Goal: Task Accomplishment & Management: Complete application form

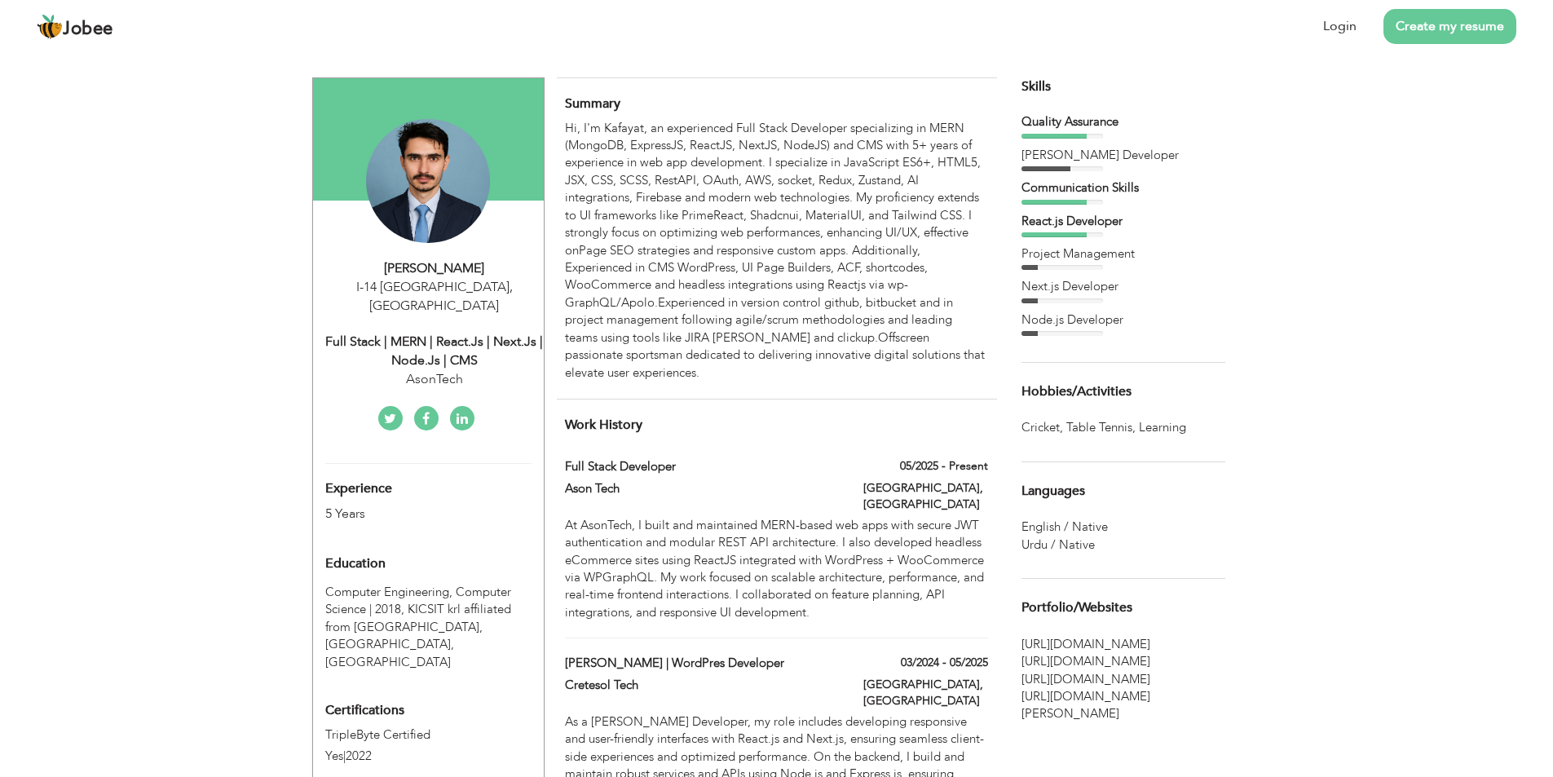
click at [814, 238] on div "Hi, I'm Kafayat, an experienced Full Stack Developer specializing in MERN (Mong…" at bounding box center [776, 251] width 422 height 262
click at [1353, 24] on link "Login" at bounding box center [1340, 26] width 33 height 19
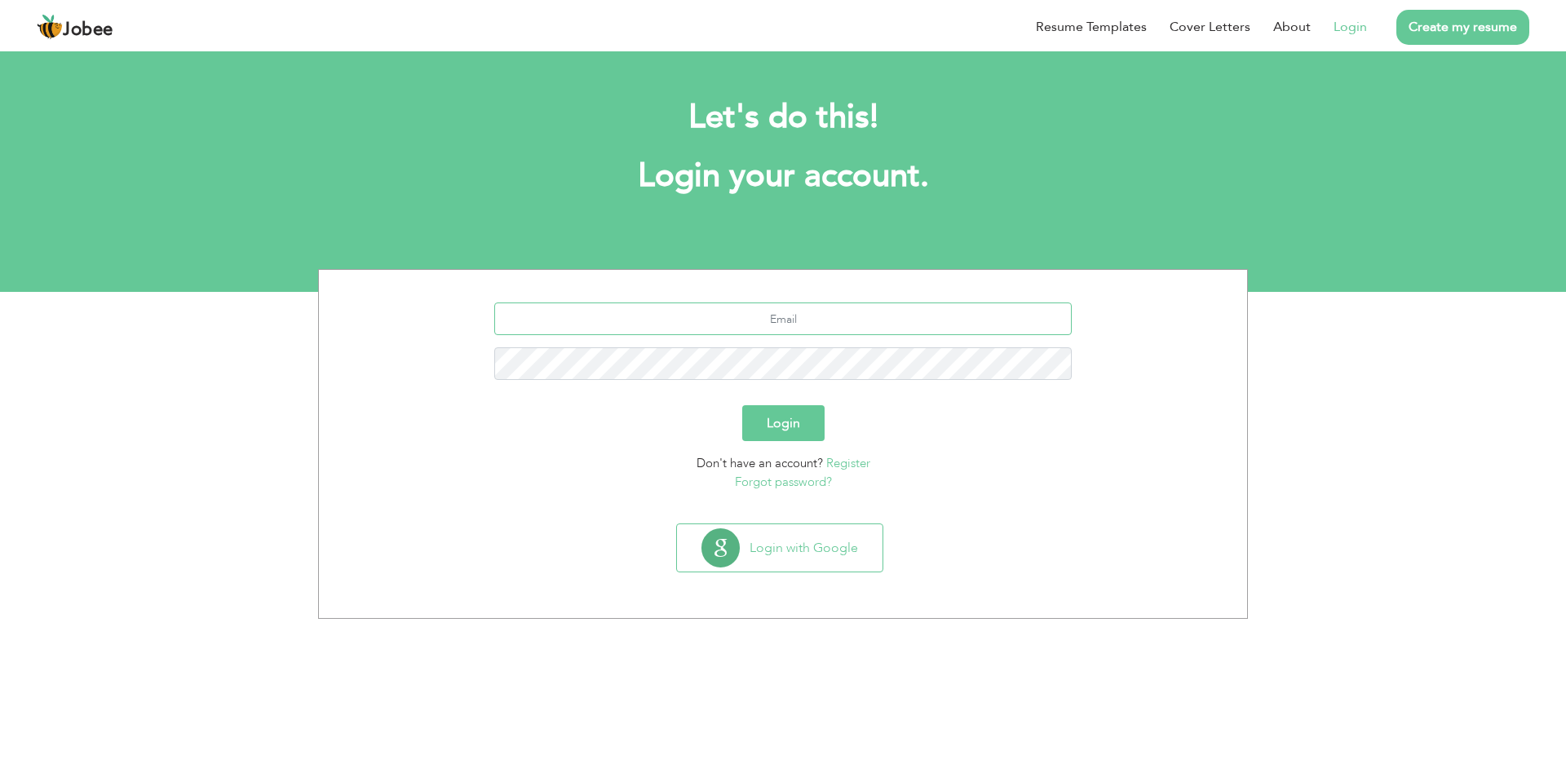
click at [783, 312] on input "text" at bounding box center [783, 319] width 578 height 33
type input "kafayatullah.000@gmail.com"
click at [793, 429] on button "Login" at bounding box center [783, 423] width 82 height 36
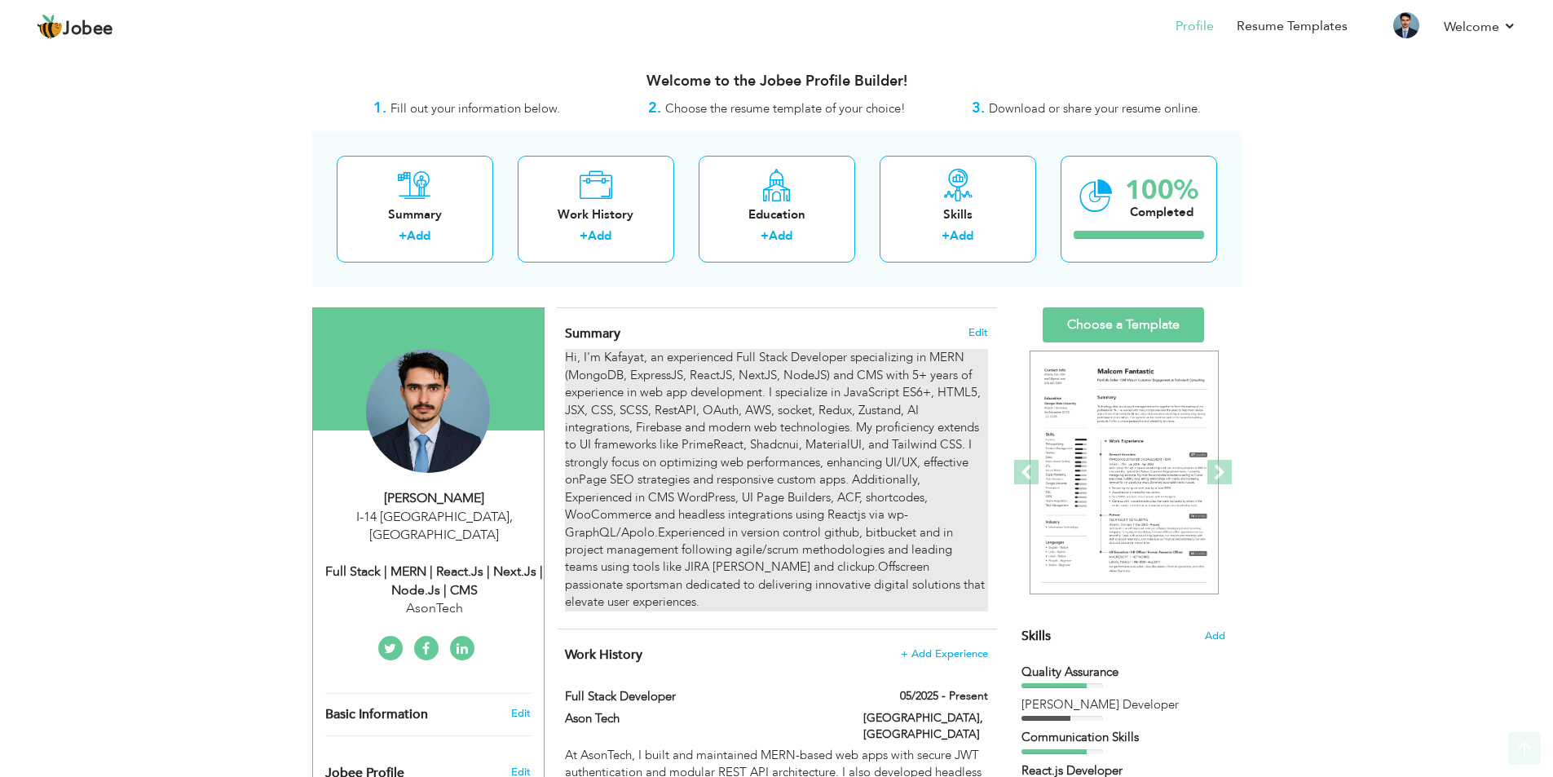
click at [737, 509] on div "Hi, I'm Kafayat, an experienced Full Stack Developer specializing in MERN (Mong…" at bounding box center [776, 480] width 422 height 262
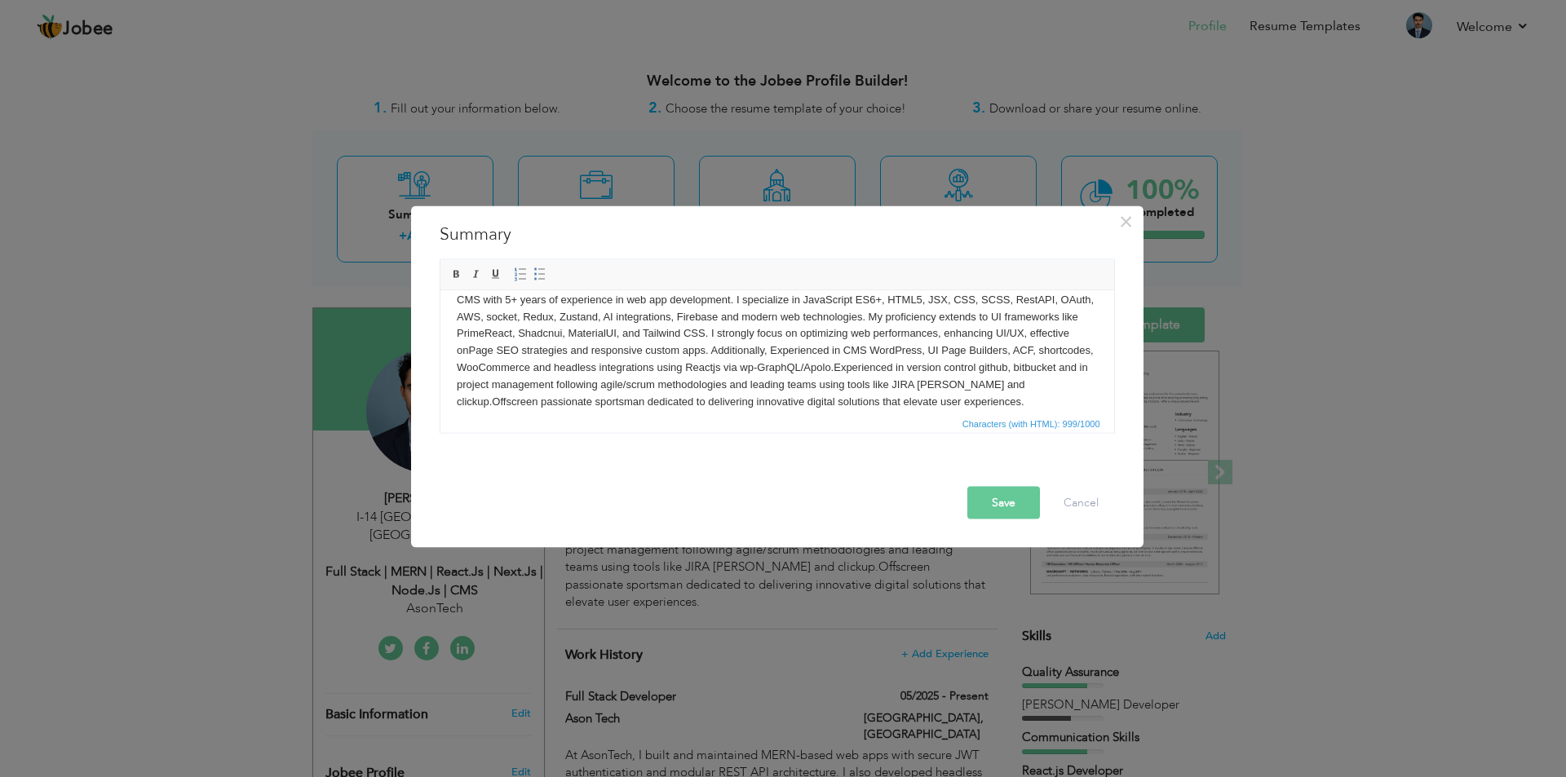
scroll to position [46, 0]
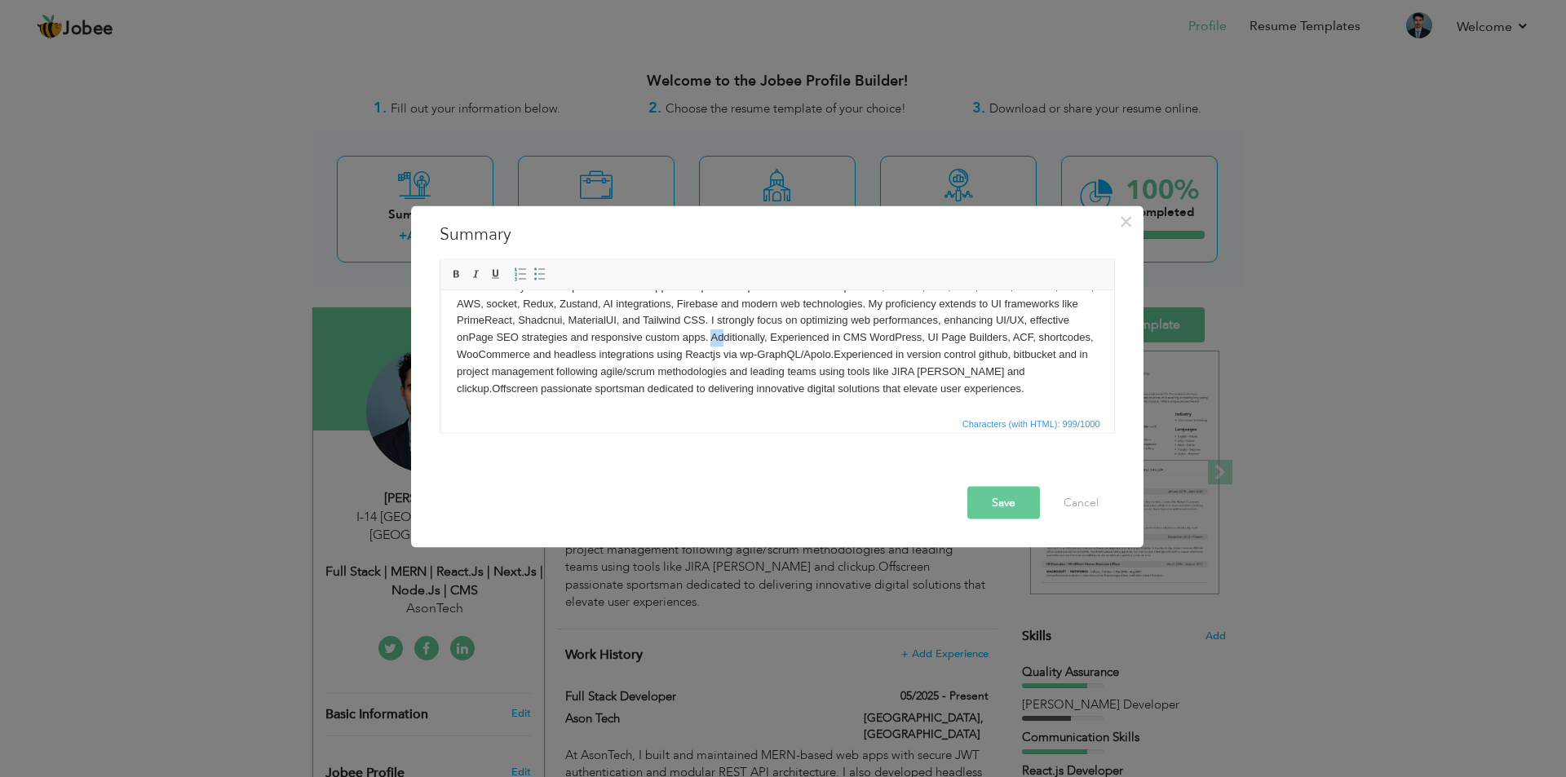
drag, startPoint x: 787, startPoint y: 336, endPoint x: 797, endPoint y: 343, distance: 12.2
click at [797, 343] on body "Hi, I'm Kafayat, an experienced Full Stack Developer specializing in MERN (Mong…" at bounding box center [776, 328] width 641 height 135
click at [997, 338] on body "Hi, I'm Kafayat, an experienced Full Stack Developer specializing in MERN (Mong…" at bounding box center [776, 328] width 641 height 135
drag, startPoint x: 608, startPoint y: 354, endPoint x: 949, endPoint y: 340, distance: 342.0
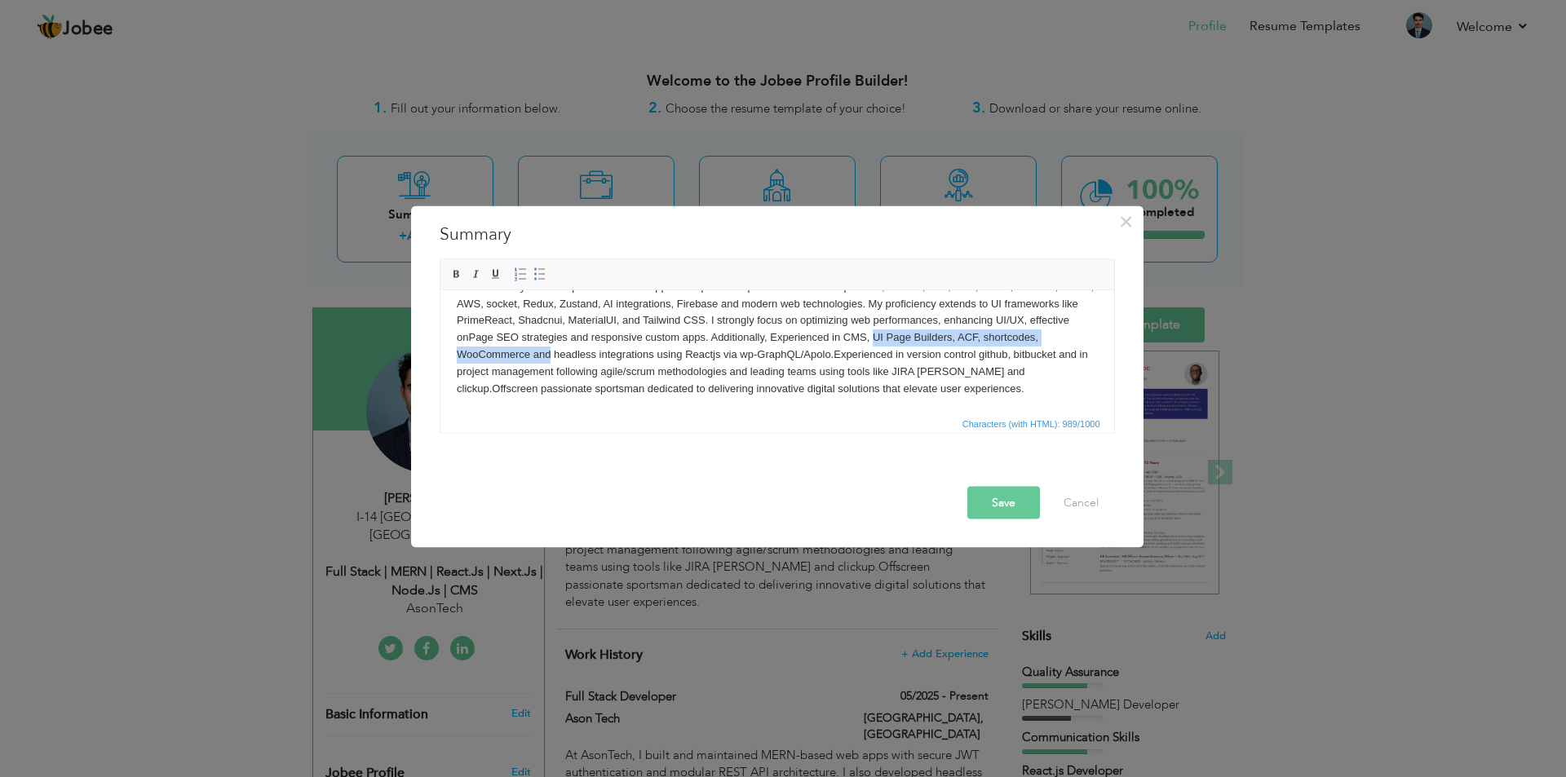
click at [949, 340] on body "Hi, I'm Kafayat, an experienced Full Stack Developer specializing in MERN (Mong…" at bounding box center [776, 328] width 641 height 135
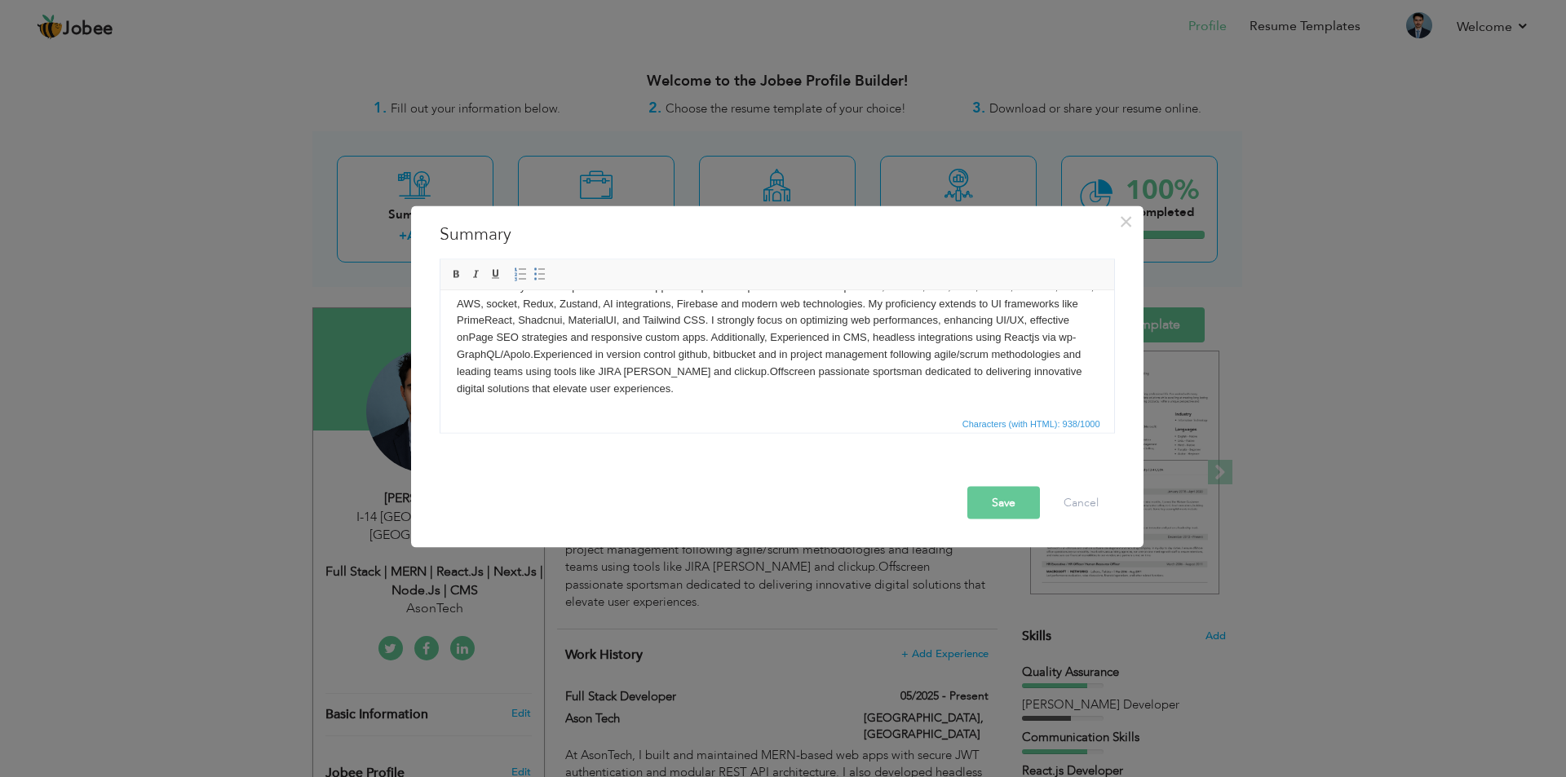
click at [605, 353] on body "Hi, I'm Kafayat, an experienced Full Stack Developer specializing in MERN (Mong…" at bounding box center [776, 328] width 641 height 135
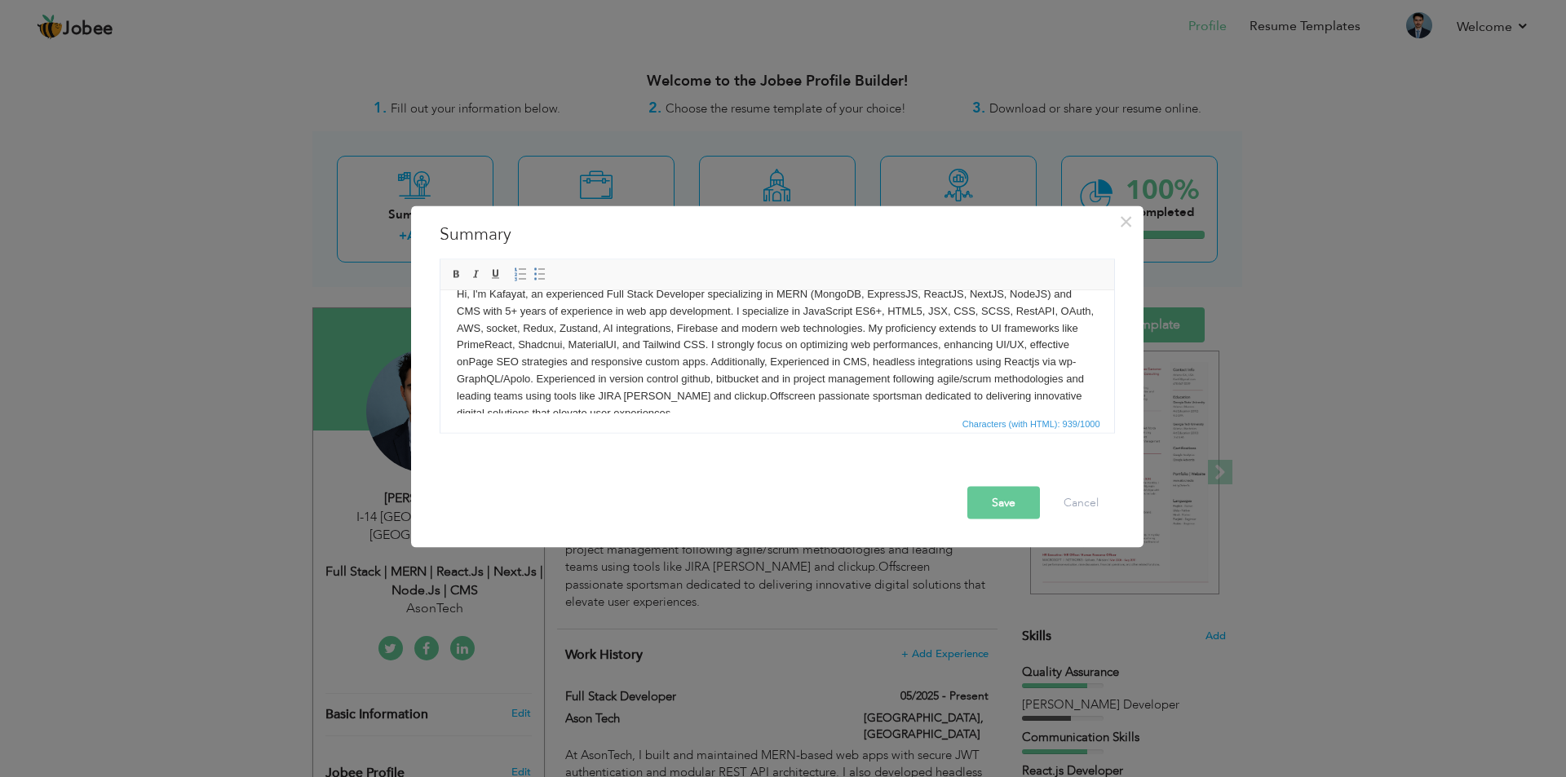
scroll to position [0, 0]
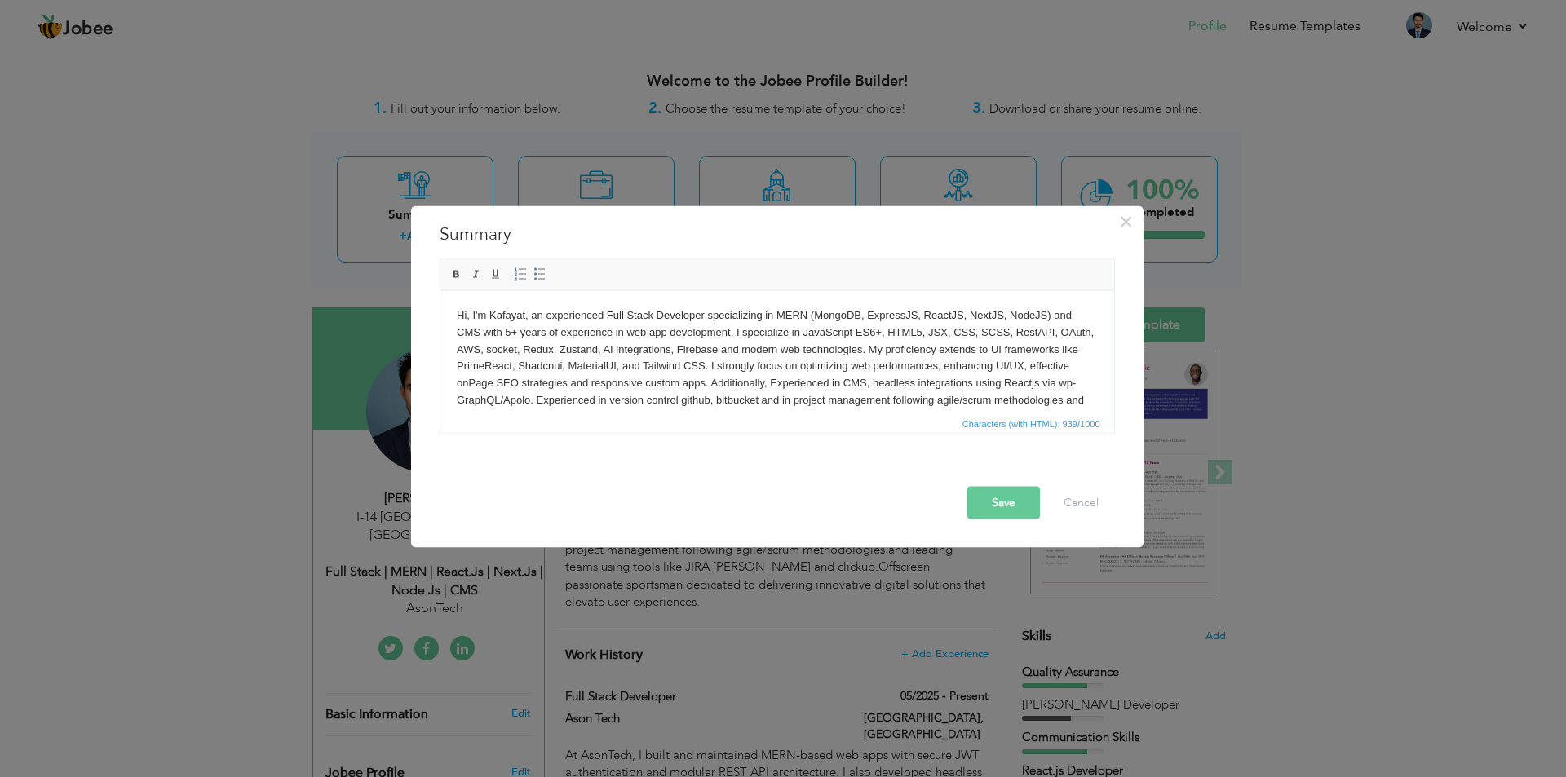
click at [517, 351] on body "Hi, I'm Kafayat, an experienced Full Stack Developer specializing in MERN (Mong…" at bounding box center [776, 374] width 641 height 135
click at [708, 347] on body "Hi, I'm Kafayat, an experienced Full Stack Developer specializing in MERN (Mong…" at bounding box center [776, 374] width 641 height 135
click at [514, 333] on body "Hi, I'm Kafayat, an experienced Full Stack Developer specializing in MERN (Mong…" at bounding box center [776, 374] width 641 height 135
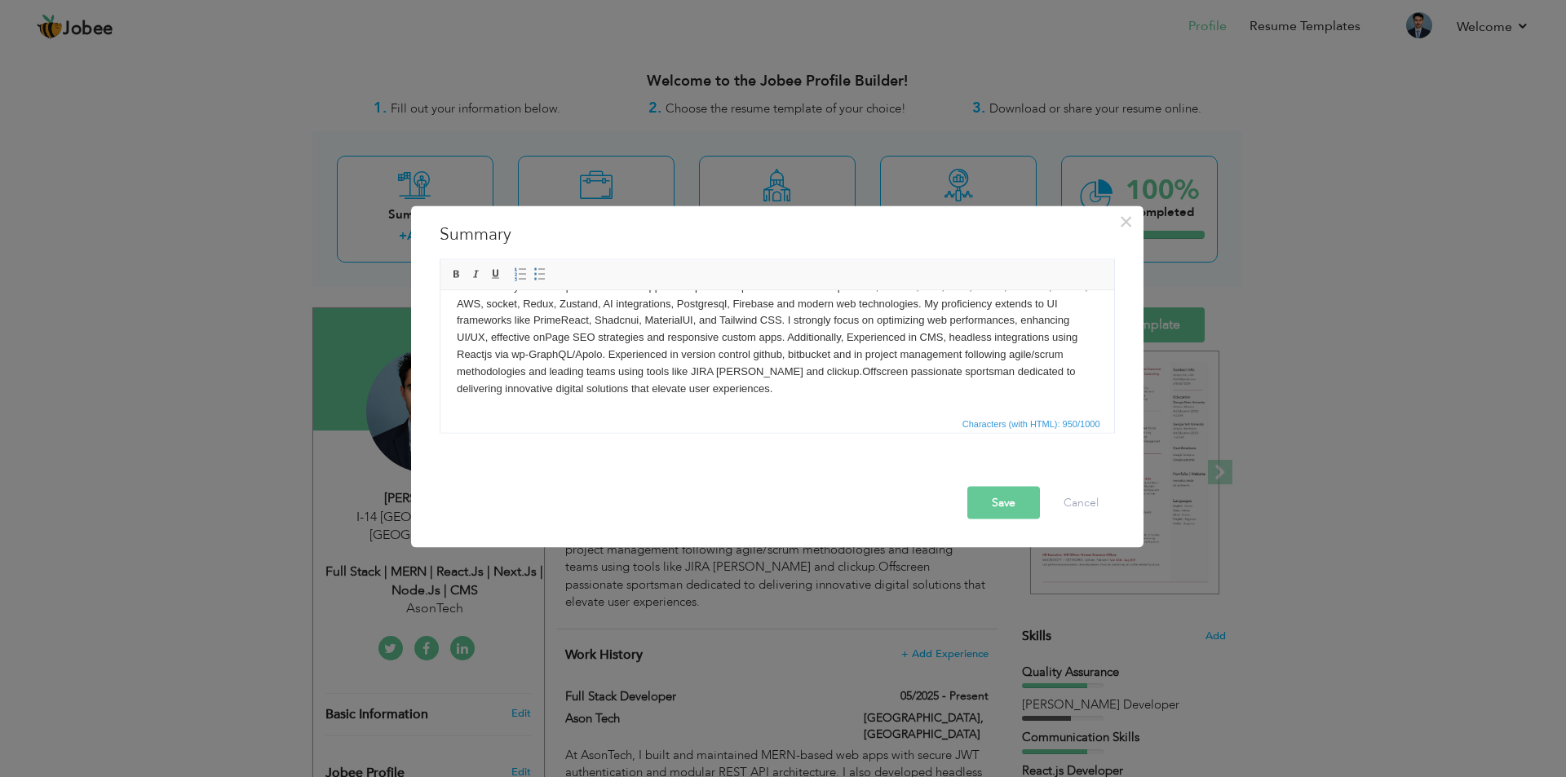
click at [614, 369] on body "Hi, I'm Kafayat, an experienced Full Stack Developer specializing in MERN (Mong…" at bounding box center [776, 328] width 641 height 135
click at [721, 373] on body "Hi, I'm Kafayat, an experienced Full Stack Developer specializing in MERN (Mong…" at bounding box center [776, 328] width 641 height 135
click at [721, 372] on body "Hi, I'm Kafayat, an experienced Full Stack Developer specializing in MERN (Mong…" at bounding box center [776, 328] width 641 height 135
click at [1001, 507] on button "Save" at bounding box center [1003, 502] width 73 height 33
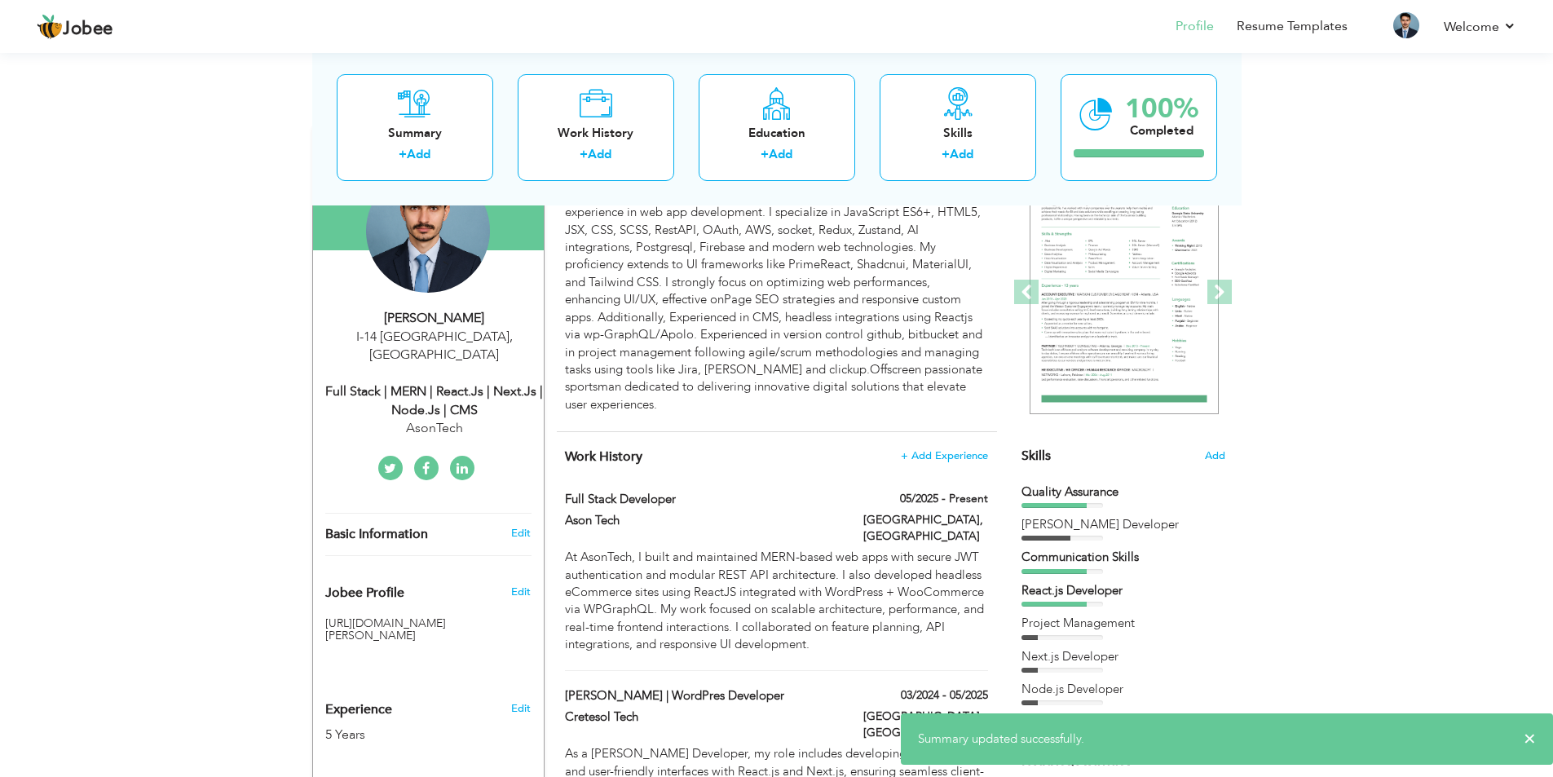
scroll to position [245, 0]
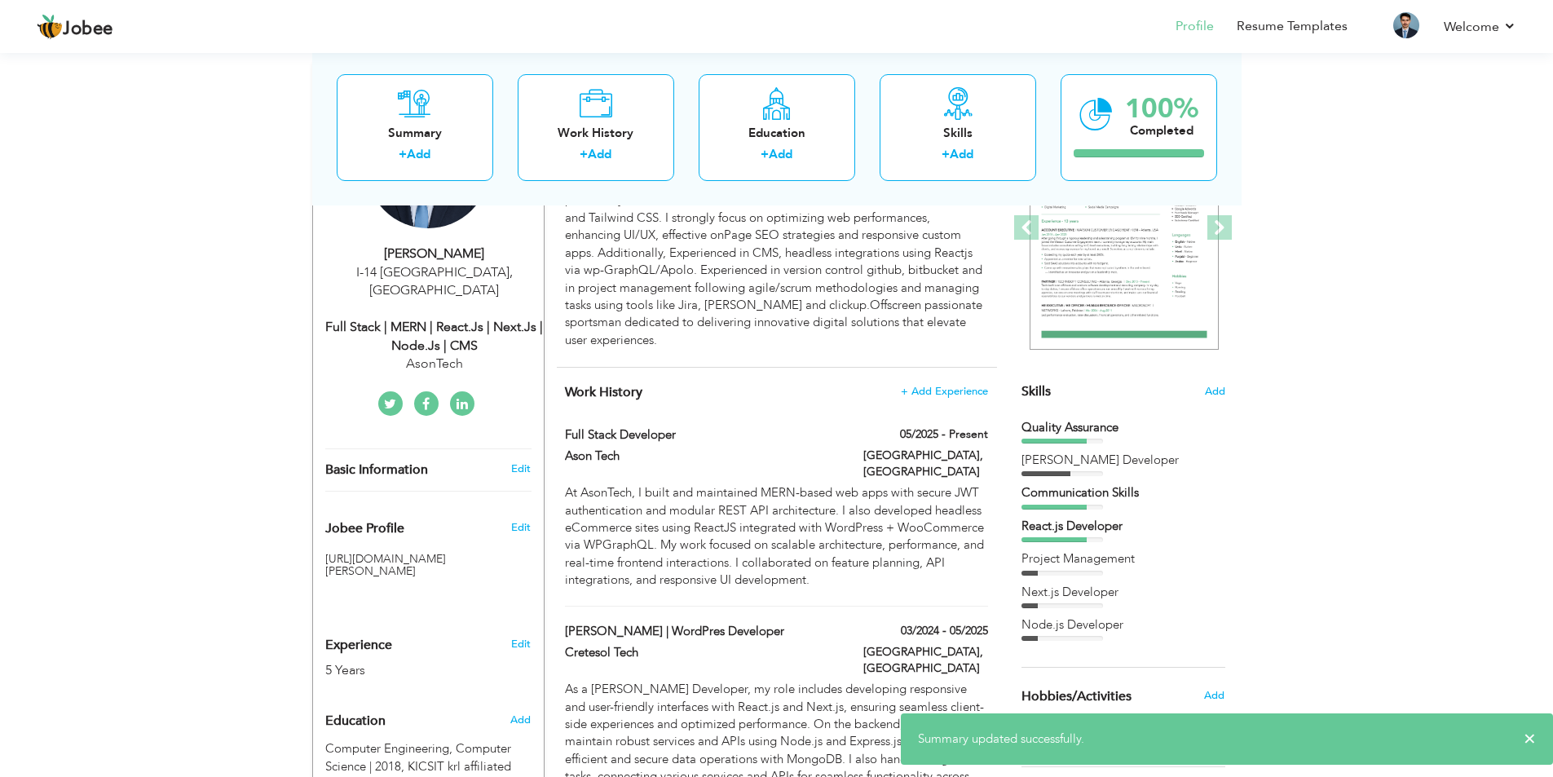
click at [1131, 526] on div "React.js Developer" at bounding box center [1124, 526] width 204 height 17
click at [1210, 392] on span "Add" at bounding box center [1214, 391] width 21 height 15
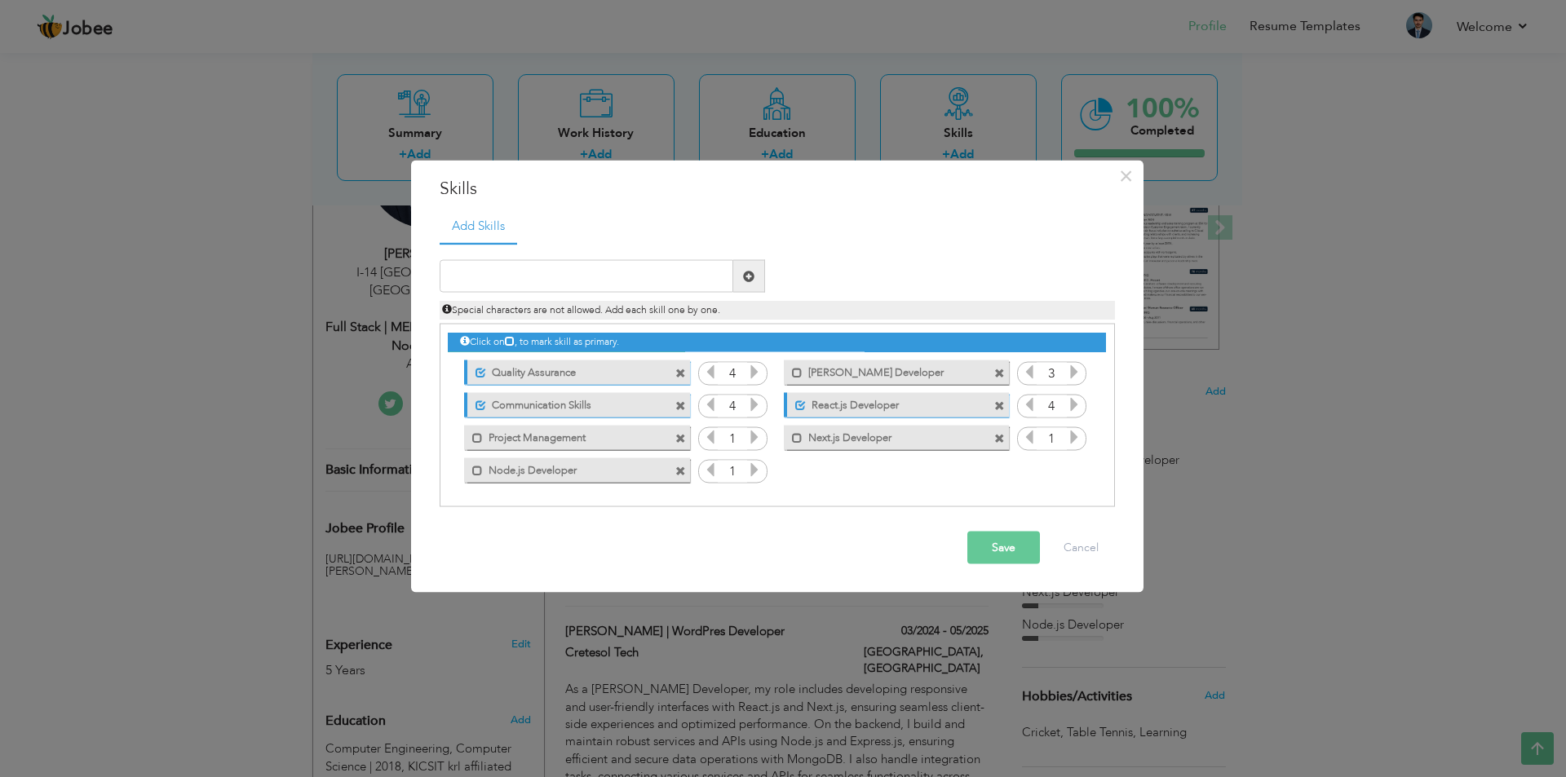
click at [680, 371] on span at bounding box center [680, 373] width 11 height 11
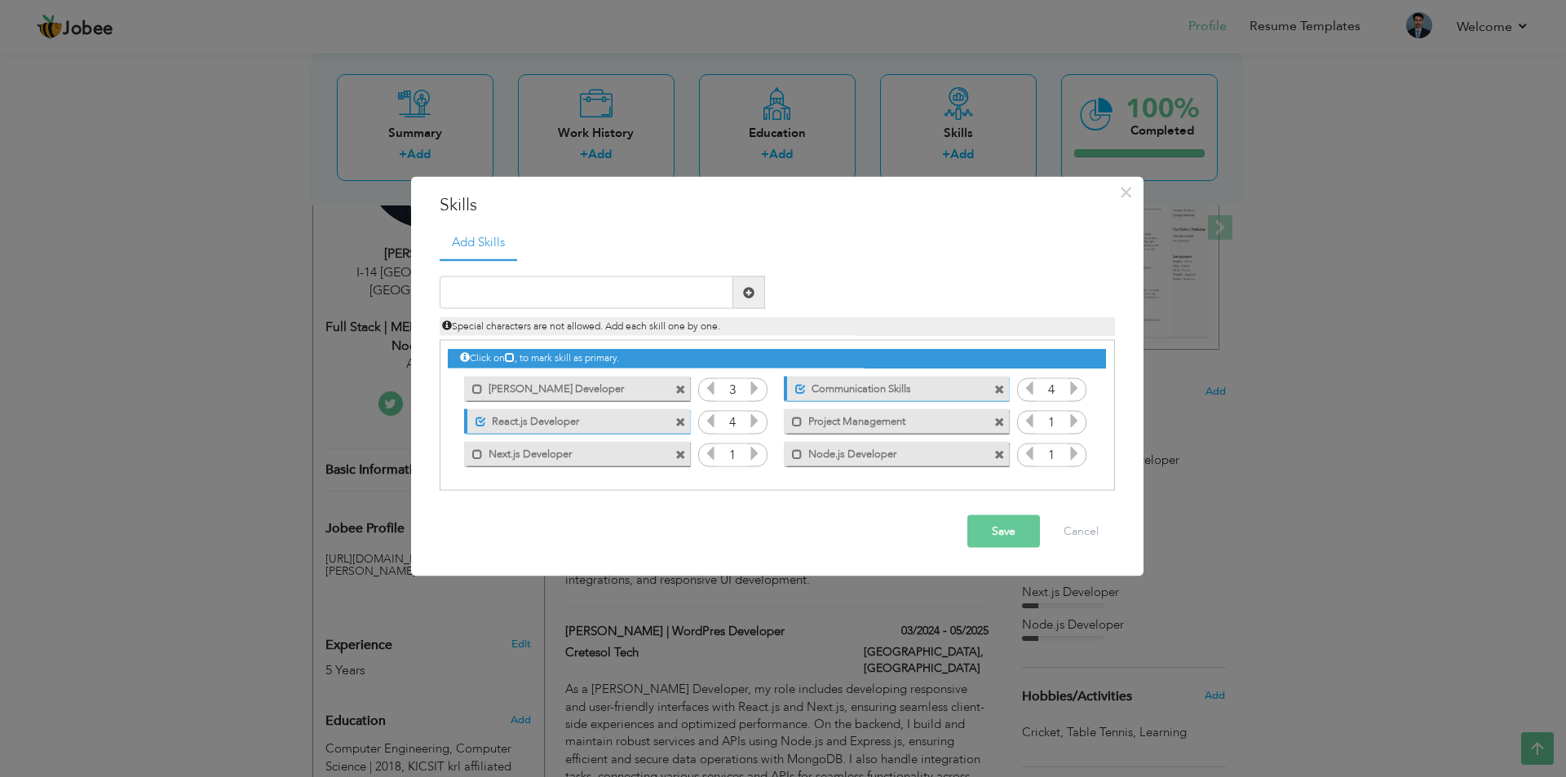
click at [1006, 532] on button "Save" at bounding box center [1003, 531] width 73 height 33
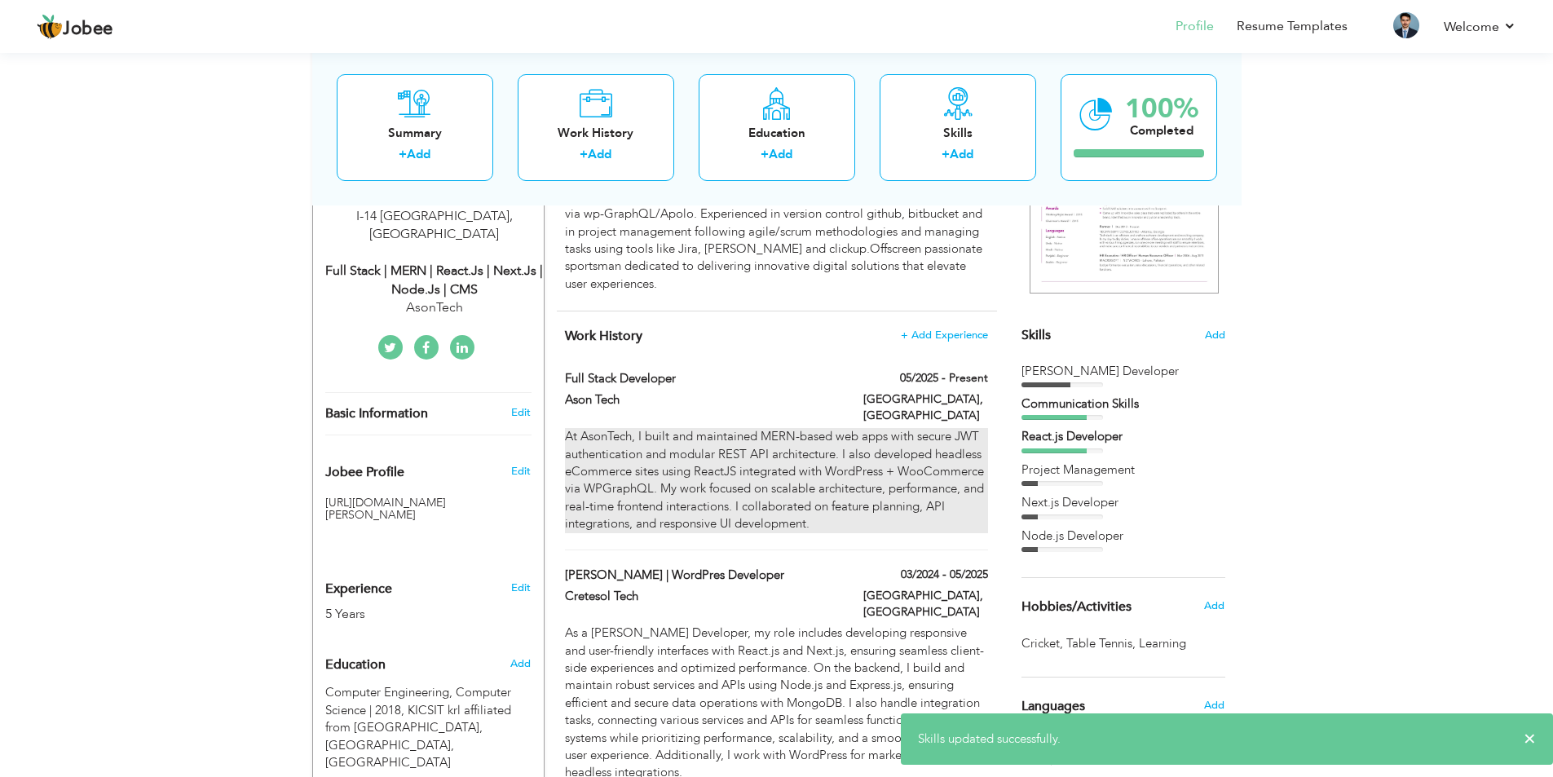
scroll to position [326, 0]
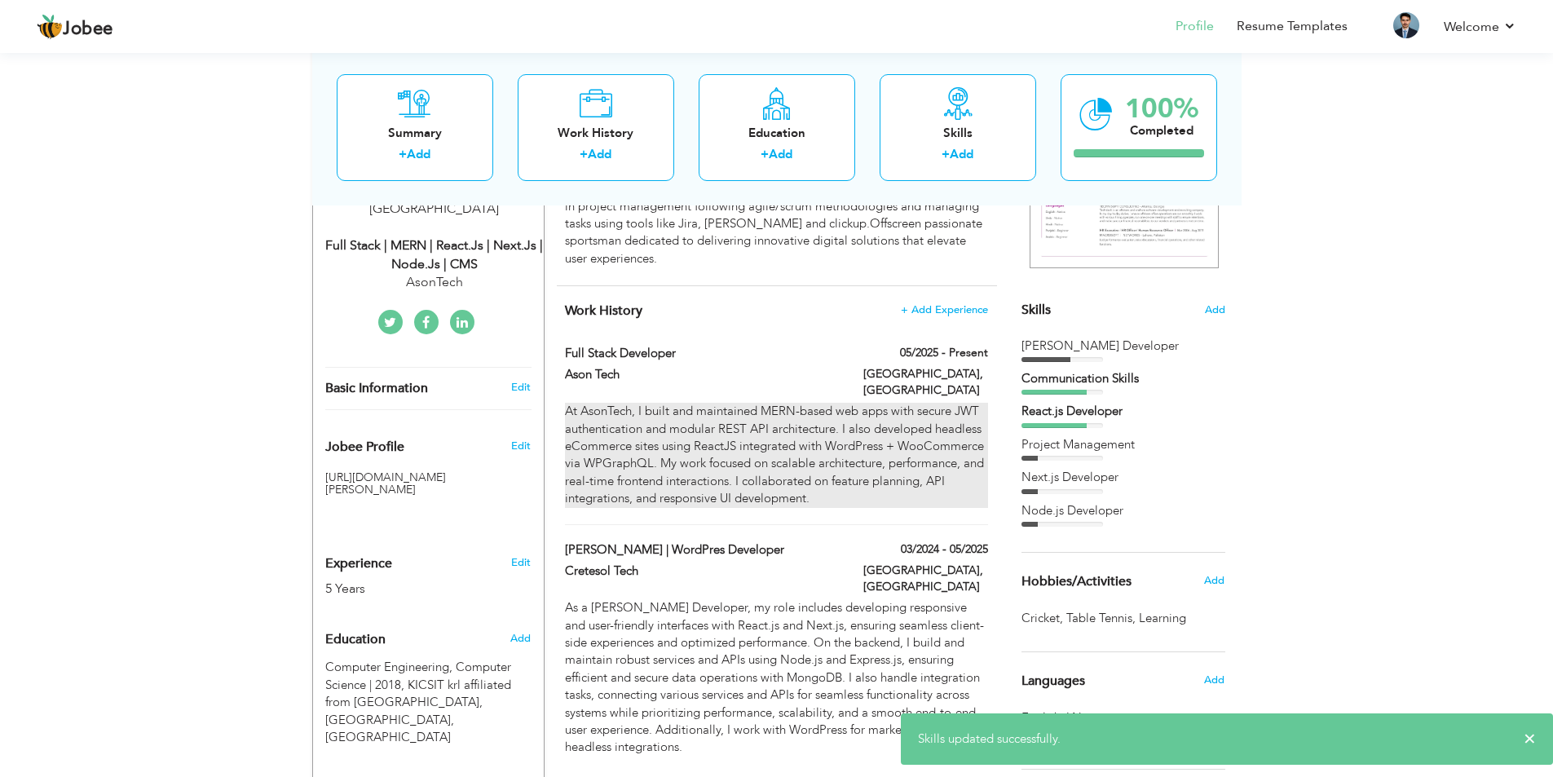
click at [740, 446] on div "At AsonTech, I built and maintained MERN-based web apps with secure JWT authent…" at bounding box center [776, 455] width 422 height 105
type input "Full Stack Developer"
type input "Ason Tech"
type input "05/2025"
type input "[GEOGRAPHIC_DATA]"
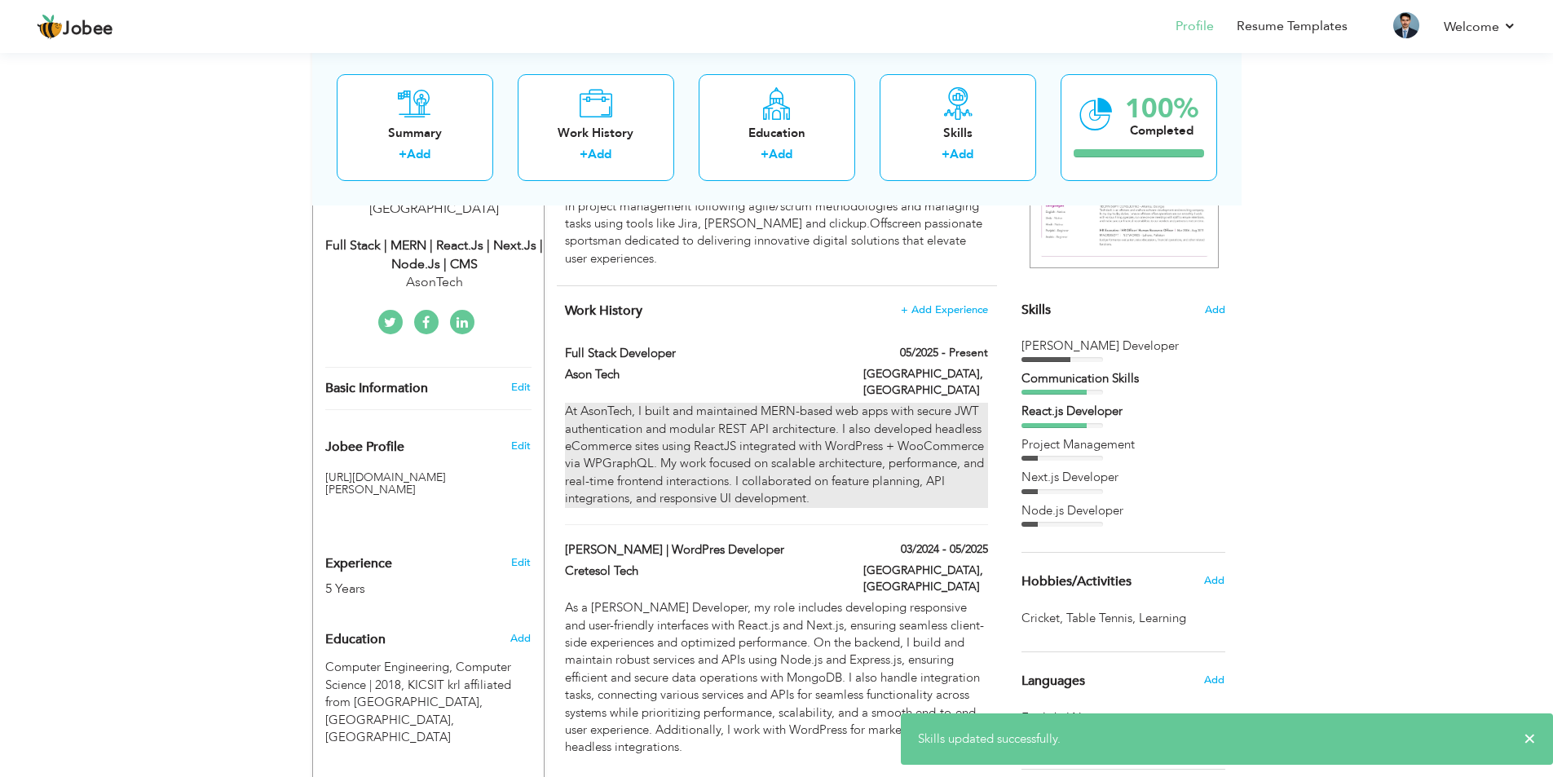
type input "[GEOGRAPHIC_DATA]"
checkbox input "true"
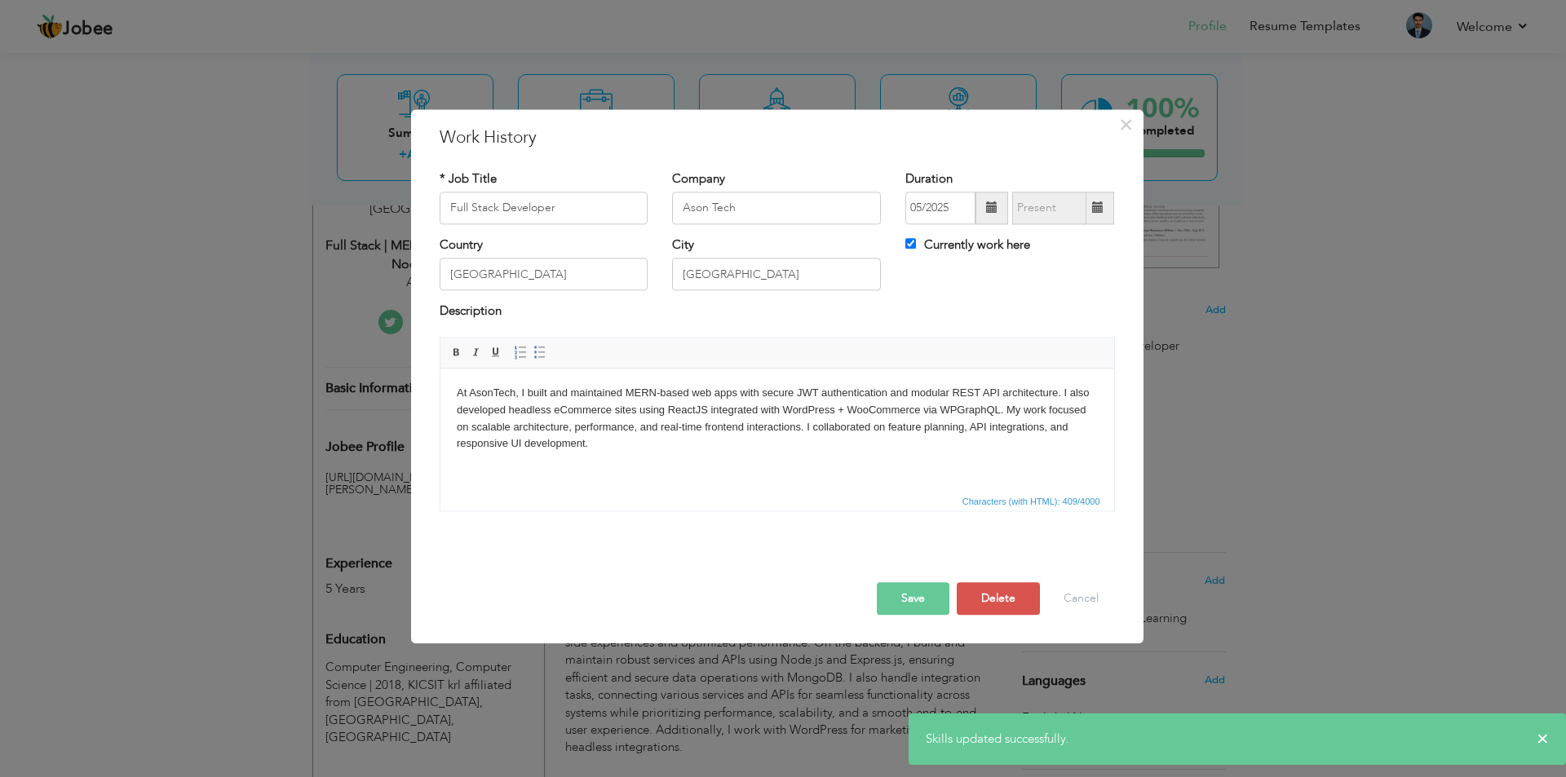
click at [638, 445] on body "At AsonTech, I built and maintained MERN-based web apps with secure JWT authent…" at bounding box center [776, 419] width 641 height 68
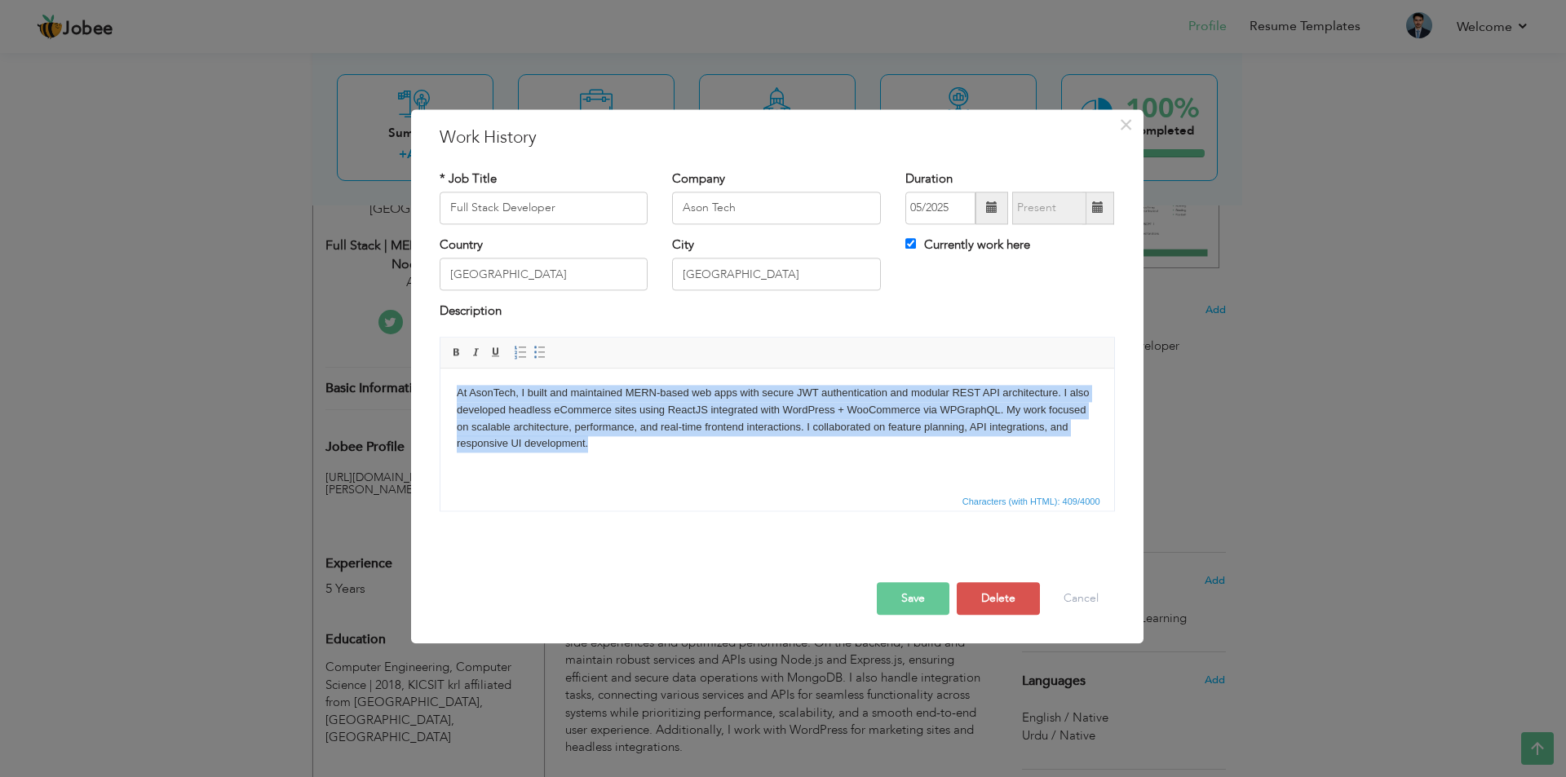
copy body "At AsonTech, I built and maintained MERN-based web apps with secure JWT authent…"
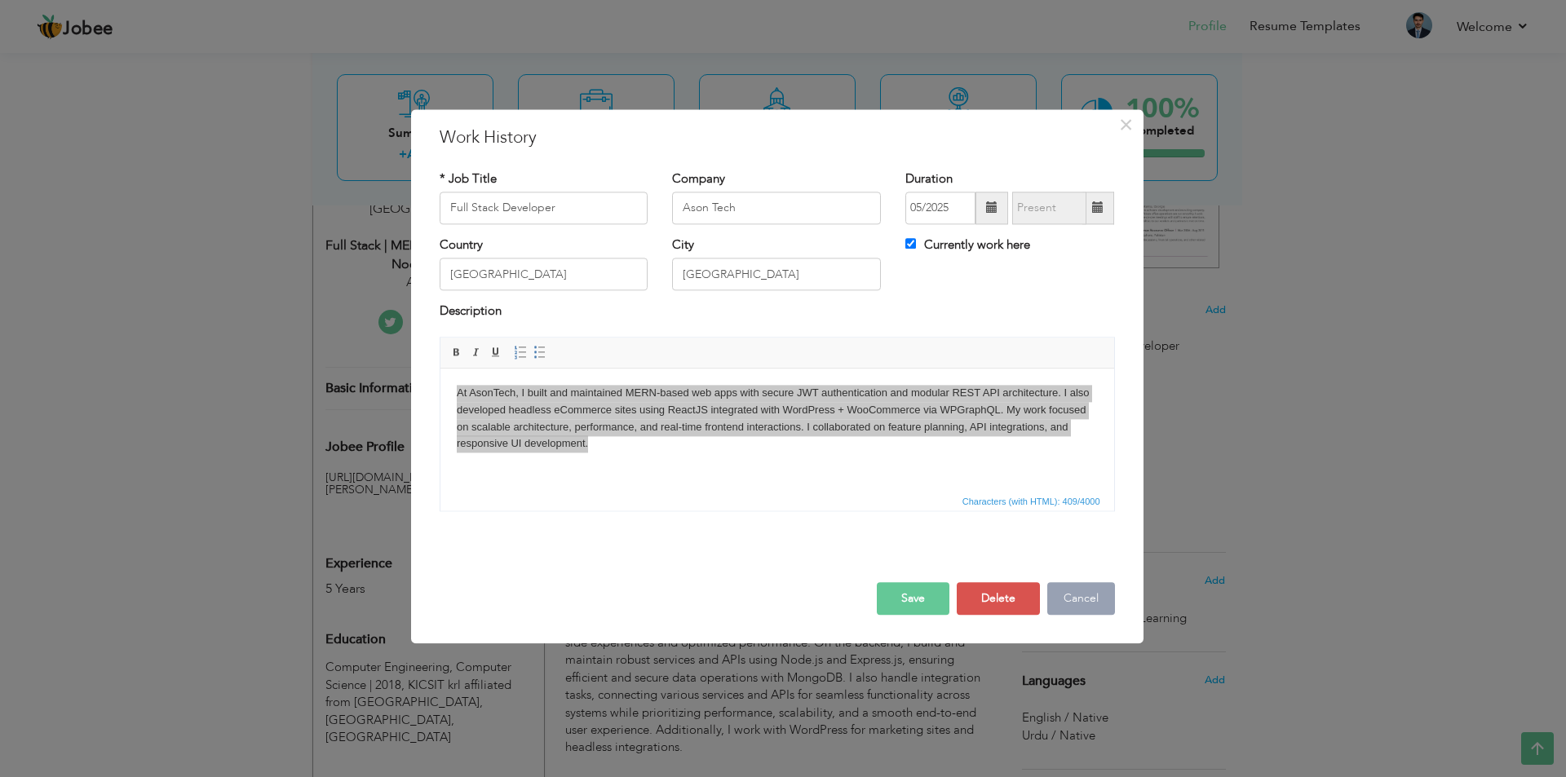
click at [1085, 599] on button "Cancel" at bounding box center [1081, 598] width 68 height 33
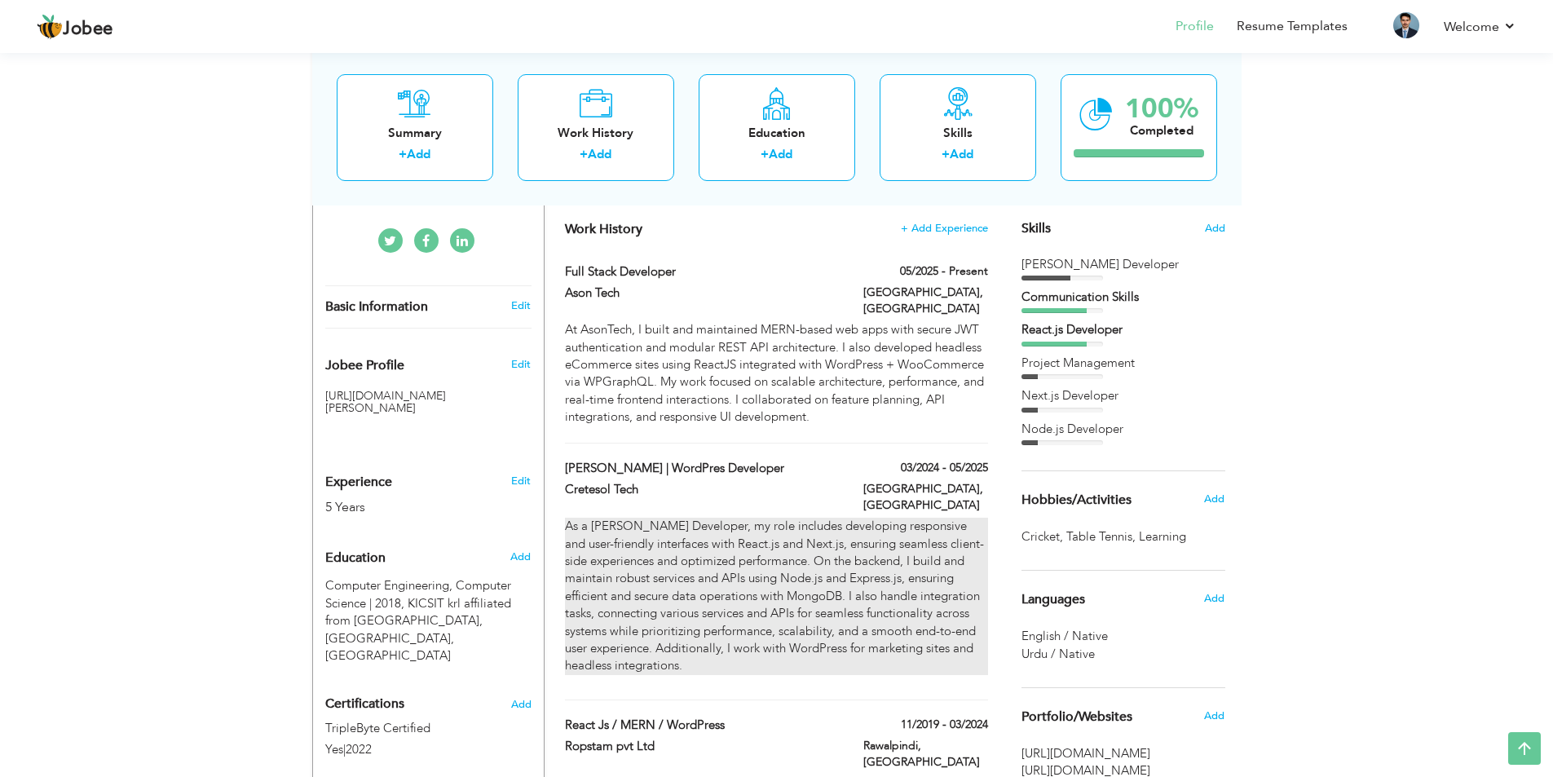
scroll to position [489, 0]
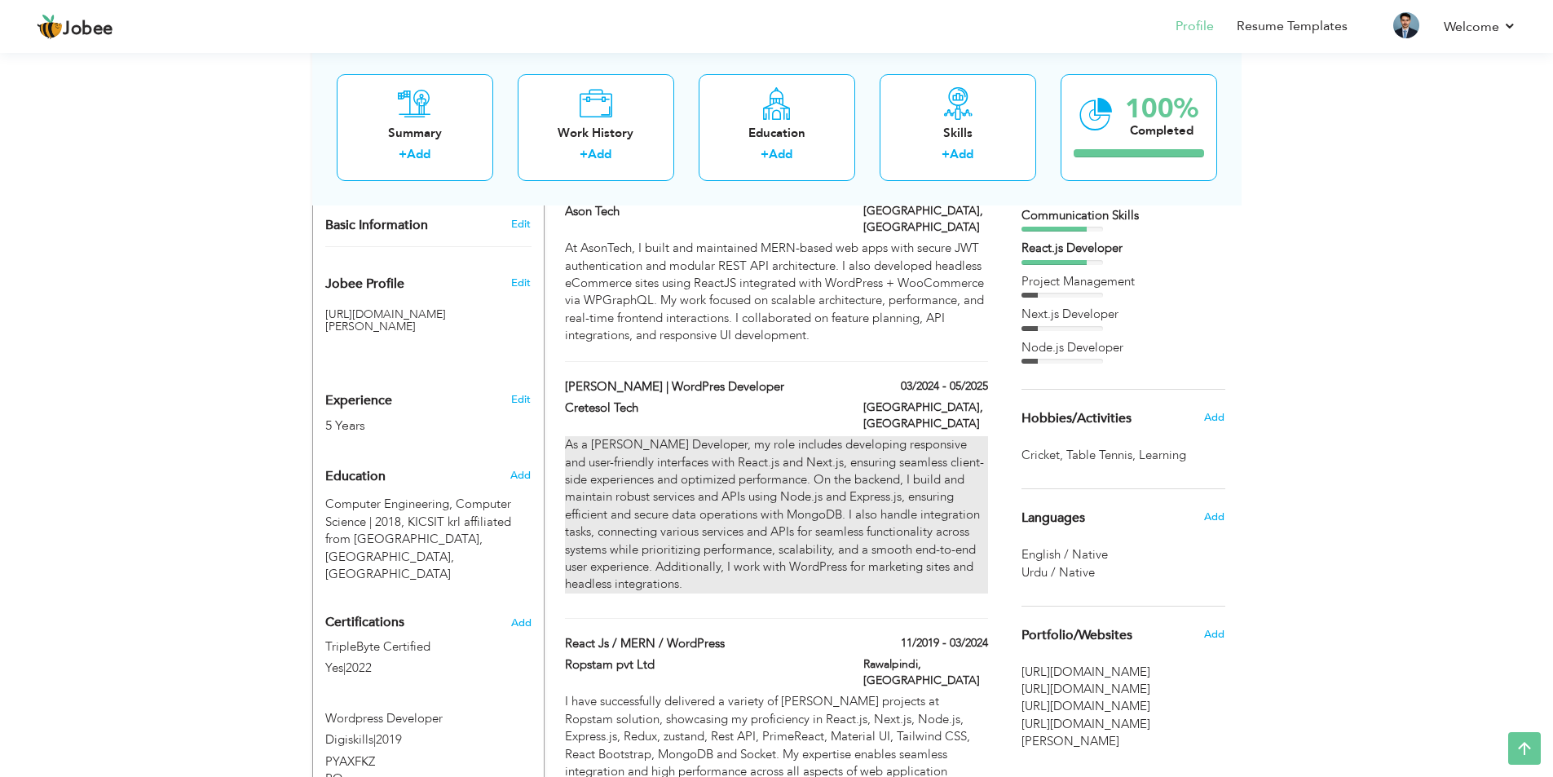
click at [714, 525] on p "As a MERN Stack Developer, my role includes developing responsive and user-frie…" at bounding box center [776, 514] width 422 height 157
type input "[PERSON_NAME] | WordPres Developer"
type input "Cretesol Tech"
type input "03/2024"
type input "05/2025"
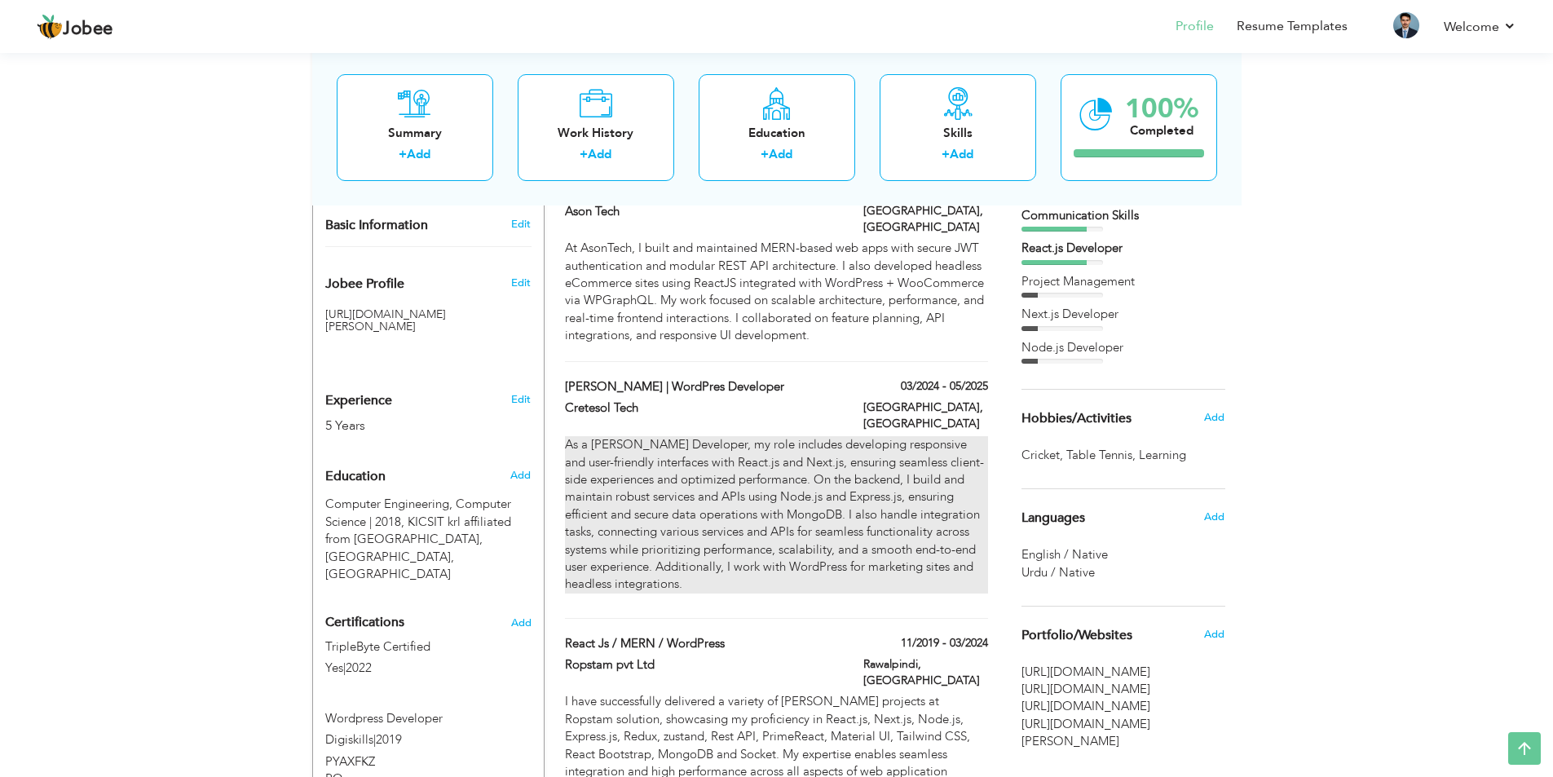
checkbox input "false"
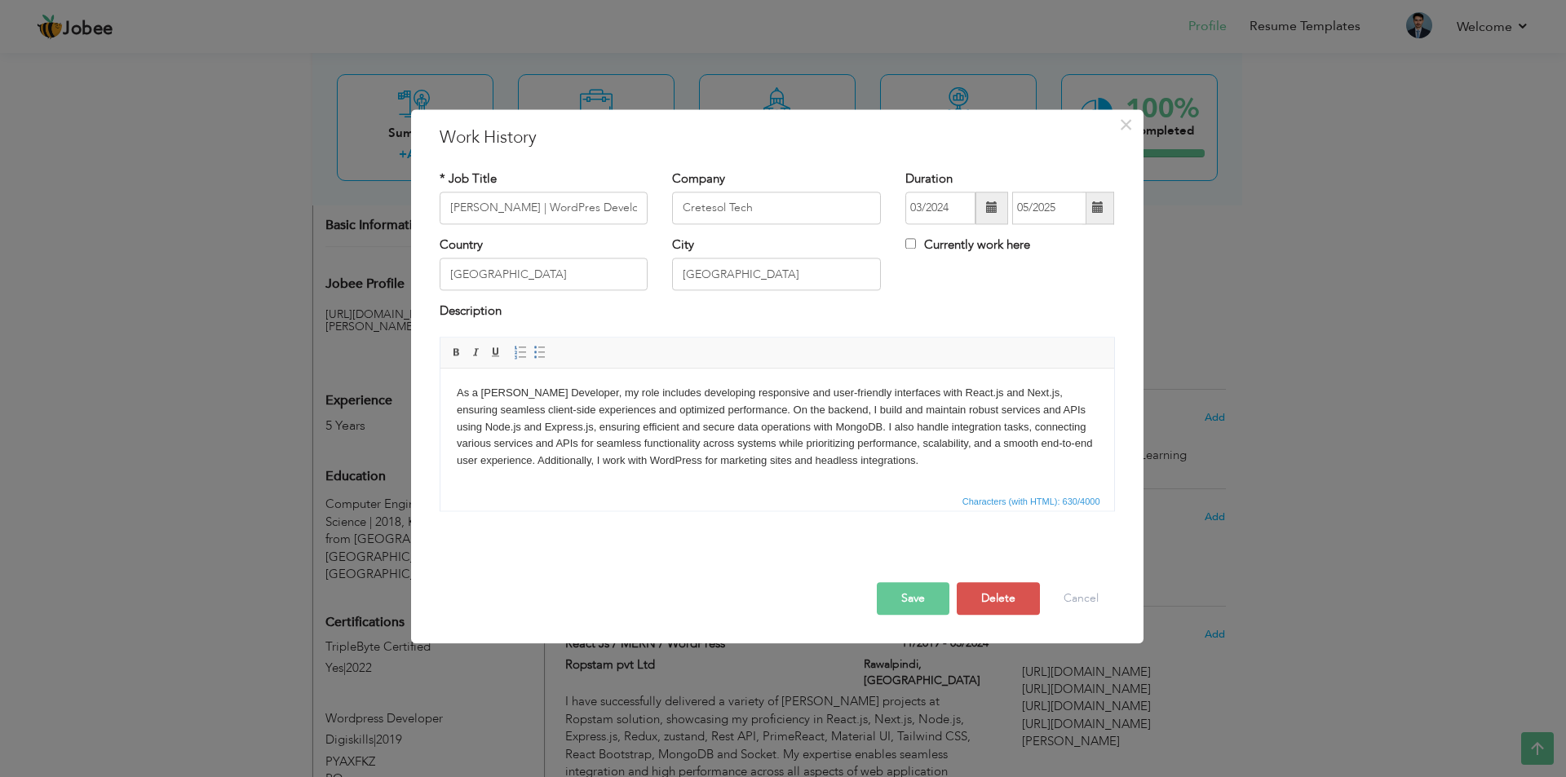
click at [974, 392] on p "As a MERN Stack Developer, my role includes developing responsive and user-frie…" at bounding box center [776, 427] width 641 height 85
click at [914, 596] on button "Save" at bounding box center [913, 598] width 73 height 33
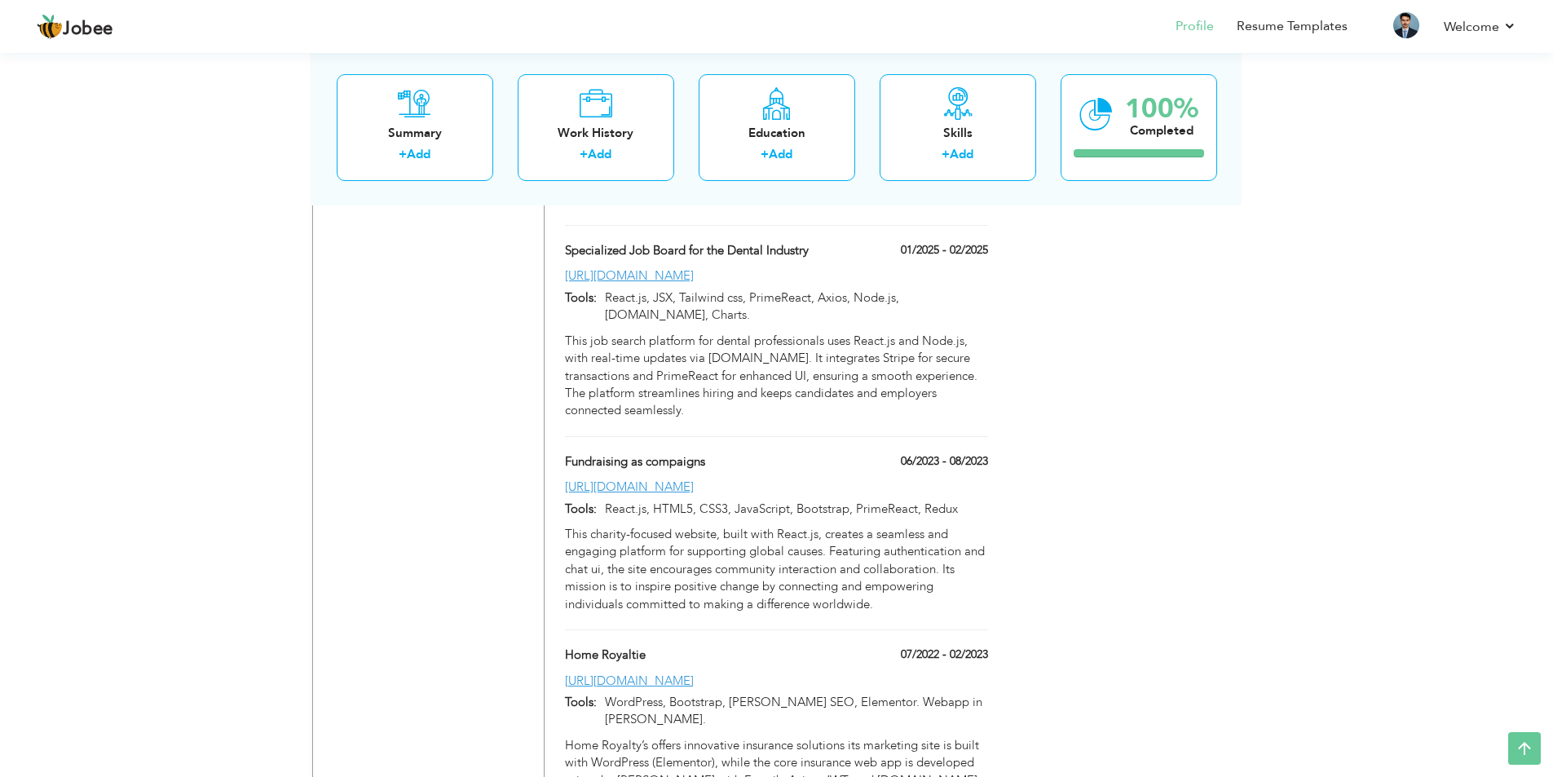
scroll to position [1468, 0]
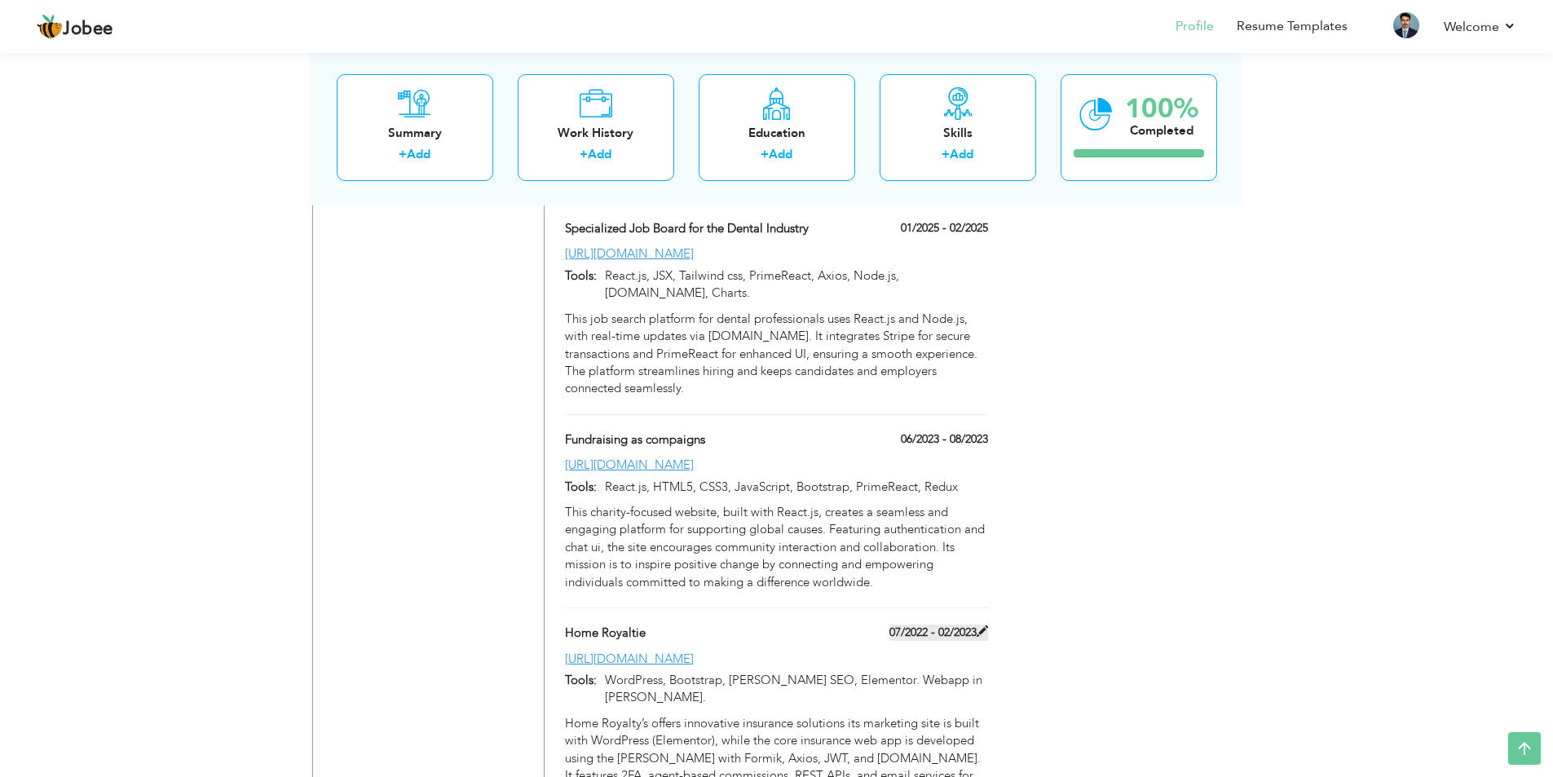
click at [927, 625] on label "07/2022 - 02/2023" at bounding box center [939, 633] width 99 height 16
type input "Home Royaltie"
type input "07/2022"
type input "02/2023"
type input "[URL][DOMAIN_NAME]"
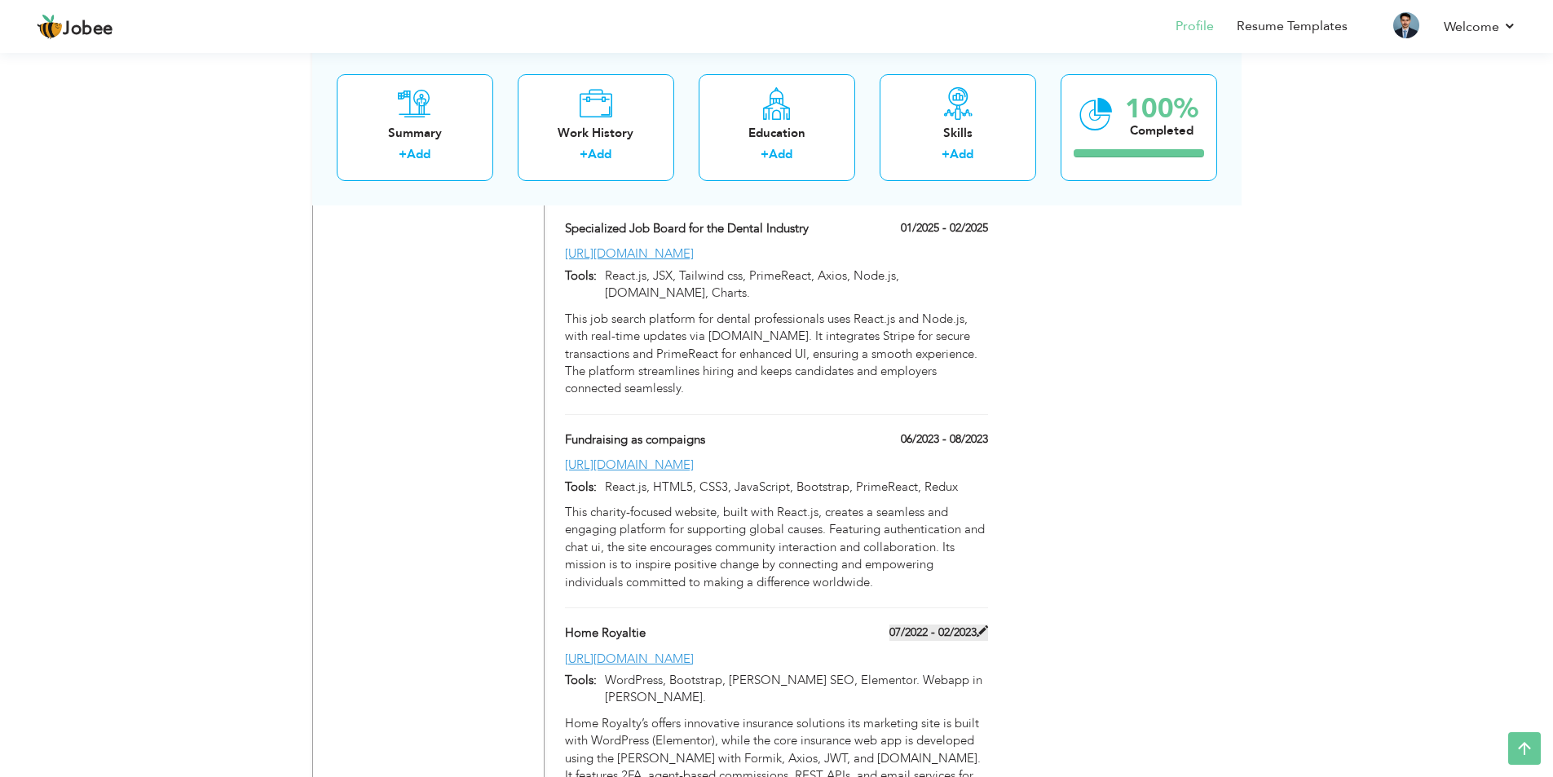
type input "WordPress, Bootstrap, [PERSON_NAME] SEO, Elementor. Webapp in [PERSON_NAME]."
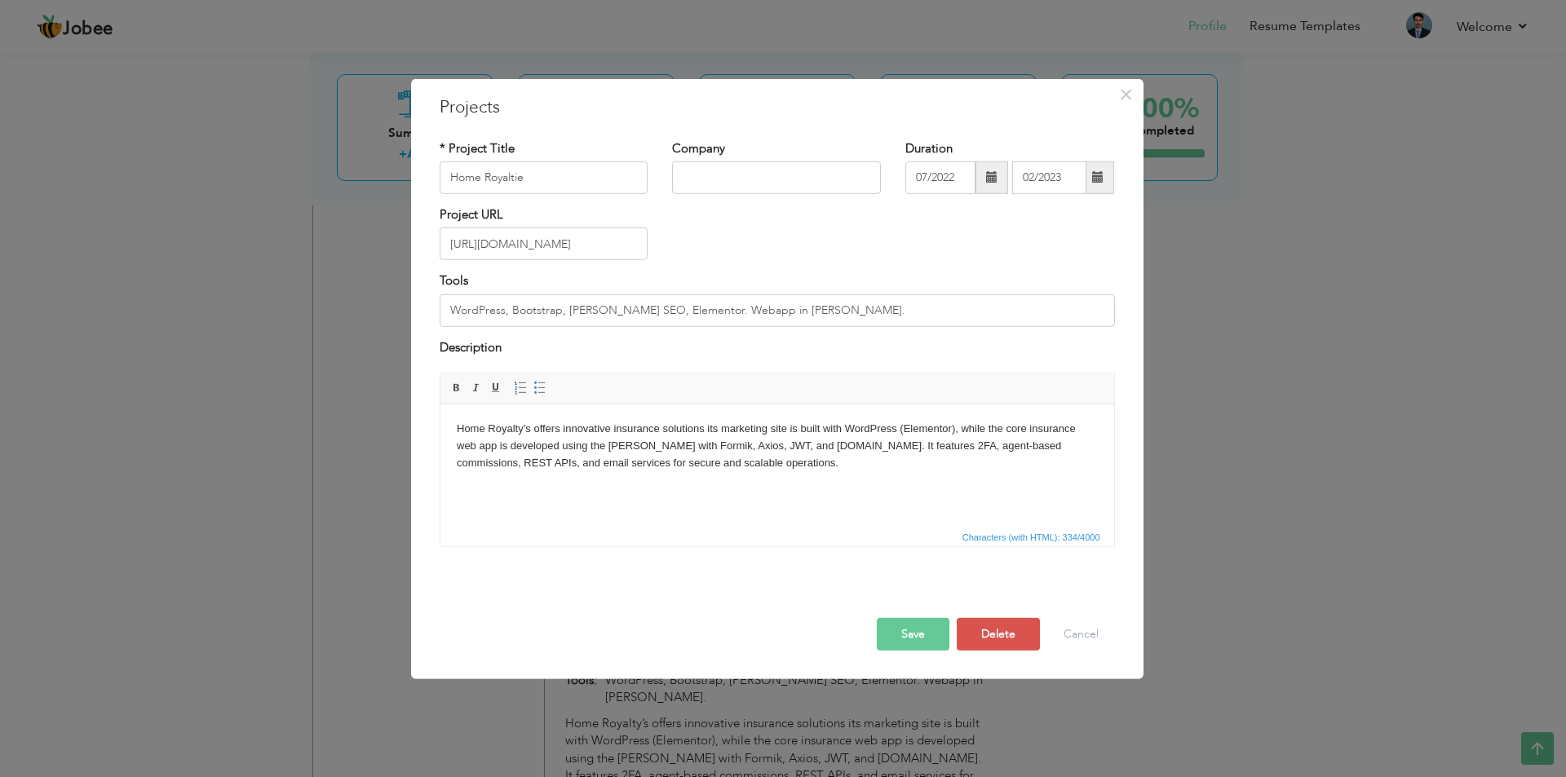
click at [985, 180] on span at bounding box center [991, 177] width 33 height 33
click at [1036, 298] on span "2023" at bounding box center [1037, 299] width 44 height 44
click at [1030, 250] on span "Mar" at bounding box center [1037, 252] width 44 height 44
type input "03/2023"
click at [1103, 179] on span at bounding box center [1097, 176] width 11 height 11
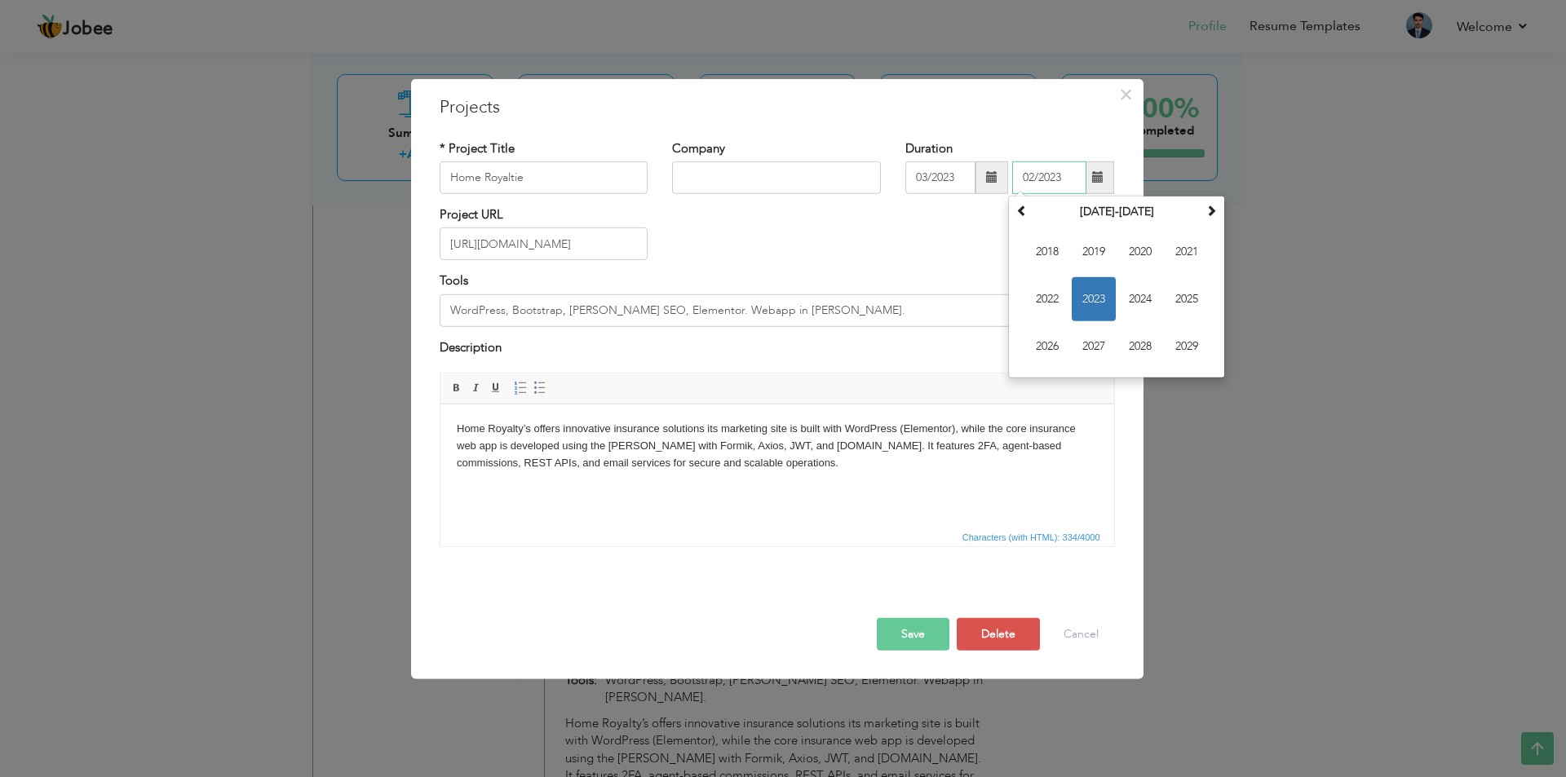
click at [1088, 292] on span "2023" at bounding box center [1094, 299] width 44 height 44
click at [1131, 298] on span "Jul" at bounding box center [1140, 299] width 44 height 44
type input "07/2023"
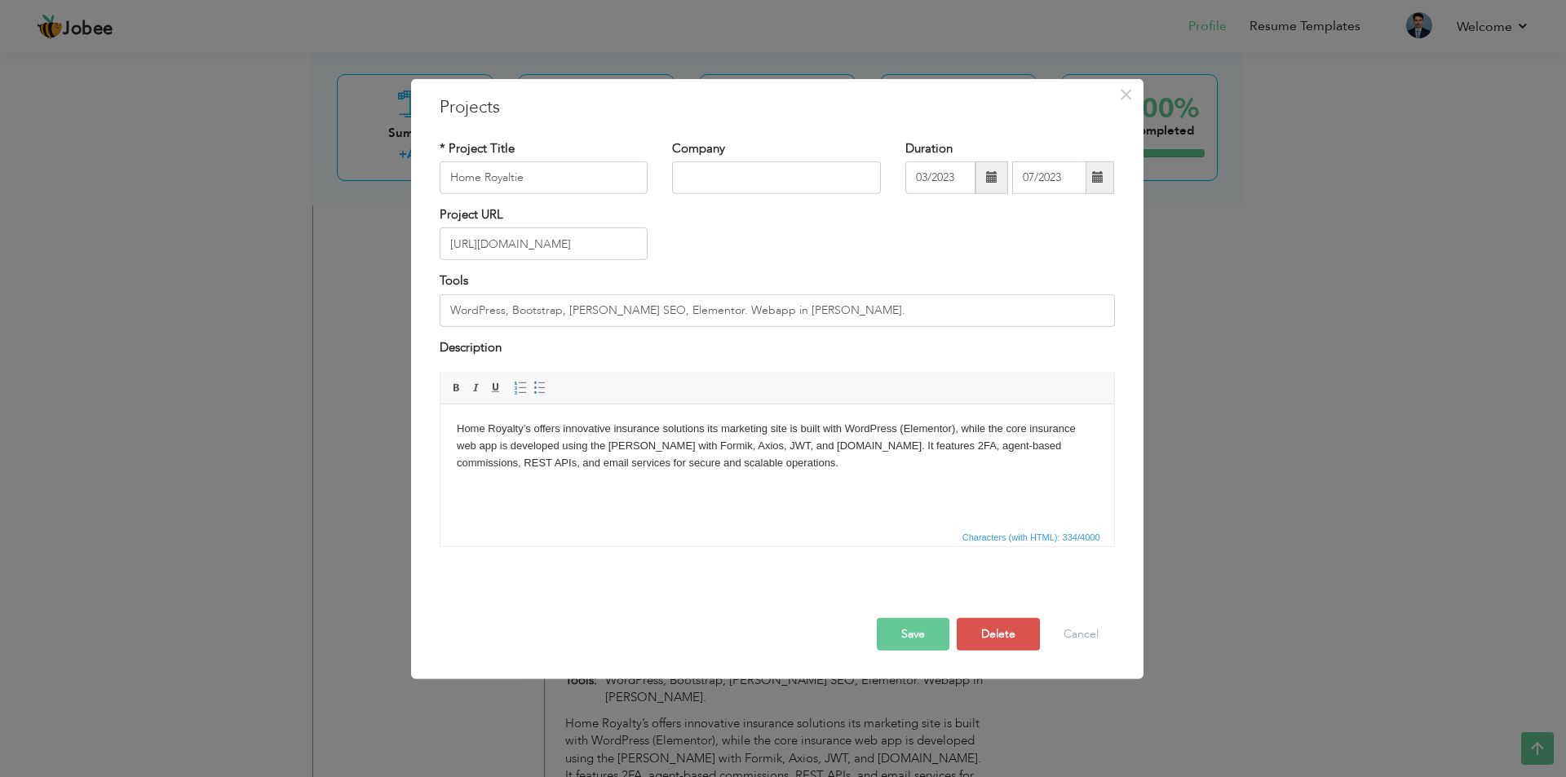
click at [915, 638] on button "Save" at bounding box center [913, 634] width 73 height 33
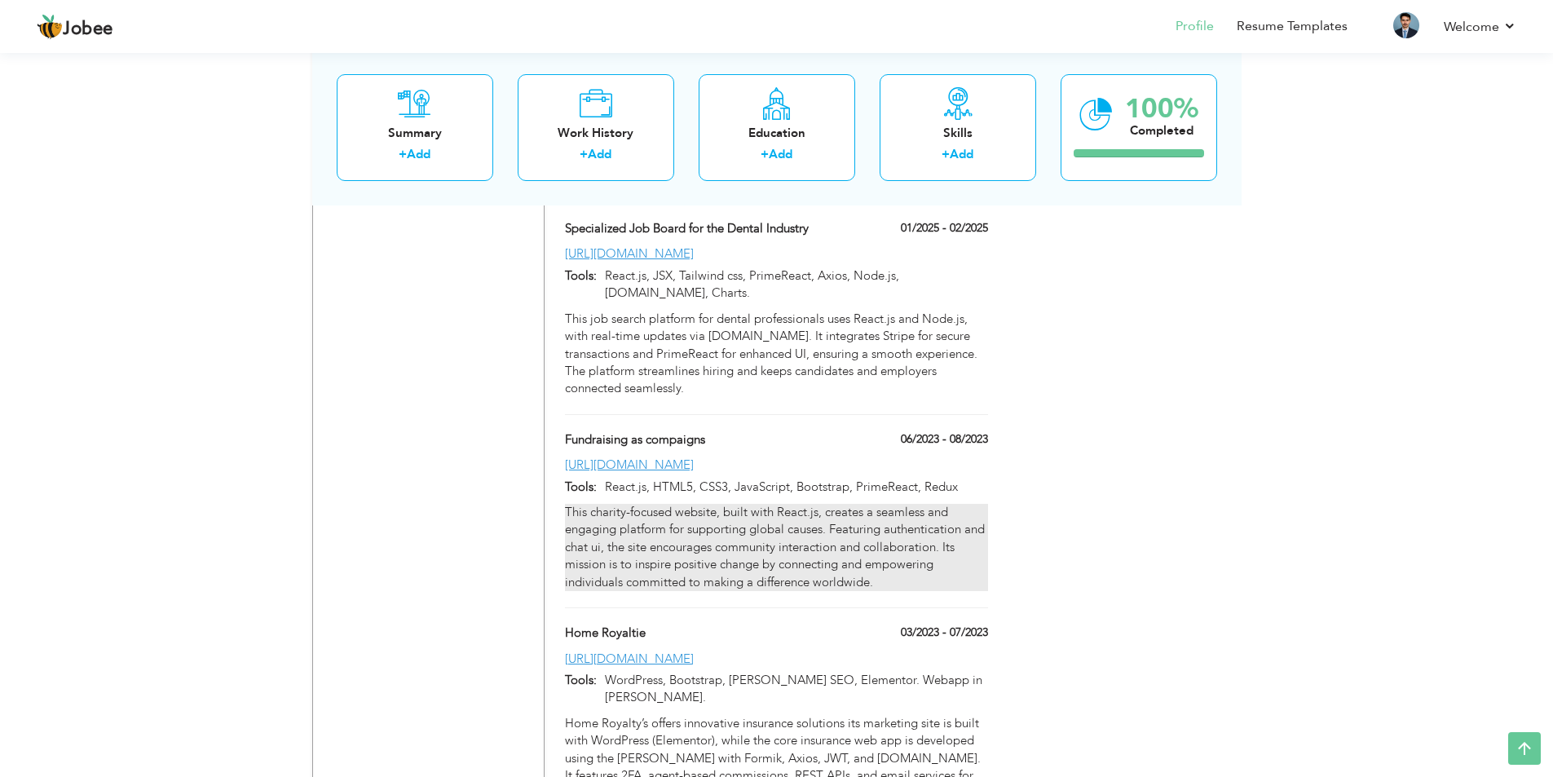
scroll to position [1549, 0]
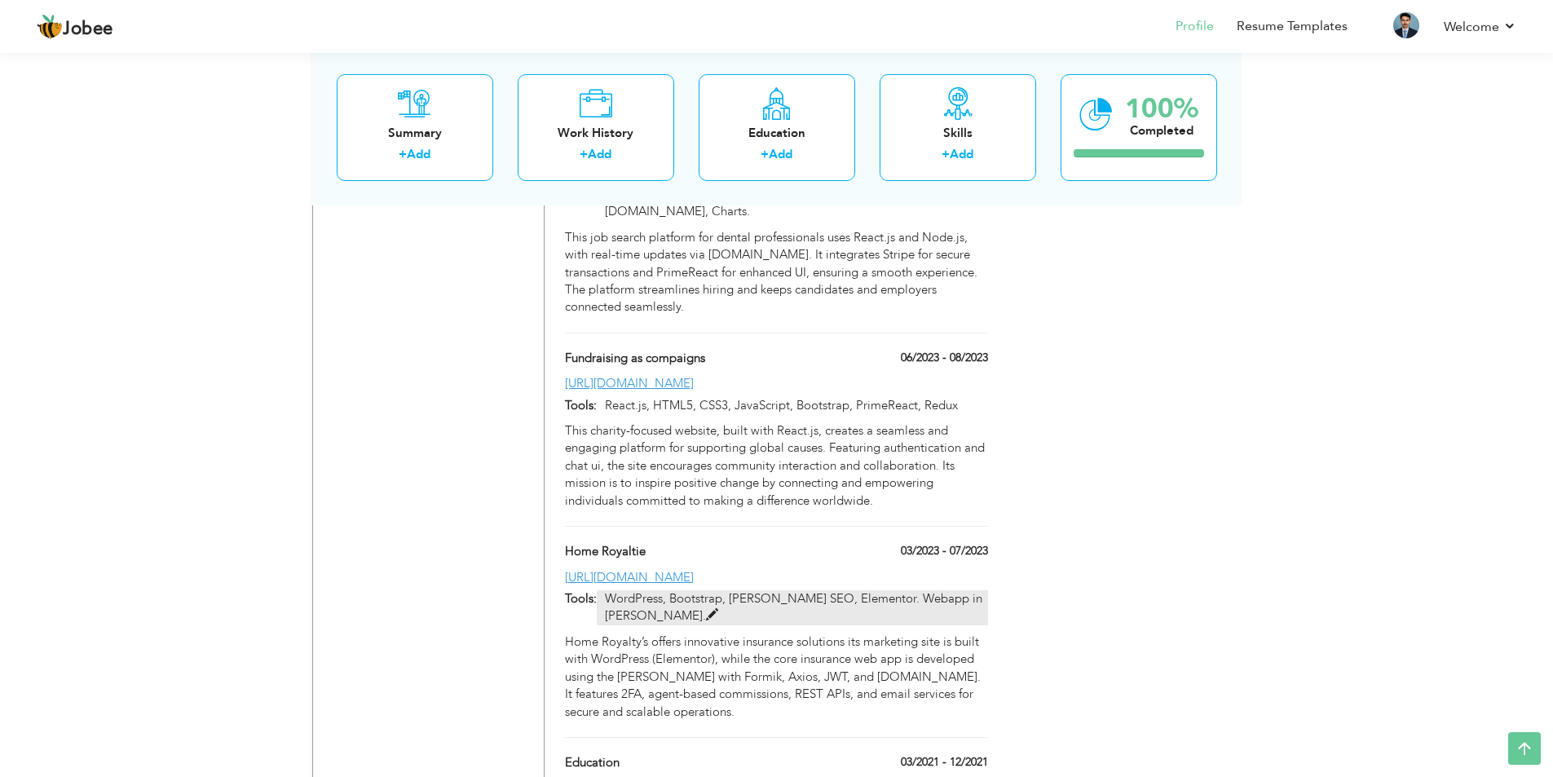
click at [732, 590] on p "WordPress, Bootstrap, [PERSON_NAME] SEO, Elementor. Webapp in [PERSON_NAME]." at bounding box center [792, 607] width 391 height 35
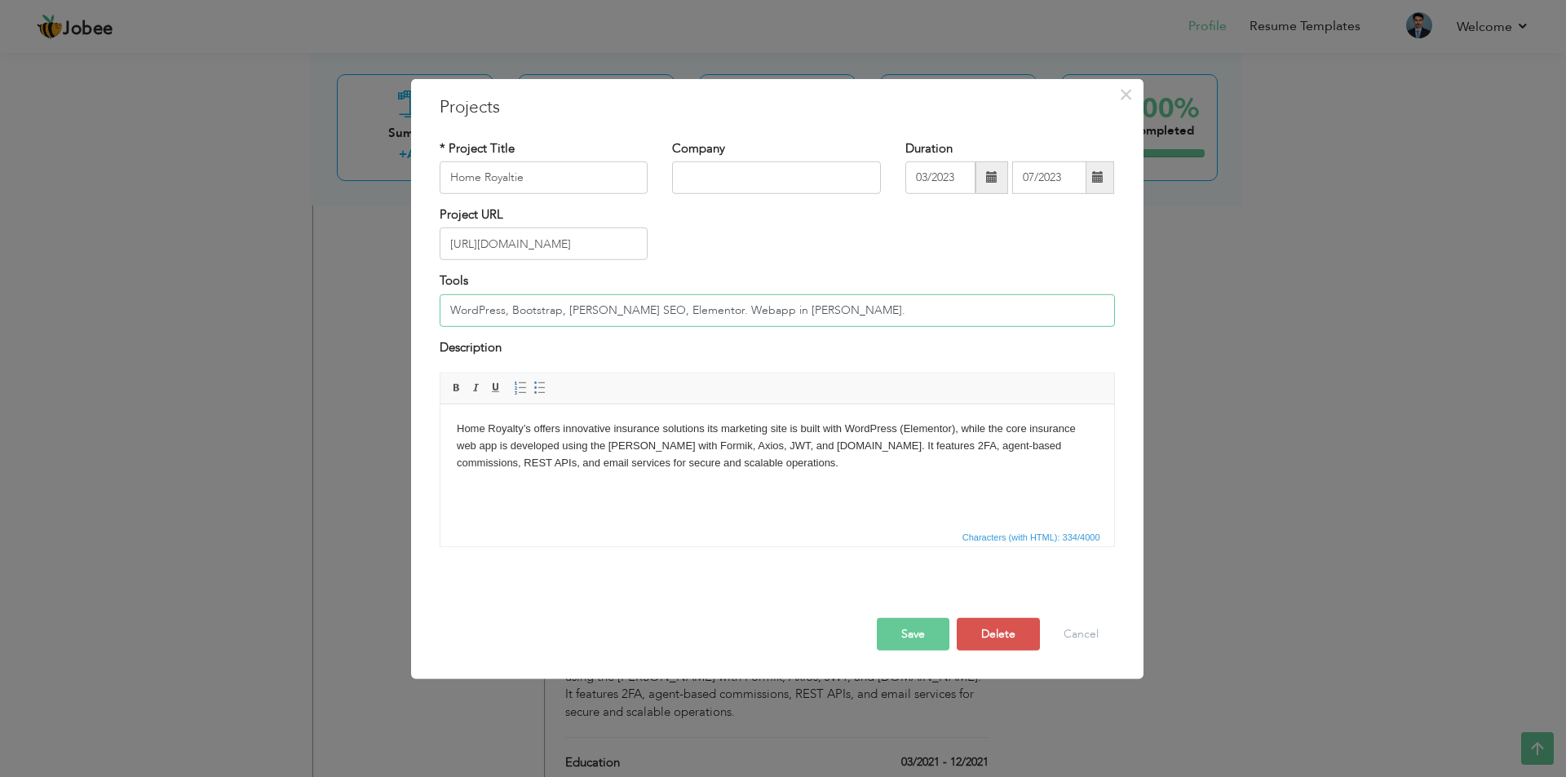
drag, startPoint x: 510, startPoint y: 311, endPoint x: 434, endPoint y: 312, distance: 75.8
click at [434, 312] on div "Tools WordPress, Bootstrap, Yoast SEO, Elementor. Webapp in MERN Stack." at bounding box center [777, 305] width 700 height 66
click at [469, 307] on input "WordPress, Bootstrap, [PERSON_NAME] SEO, Elementor. Webapp in [PERSON_NAME]." at bounding box center [777, 310] width 675 height 33
type input "WordPress, Bootstrap, [PERSON_NAME] SEO, Elementor. Webapp in [PERSON_NAME]."
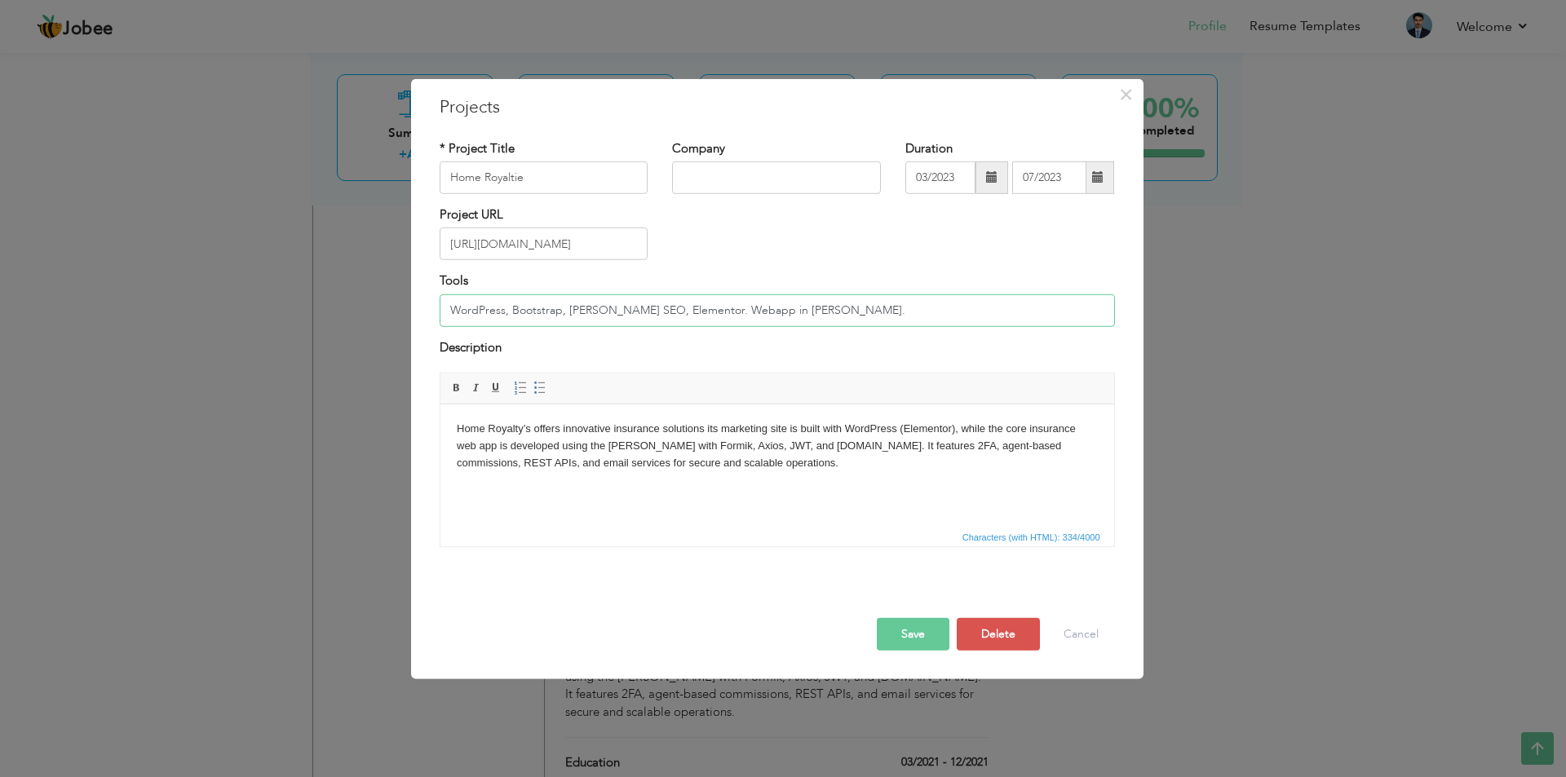
click at [515, 309] on input "WordPress, Bootstrap, [PERSON_NAME] SEO, Elementor. Webapp in [PERSON_NAME]." at bounding box center [777, 310] width 675 height 33
click at [992, 180] on span at bounding box center [991, 176] width 11 height 11
click at [1072, 300] on span "Aug" at bounding box center [1084, 299] width 44 height 44
type input "08/2023"
click at [1098, 186] on span at bounding box center [1098, 177] width 32 height 33
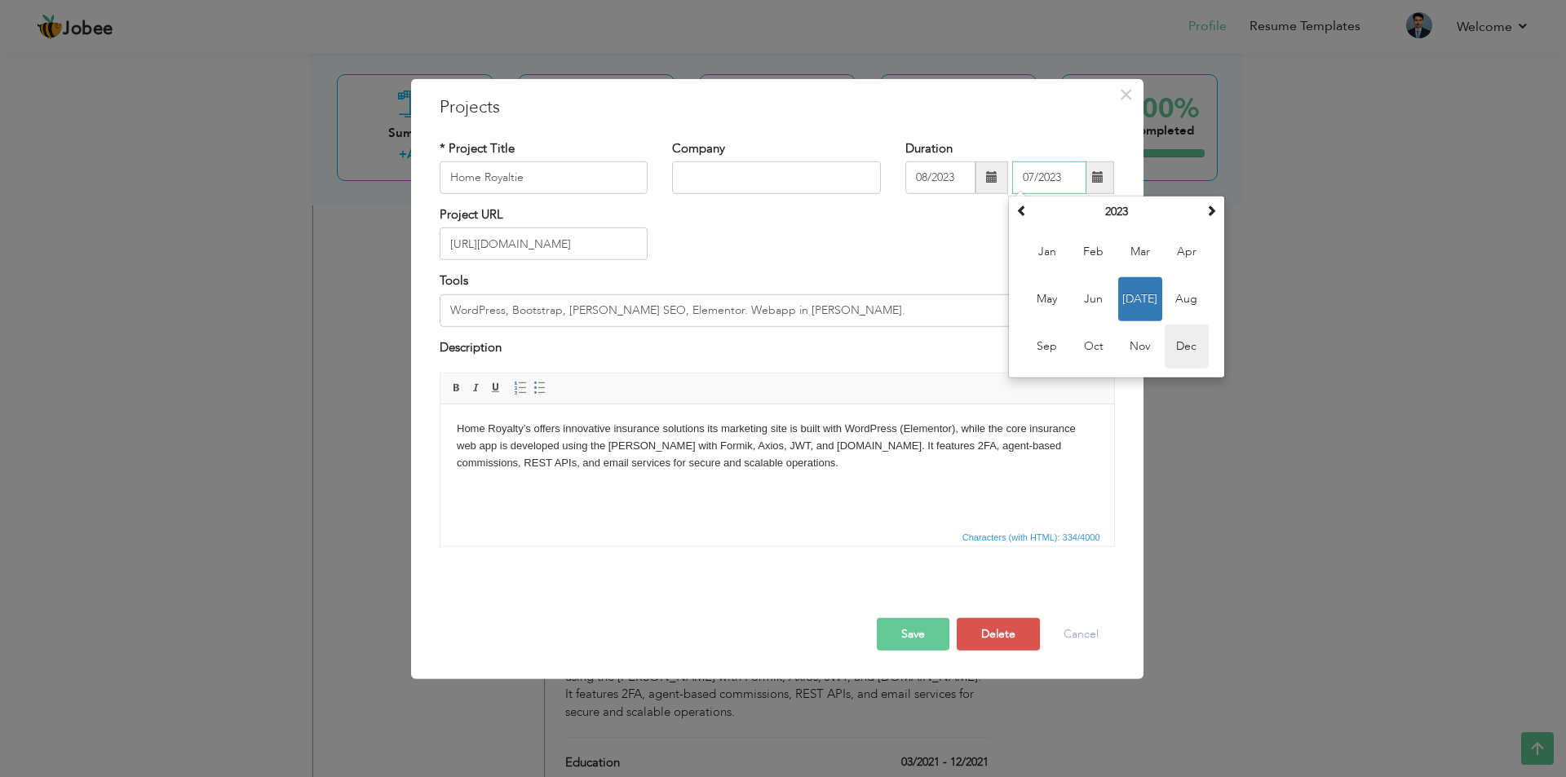
click at [1182, 344] on span "Dec" at bounding box center [1187, 347] width 44 height 44
type input "12/2023"
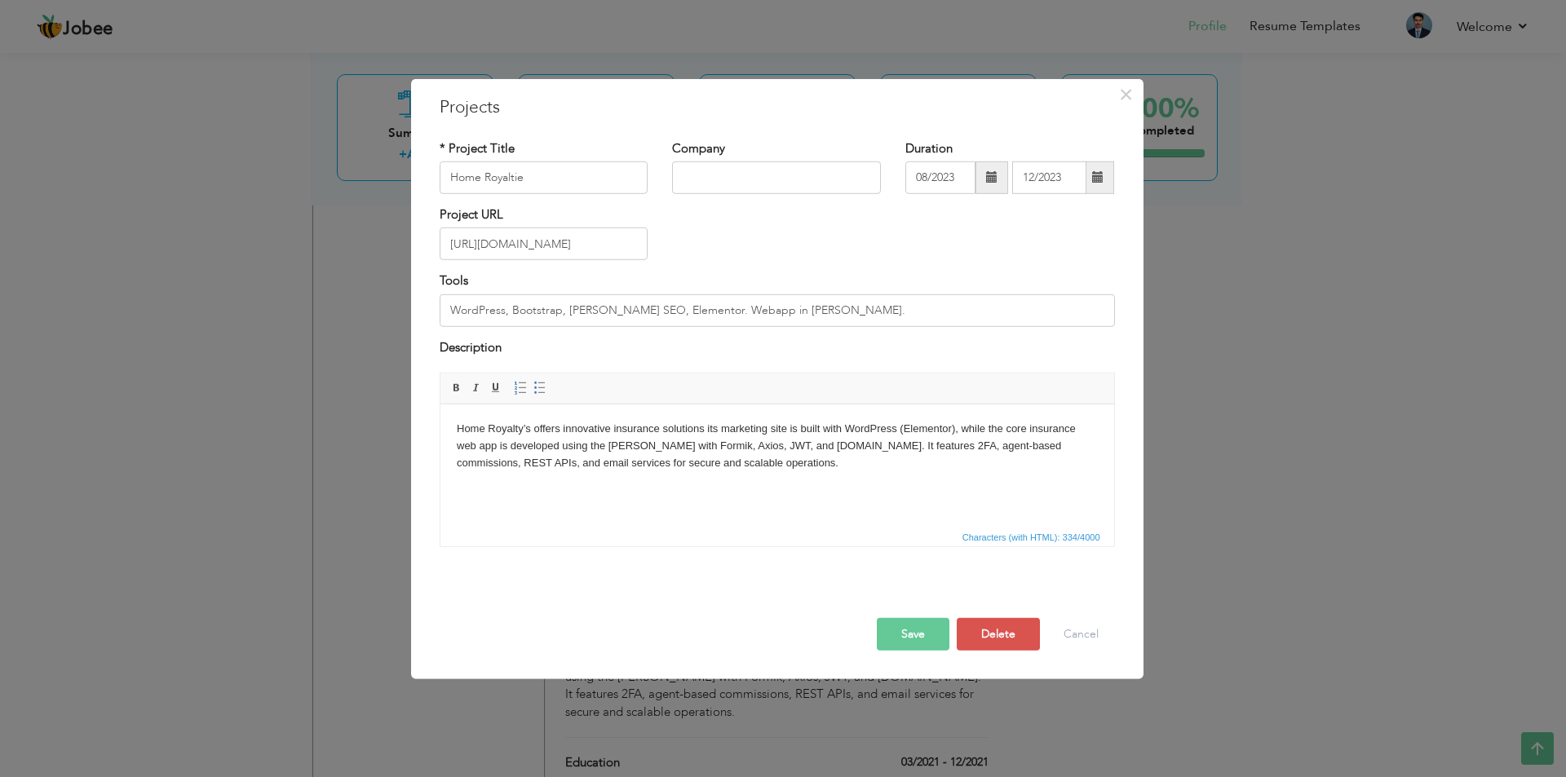
click at [1098, 180] on span at bounding box center [1097, 176] width 11 height 11
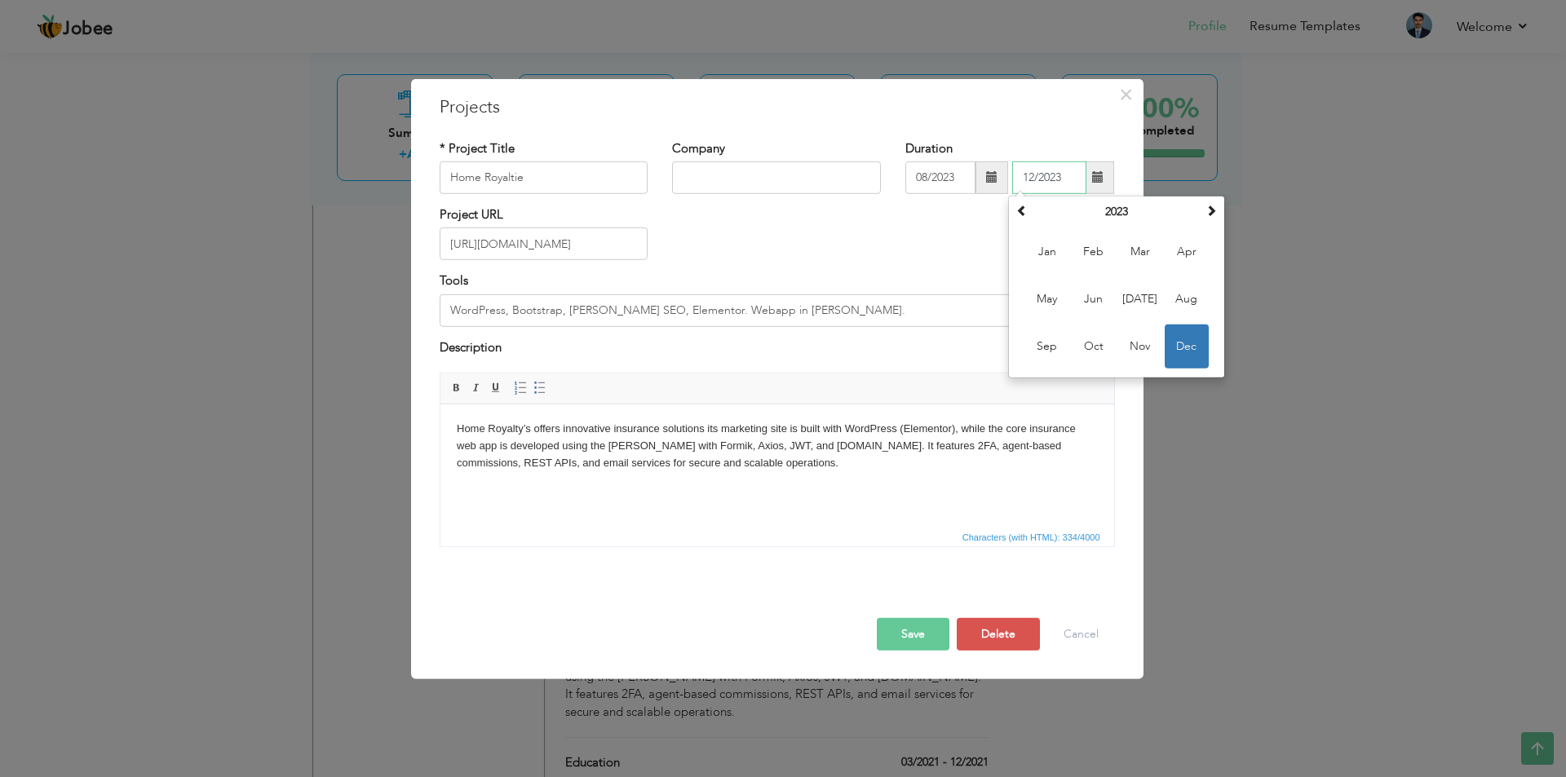
click at [1183, 351] on span "Dec" at bounding box center [1187, 347] width 44 height 44
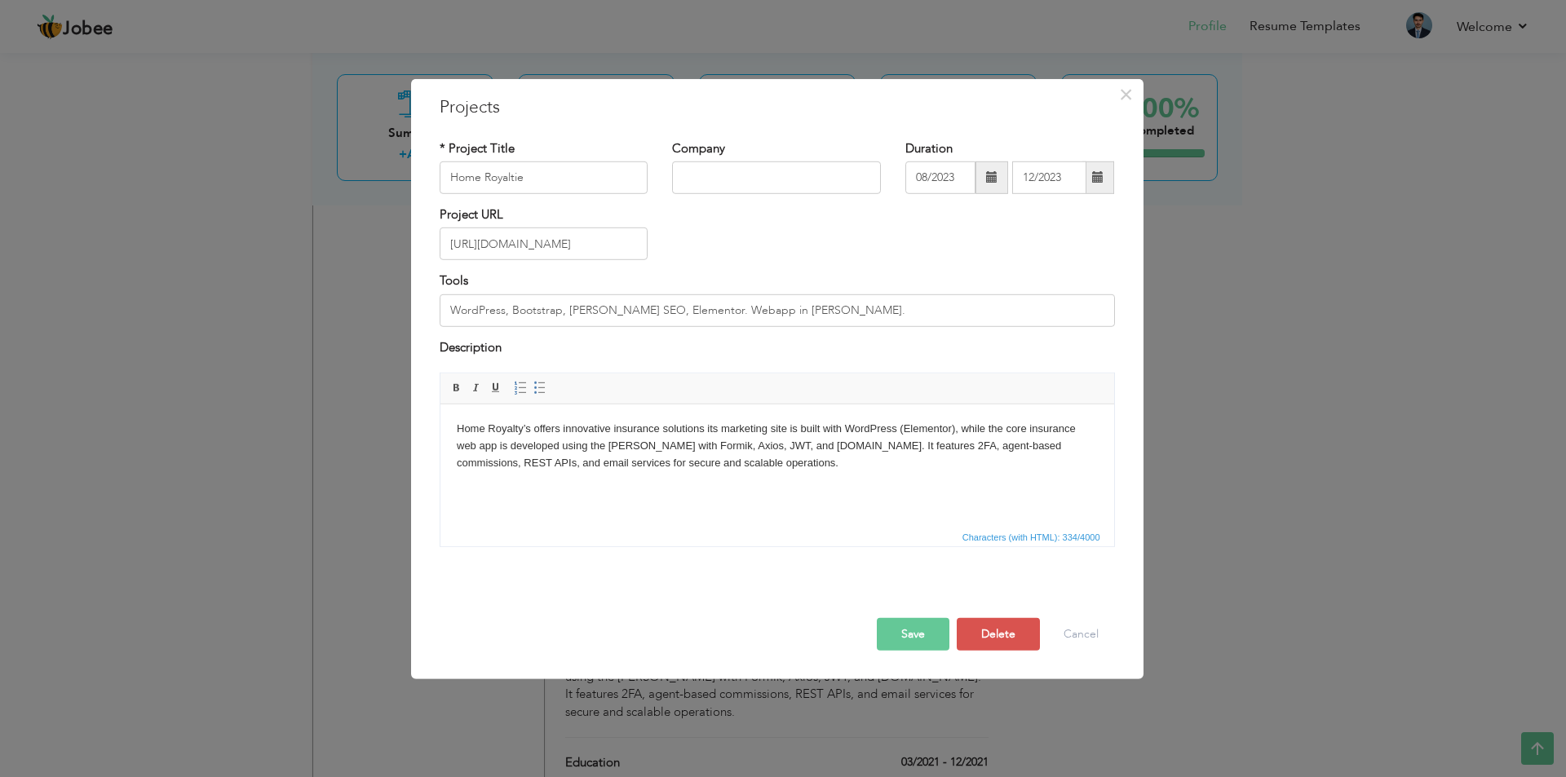
click at [1103, 180] on span at bounding box center [1097, 176] width 11 height 11
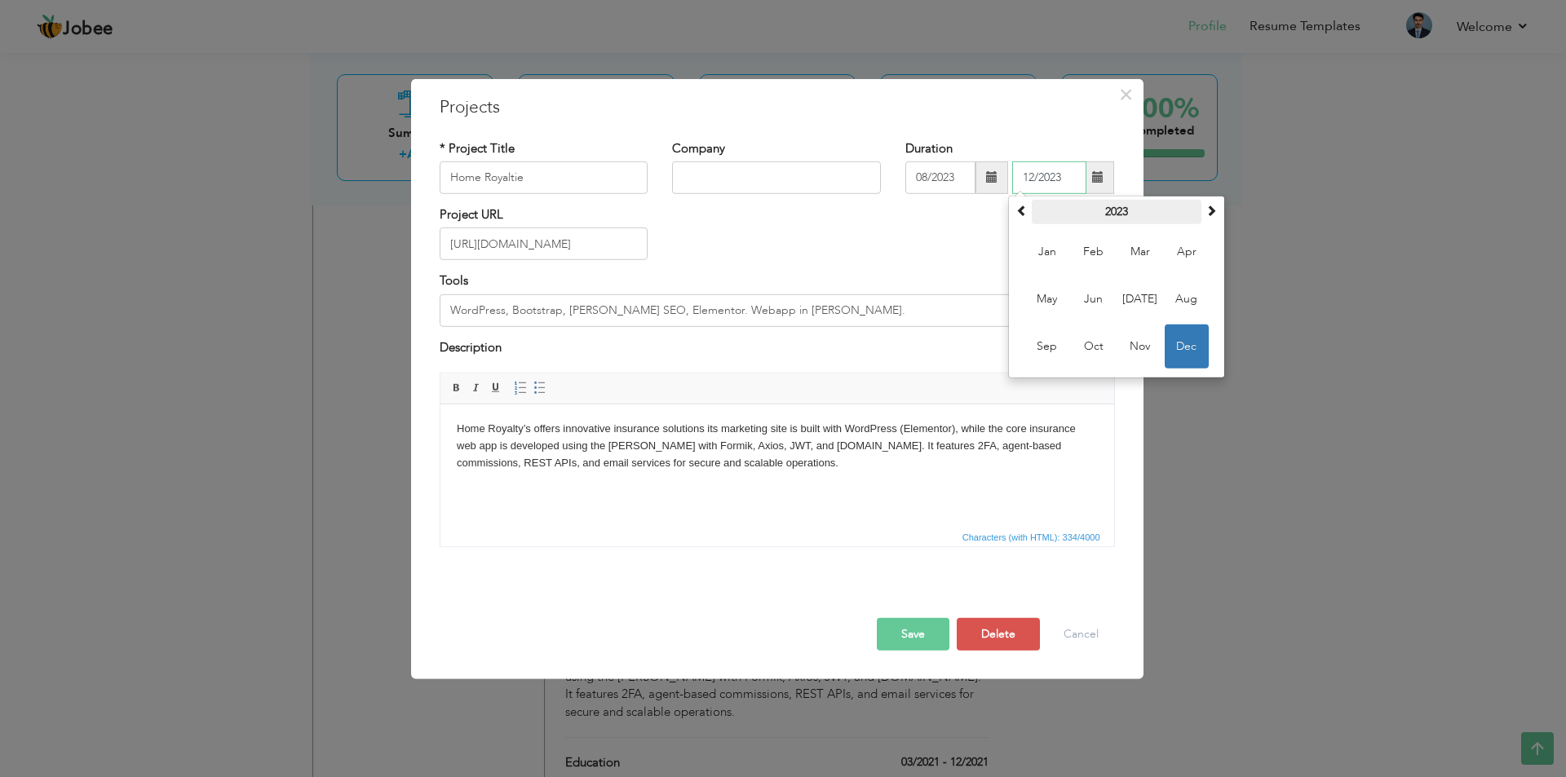
click at [1117, 220] on th "2023" at bounding box center [1117, 212] width 170 height 24
click at [1040, 307] on span "2022" at bounding box center [1047, 299] width 44 height 44
click at [968, 219] on div "Project URL https://homeroyaltie.com/" at bounding box center [777, 239] width 700 height 66
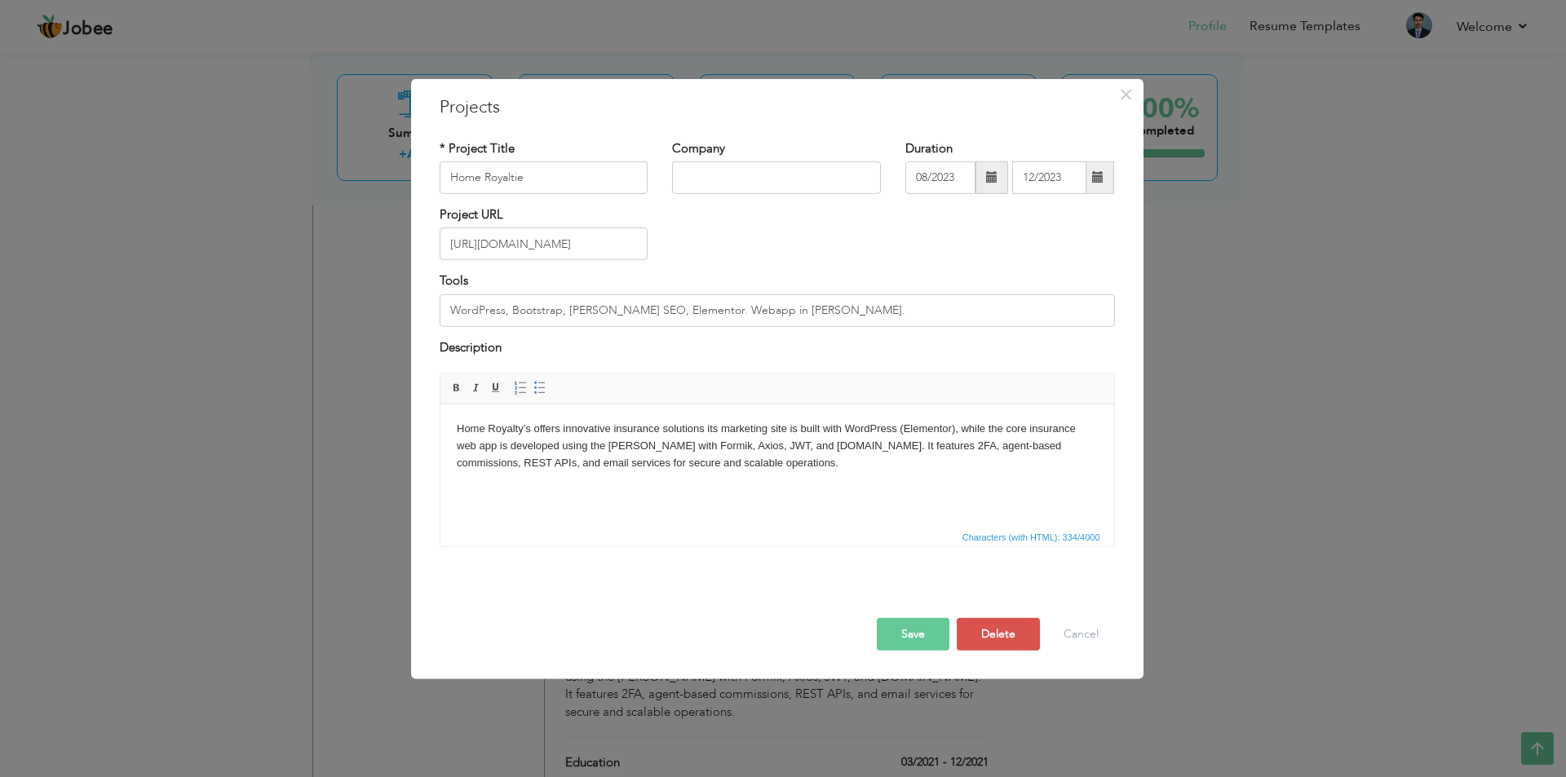
click at [979, 179] on span at bounding box center [991, 177] width 33 height 33
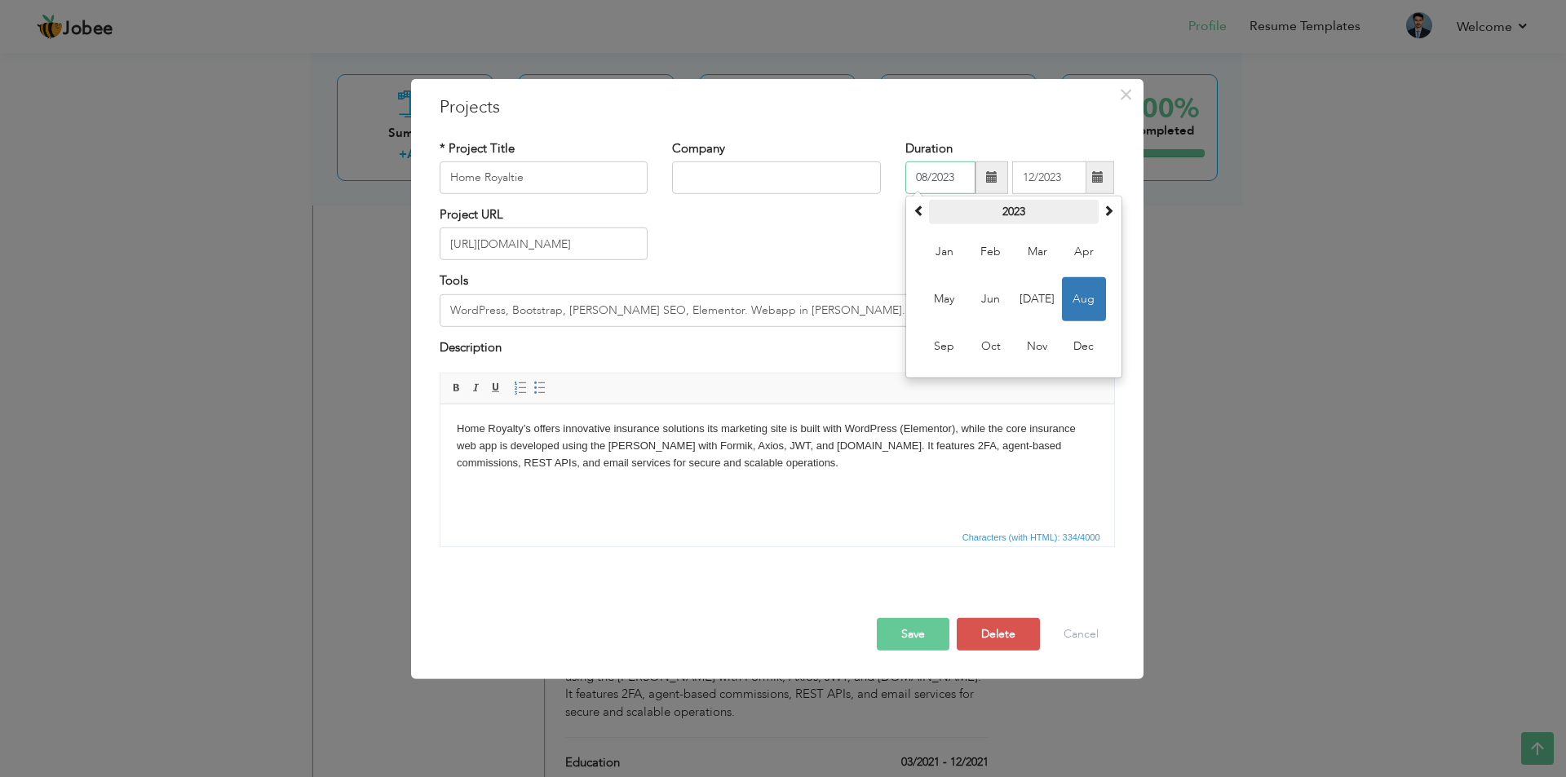
click at [1023, 213] on th "2023" at bounding box center [1014, 212] width 170 height 24
click at [988, 294] on span "2023" at bounding box center [991, 299] width 44 height 44
click at [1014, 214] on th "2023" at bounding box center [1014, 212] width 170 height 24
click at [944, 298] on span "2022" at bounding box center [944, 299] width 44 height 44
click at [882, 222] on div "Project URL https://homeroyaltie.com/" at bounding box center [777, 239] width 700 height 66
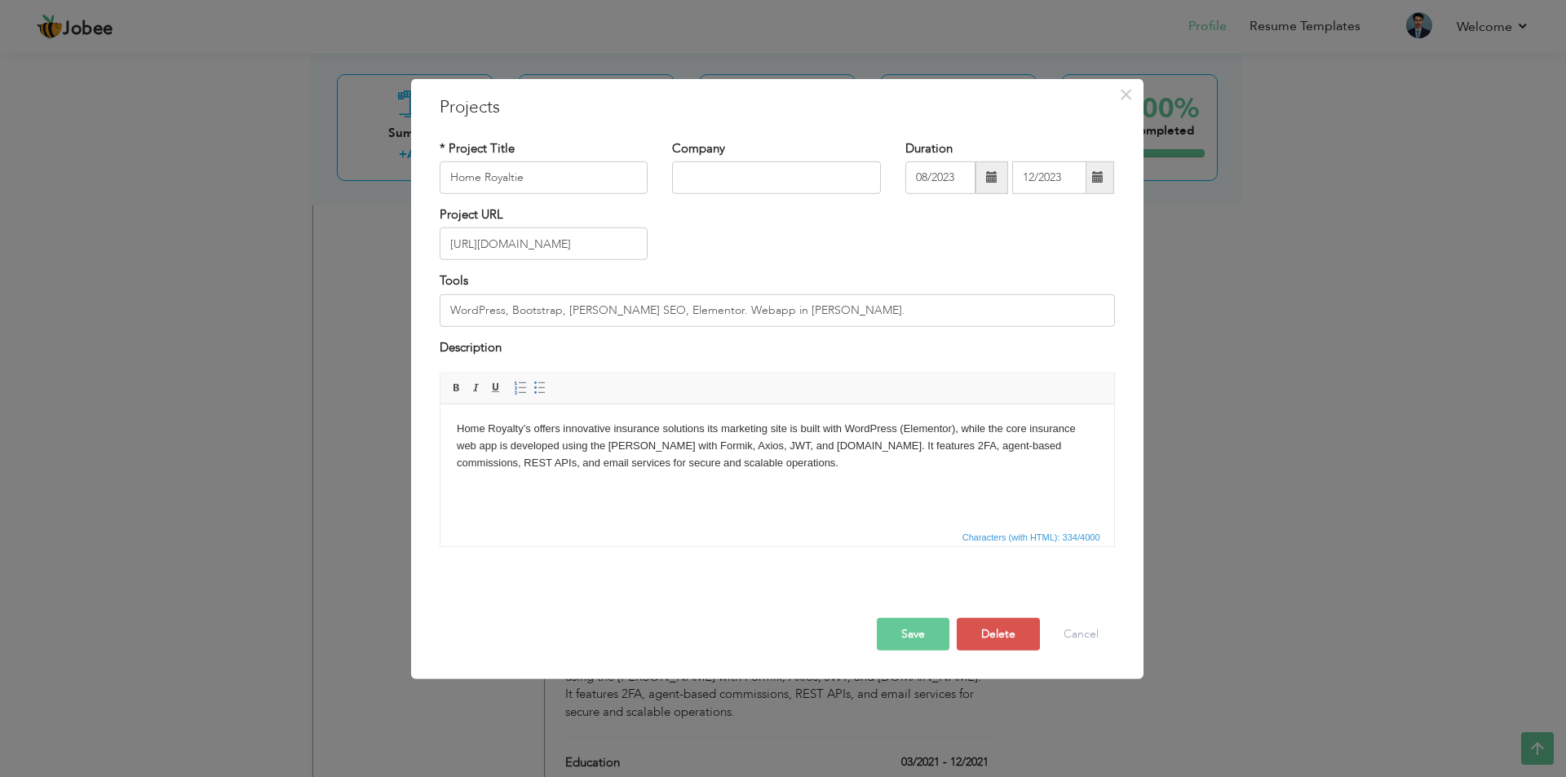
click at [902, 625] on button "Save" at bounding box center [913, 634] width 73 height 33
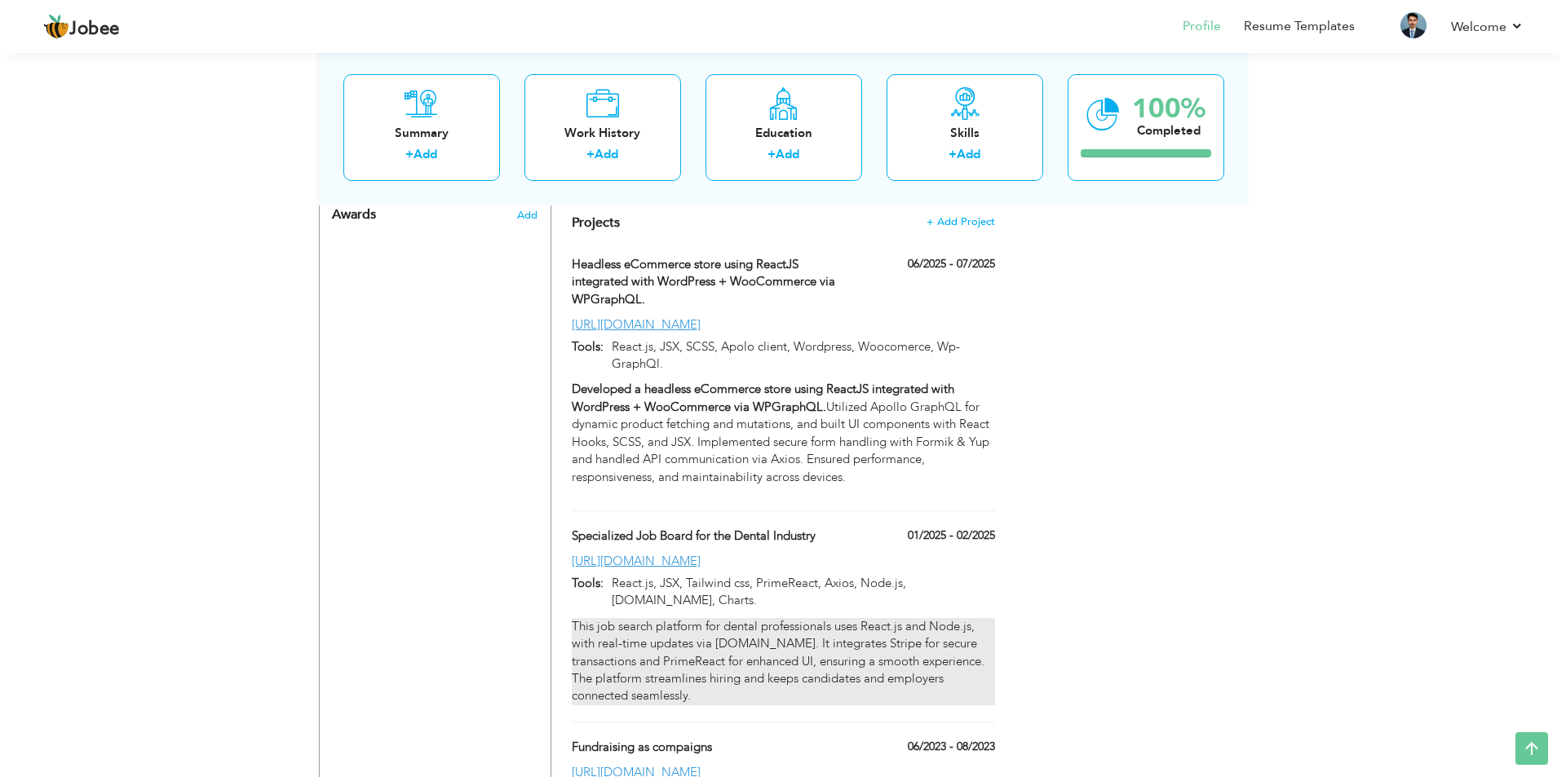
scroll to position [1142, 0]
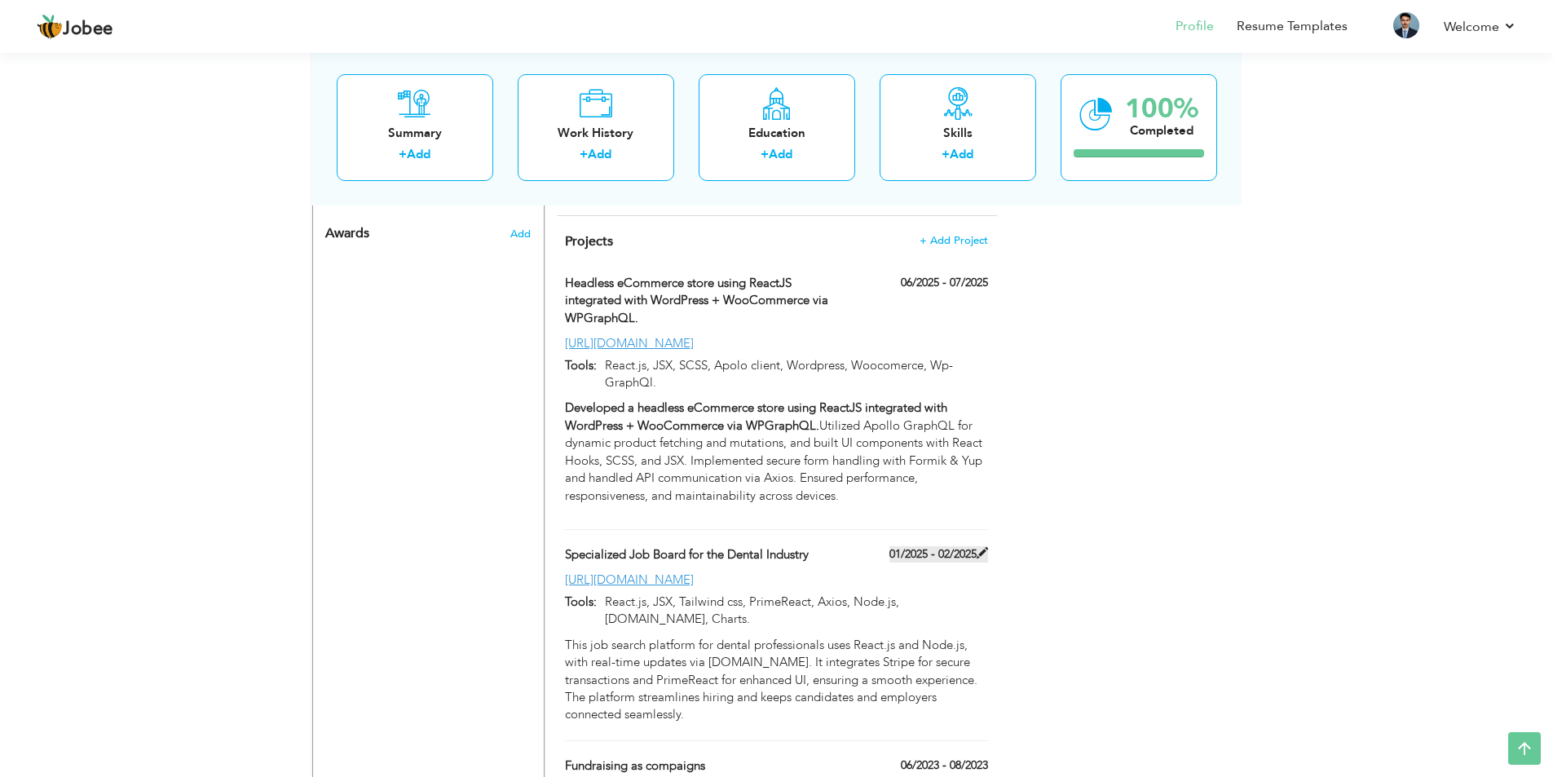
click at [933, 546] on label "01/2025 - 02/2025" at bounding box center [939, 554] width 99 height 16
type input "Specialized Job Board for the Dental Industry"
type input "01/2025"
type input "02/2025"
type input "[URL][DOMAIN_NAME]"
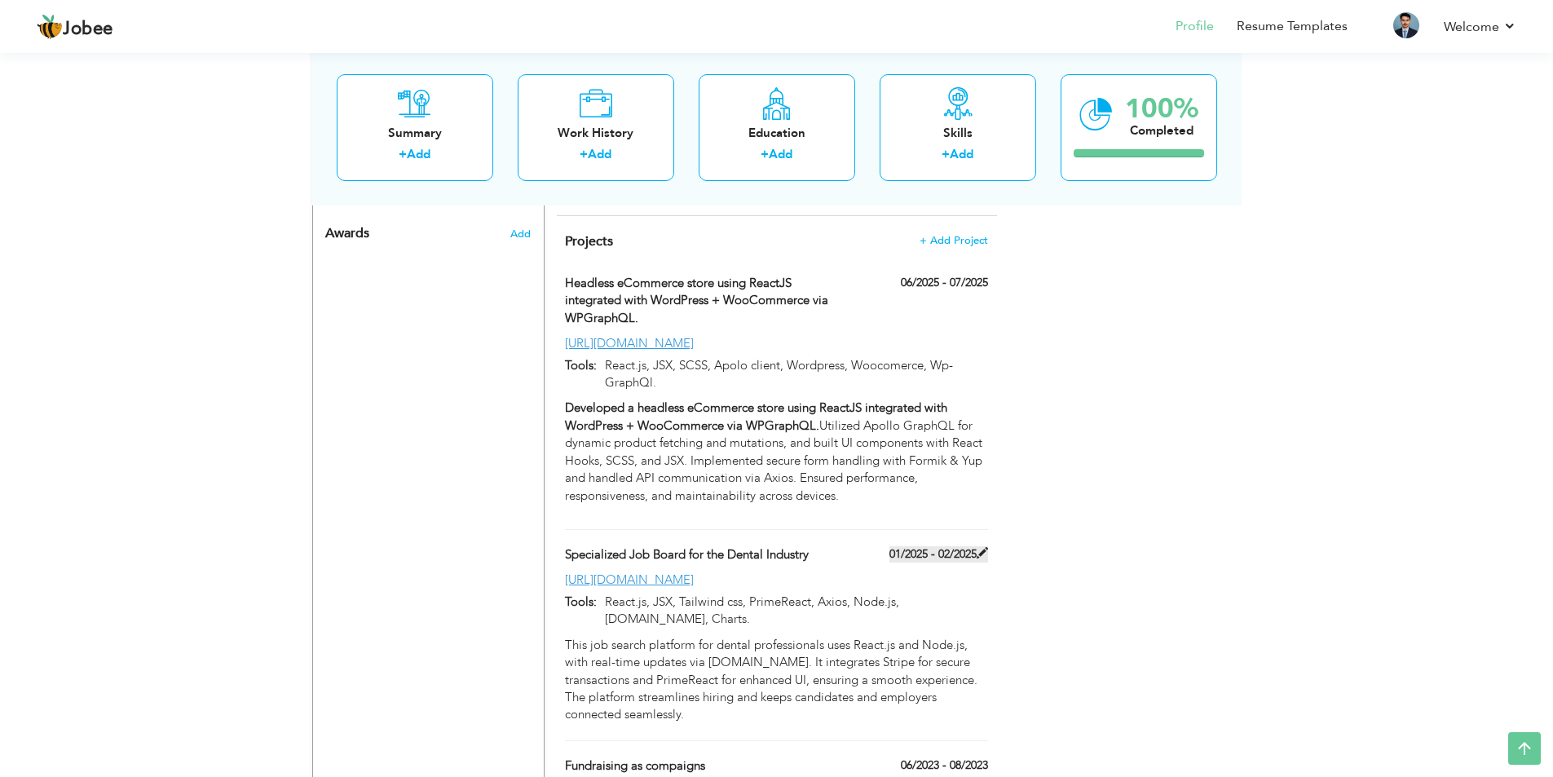
type input "React.js, JSX, Tailwind css, PrimeReact, Axios, Node.js, [DOMAIN_NAME], Charts."
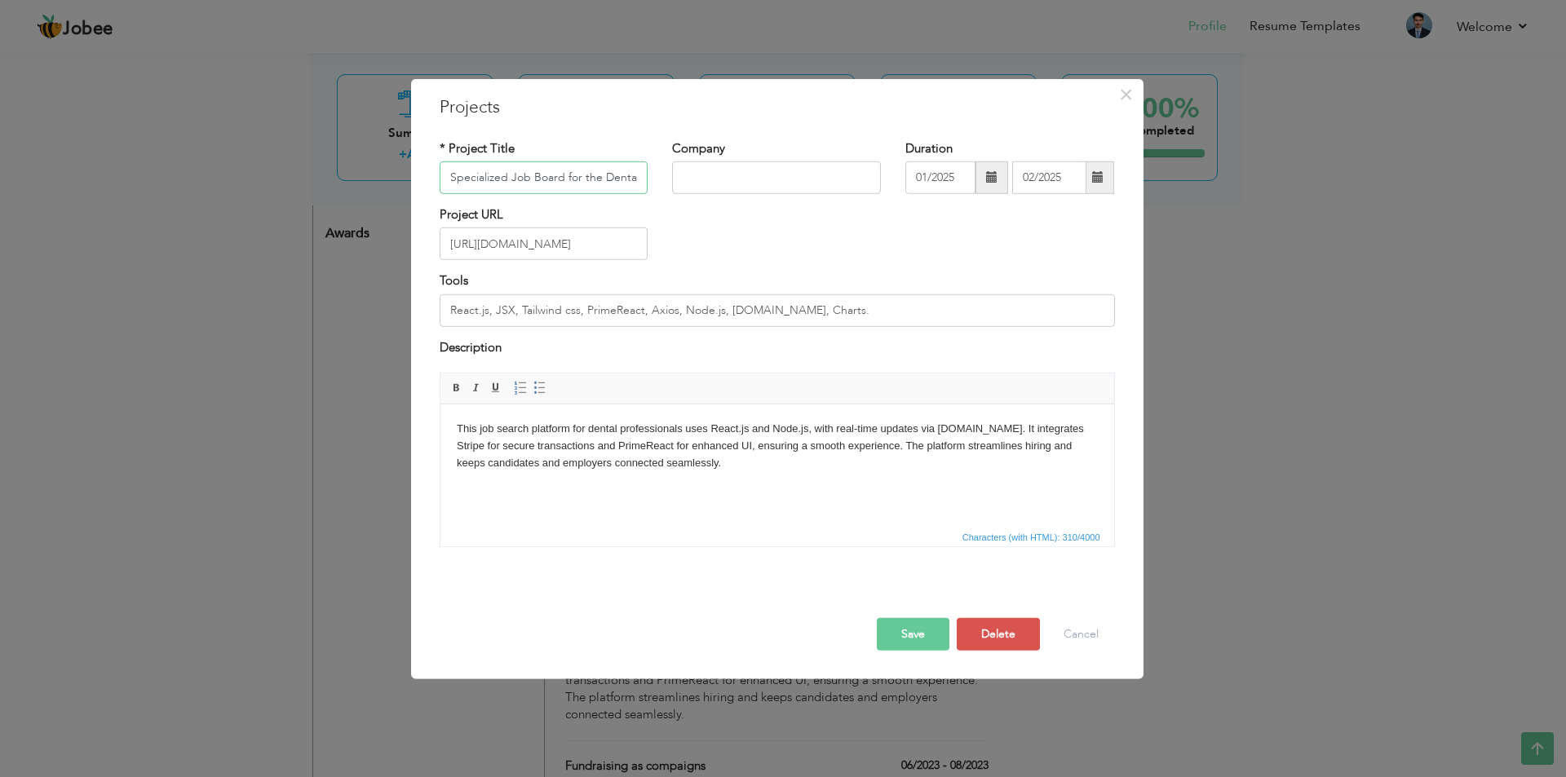
scroll to position [0, 42]
click at [992, 179] on span at bounding box center [991, 176] width 11 height 11
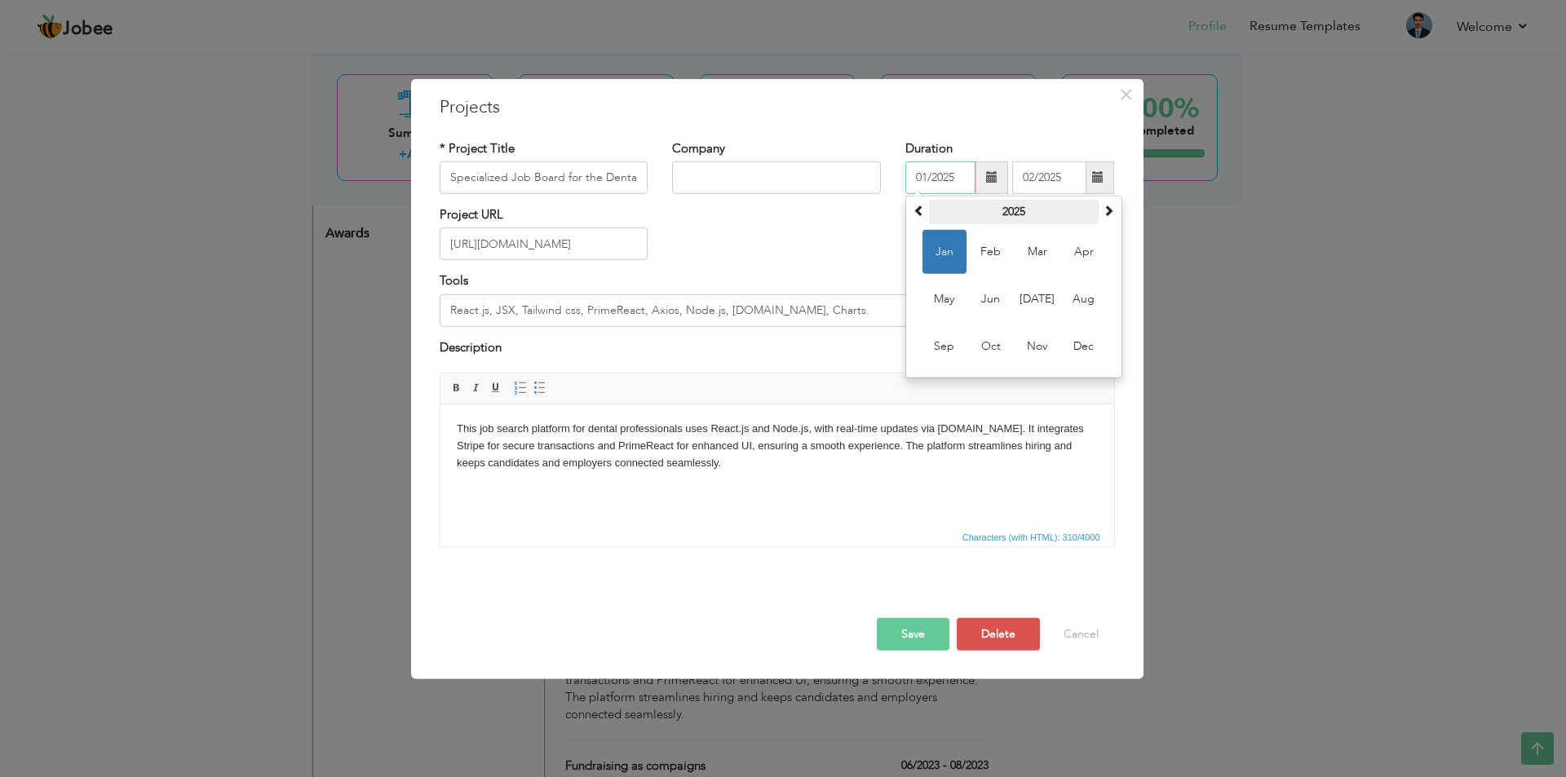
click at [1011, 214] on th "2025" at bounding box center [1014, 212] width 170 height 24
click at [948, 292] on span "2024" at bounding box center [944, 299] width 44 height 44
click at [1004, 253] on span "Feb" at bounding box center [991, 252] width 44 height 44
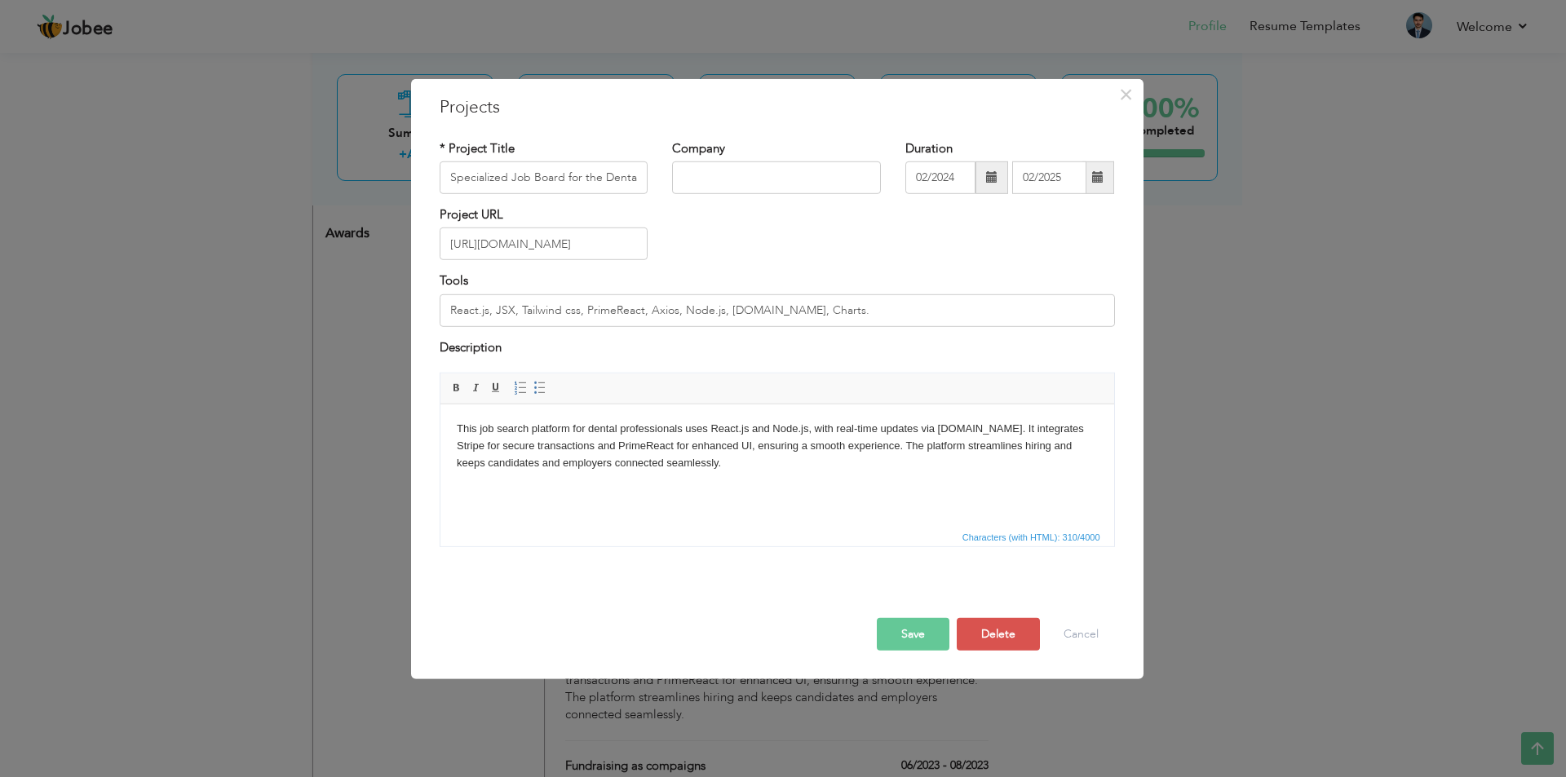
click at [1102, 176] on span at bounding box center [1097, 176] width 11 height 11
click at [992, 182] on span at bounding box center [991, 176] width 11 height 11
click at [948, 246] on span "Jan" at bounding box center [944, 252] width 44 height 44
type input "01/2024"
click at [1096, 182] on span at bounding box center [1097, 176] width 11 height 11
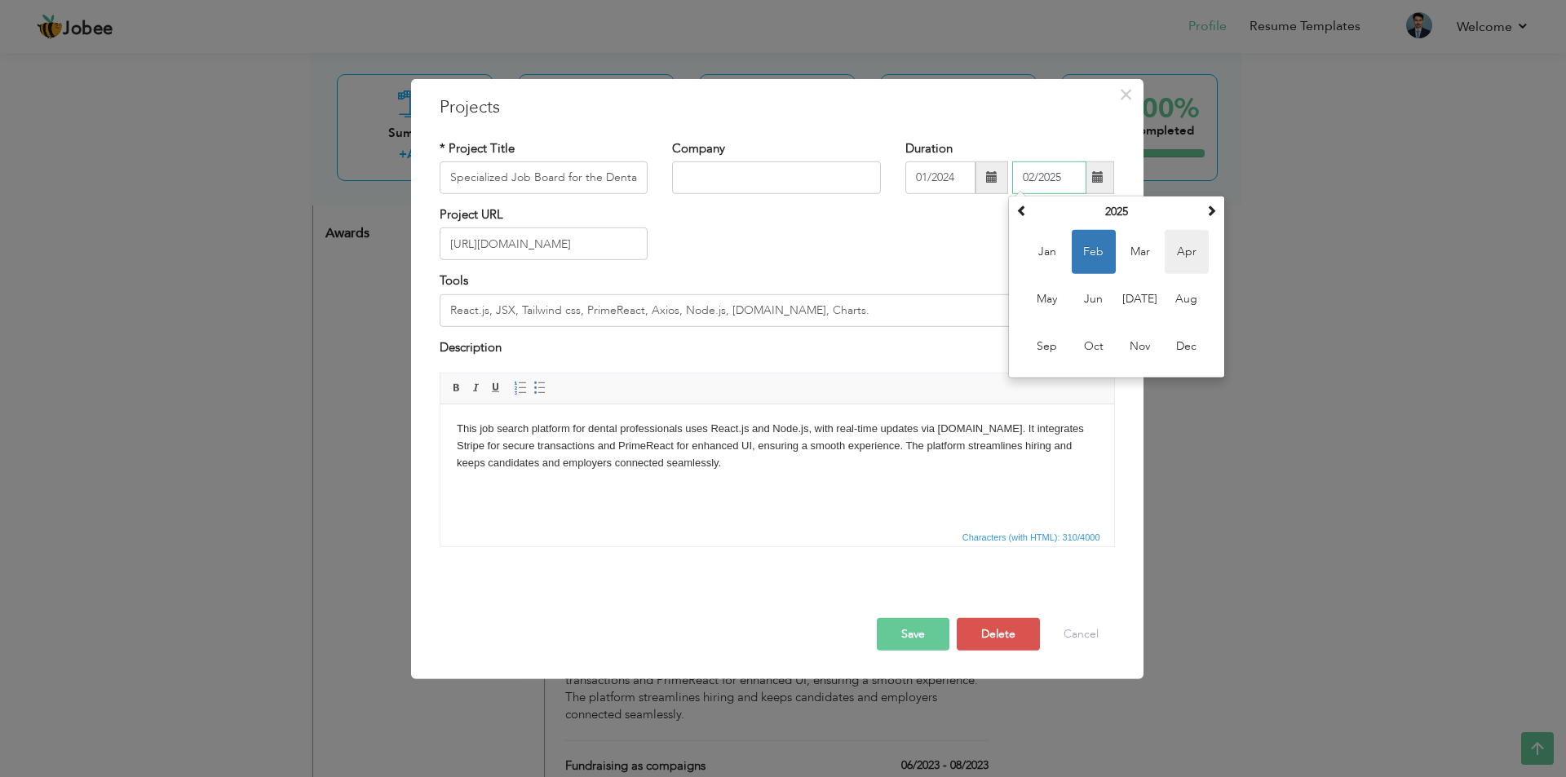
click at [1200, 256] on span "Apr" at bounding box center [1187, 252] width 44 height 44
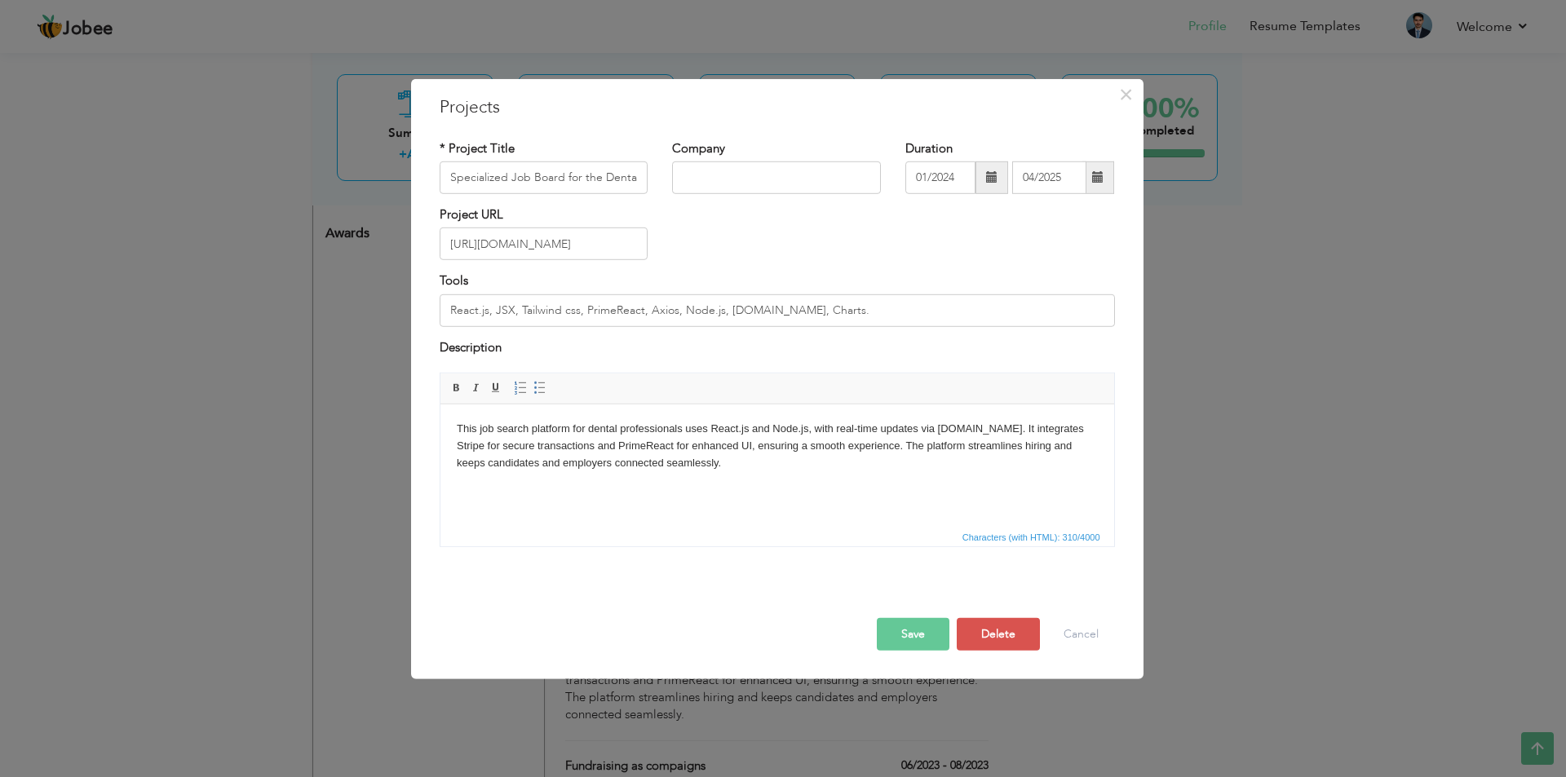
click at [1100, 176] on span at bounding box center [1097, 176] width 11 height 11
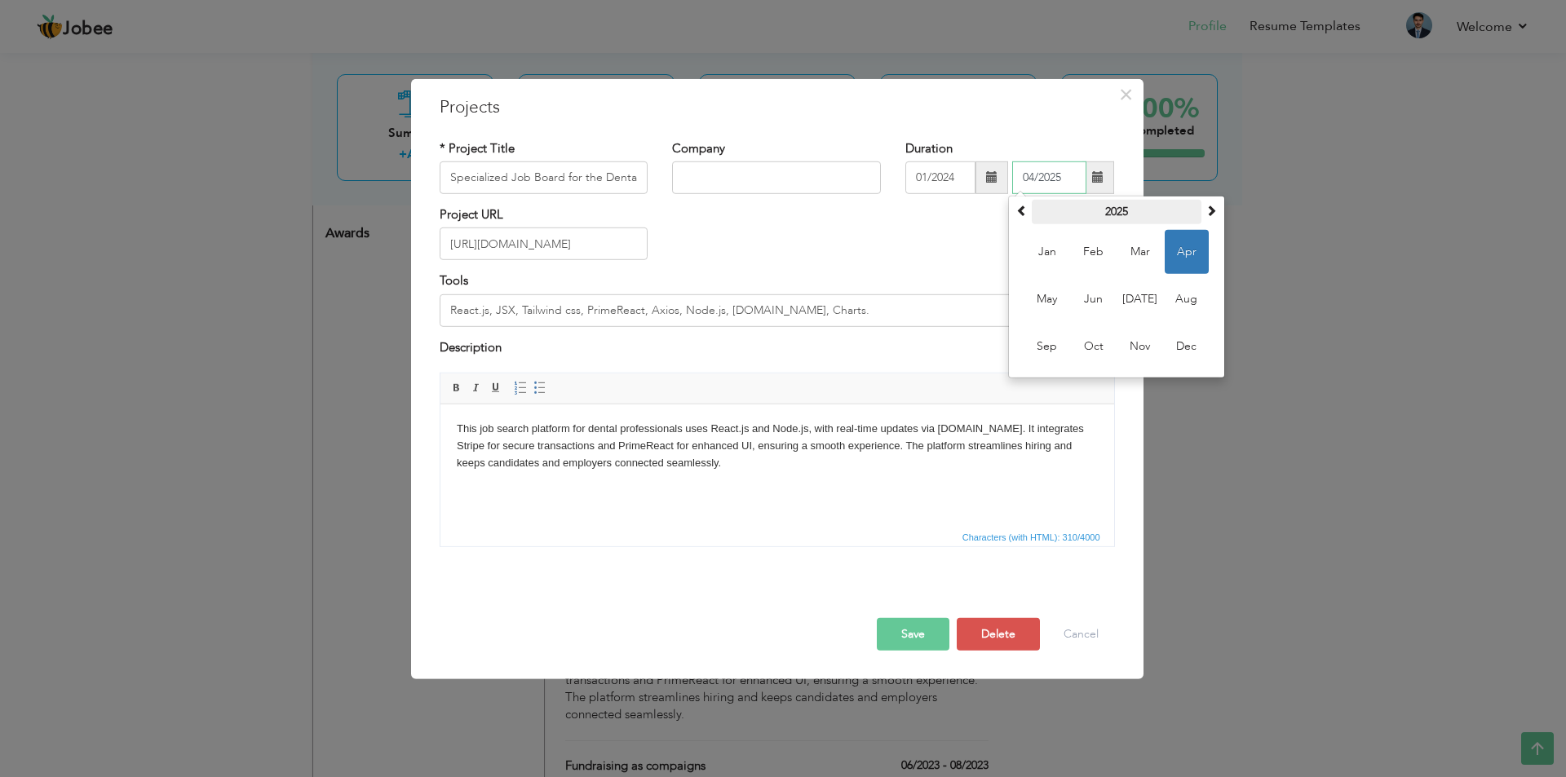
click at [1111, 213] on th "2025" at bounding box center [1117, 212] width 170 height 24
click at [1045, 293] on span "2024" at bounding box center [1047, 299] width 44 height 44
click at [1187, 253] on span "Apr" at bounding box center [1187, 252] width 44 height 44
type input "04/2024"
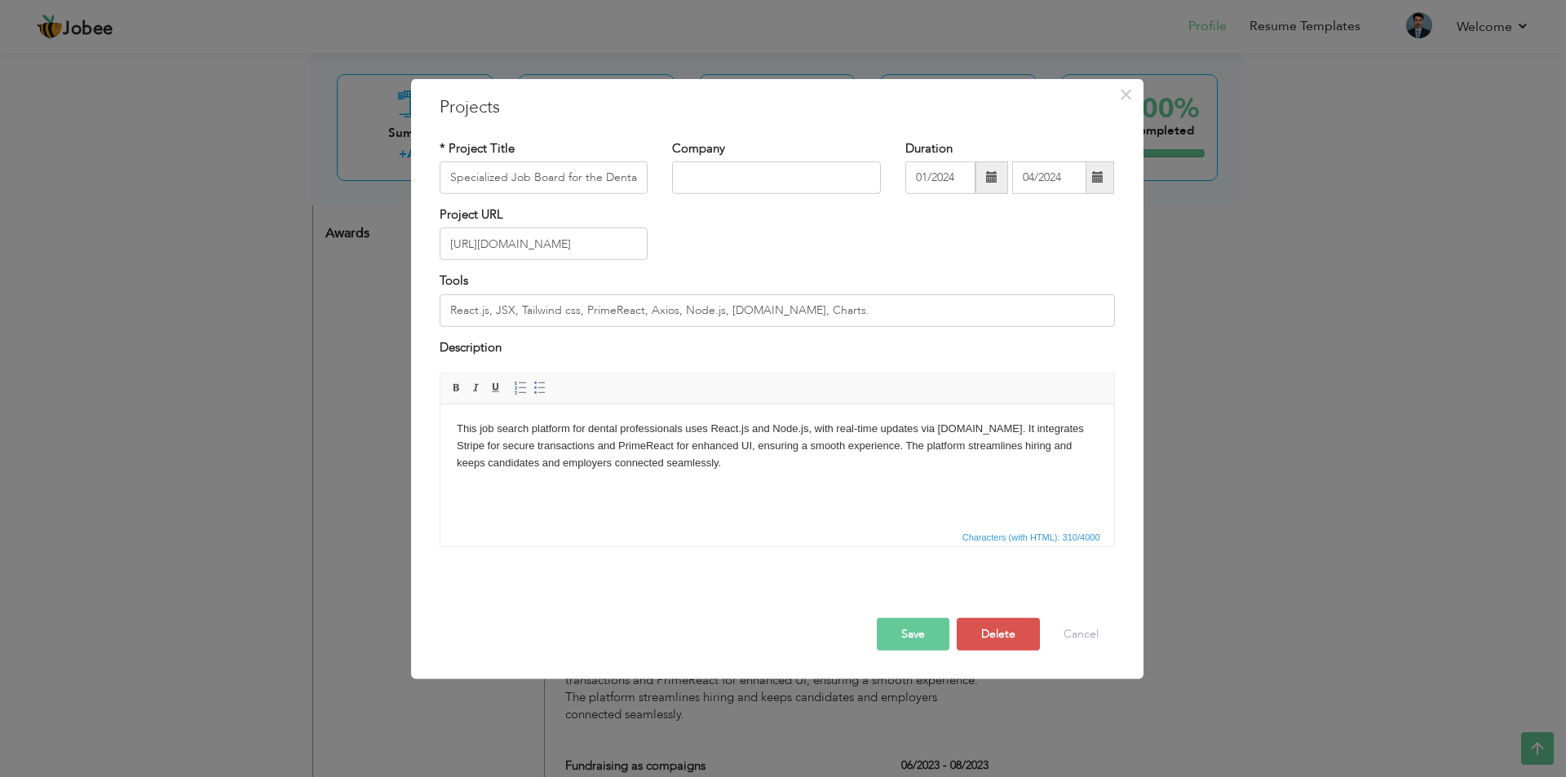
click at [918, 631] on button "Save" at bounding box center [913, 634] width 73 height 33
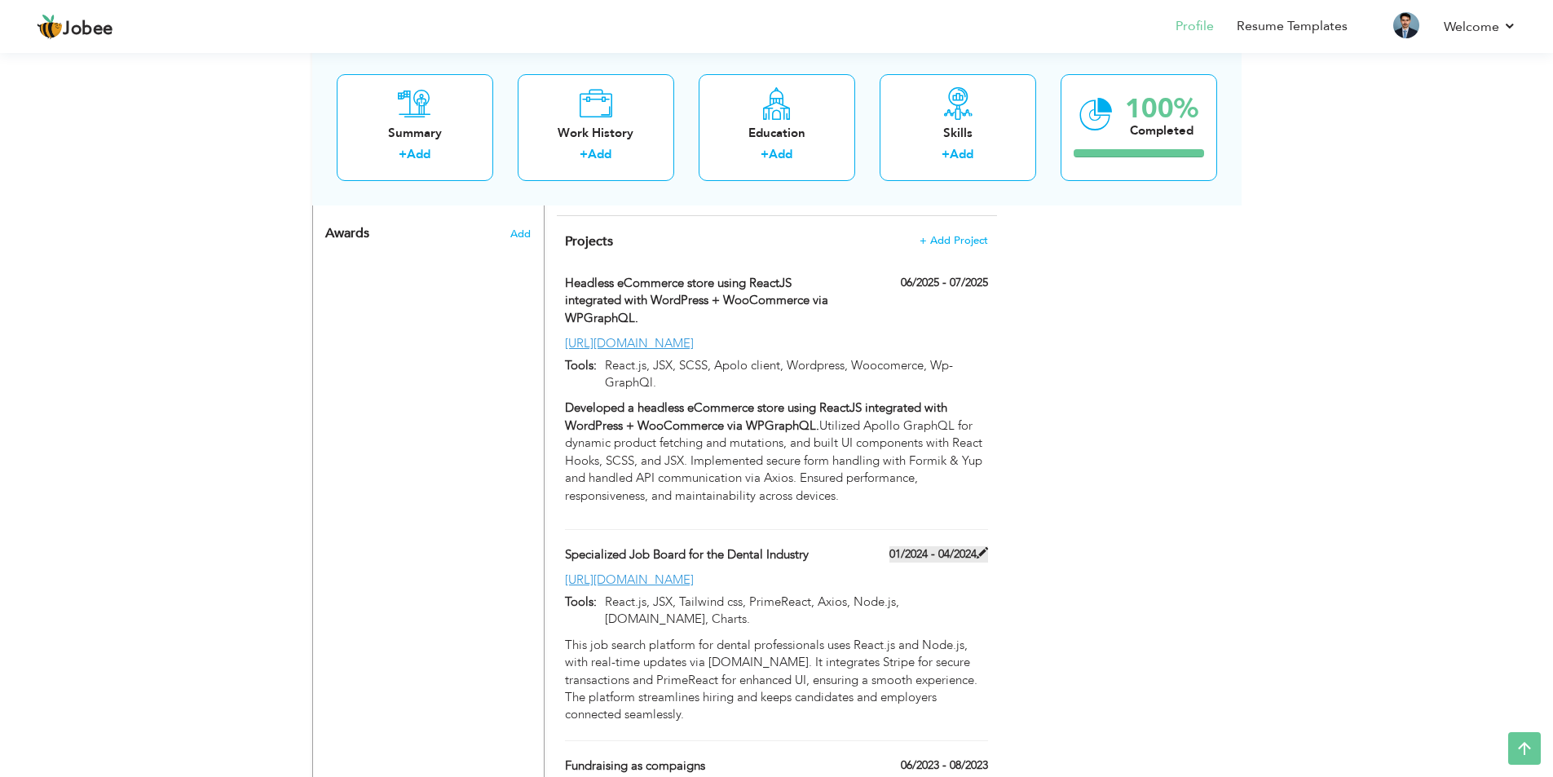
click at [919, 546] on label "01/2024 - 04/2024" at bounding box center [939, 554] width 99 height 16
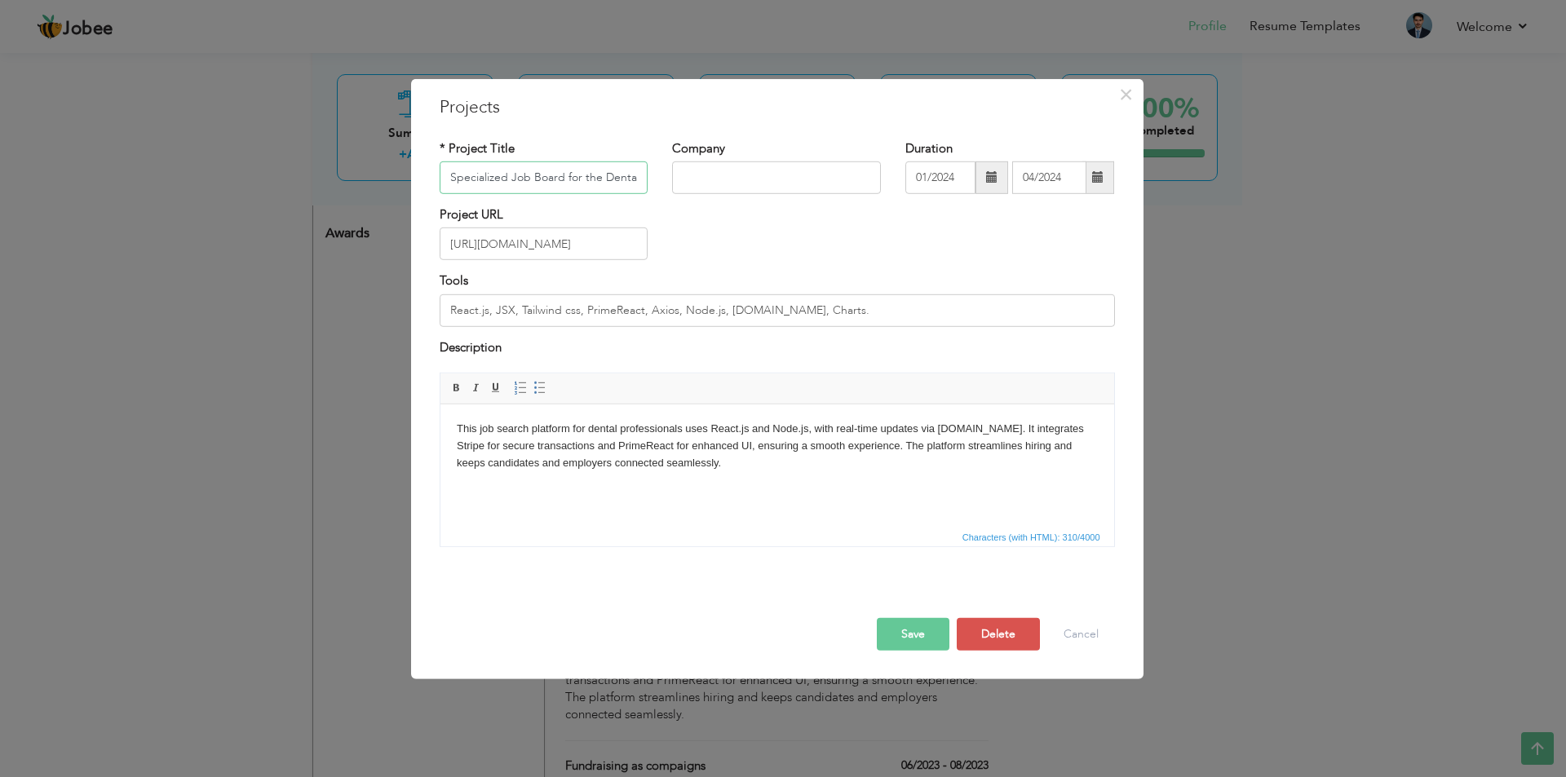
scroll to position [0, 42]
click at [986, 179] on span at bounding box center [991, 176] width 11 height 11
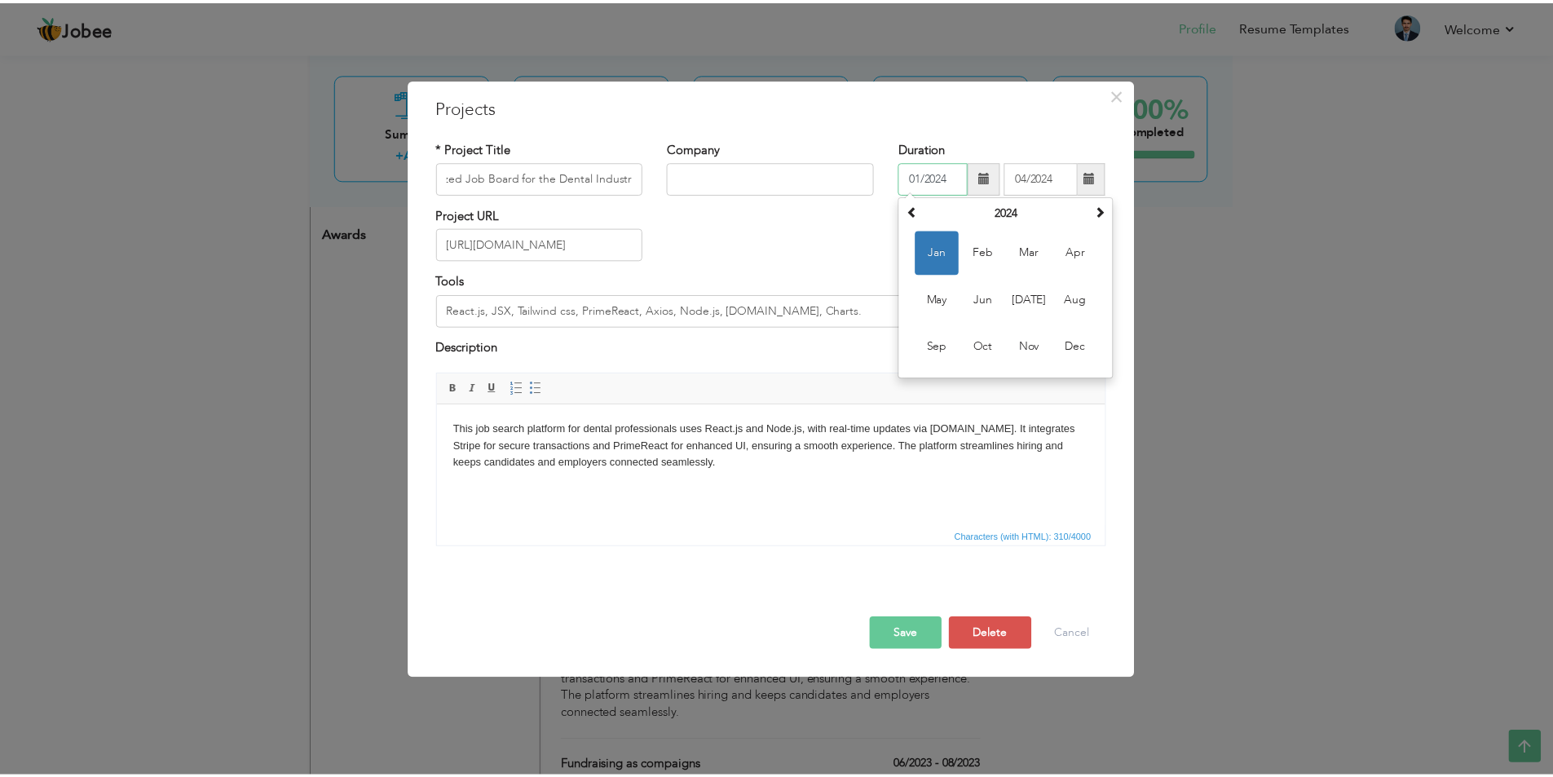
scroll to position [0, 0]
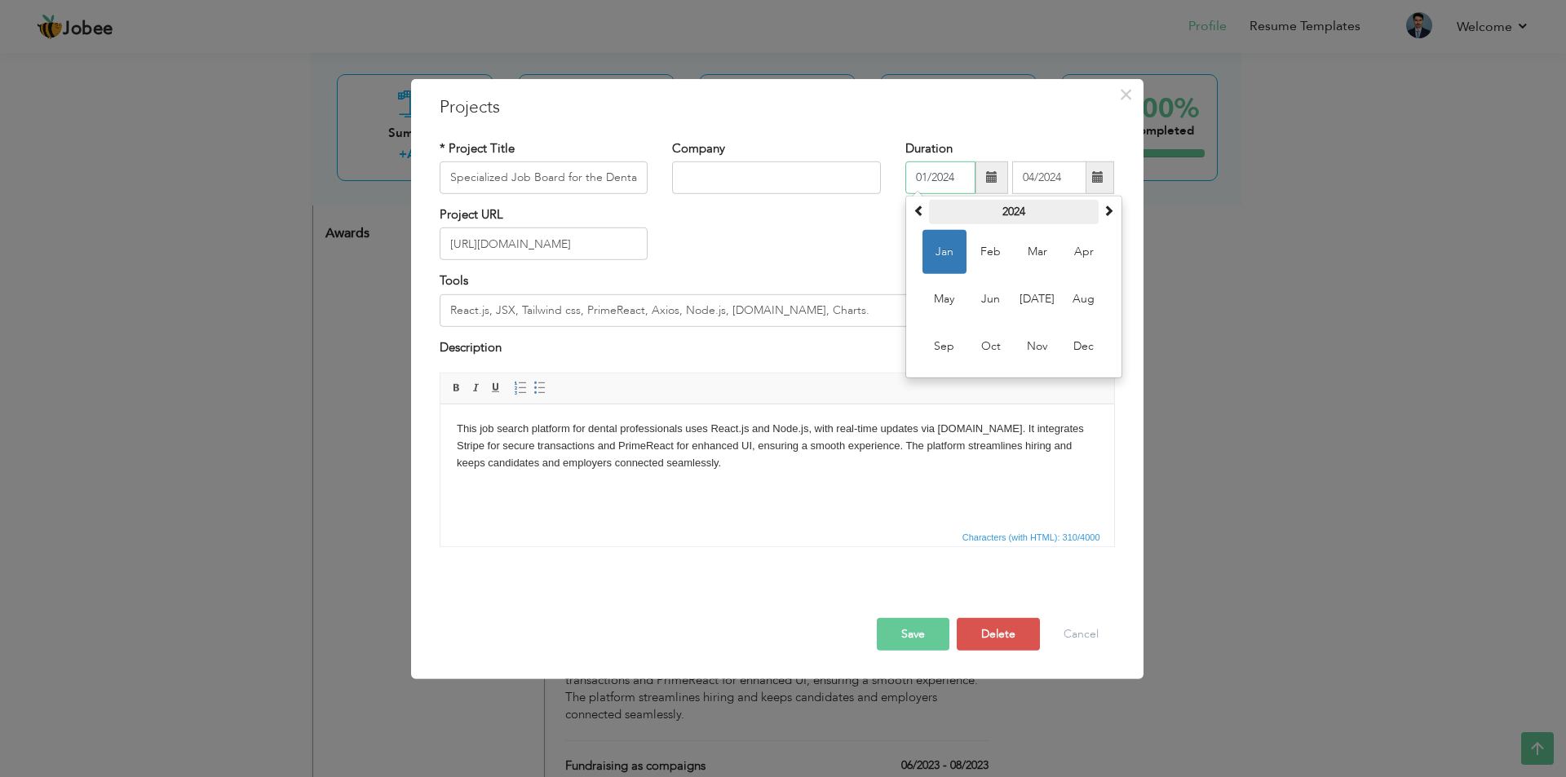
click at [1005, 219] on th "2024" at bounding box center [1014, 212] width 170 height 24
click at [944, 291] on span "2023" at bounding box center [944, 299] width 44 height 44
click at [976, 343] on span "Oct" at bounding box center [991, 347] width 44 height 44
type input "10/2023"
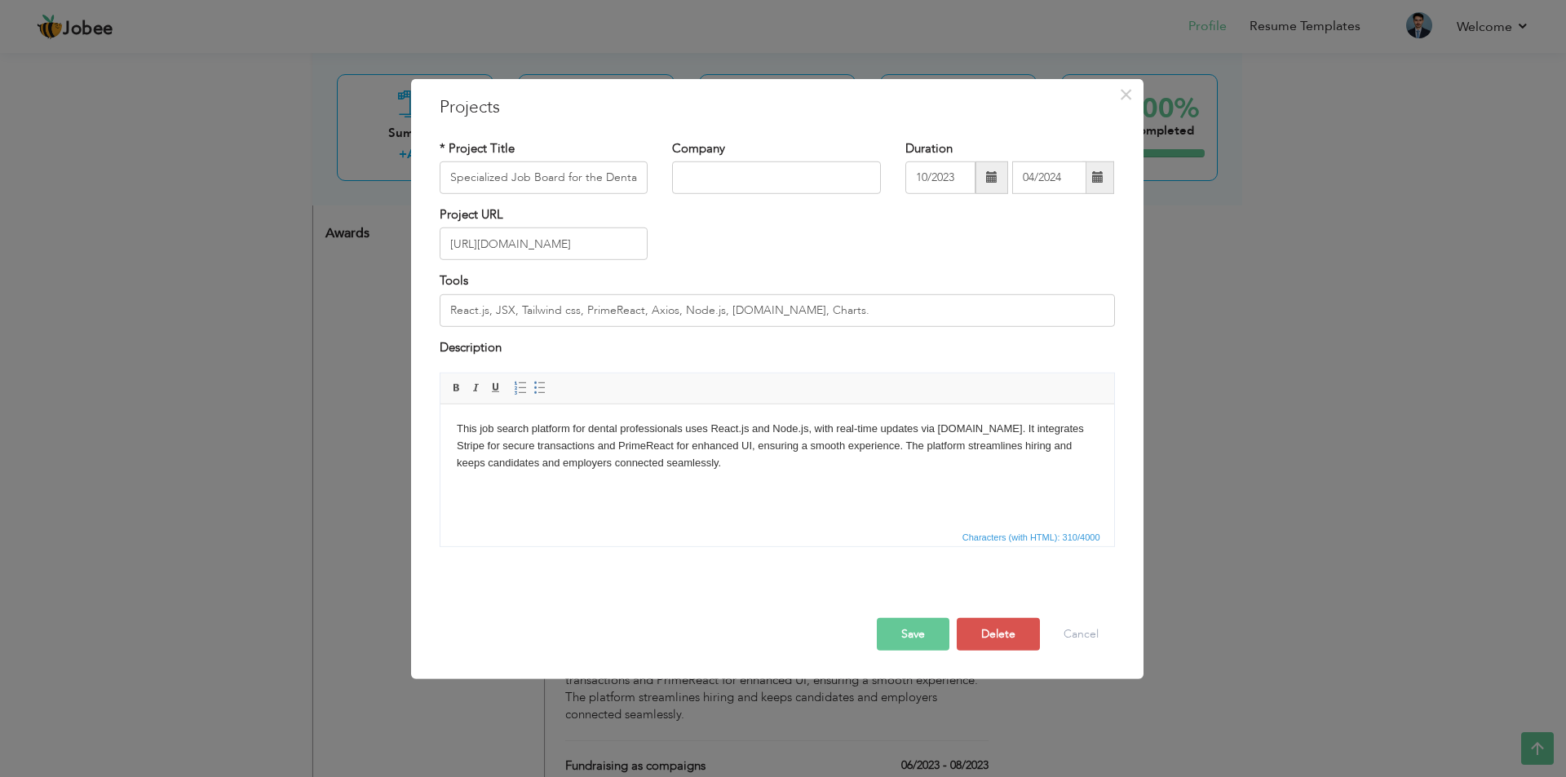
drag, startPoint x: 917, startPoint y: 632, endPoint x: 869, endPoint y: 571, distance: 77.3
click at [915, 632] on button "Save" at bounding box center [913, 634] width 73 height 33
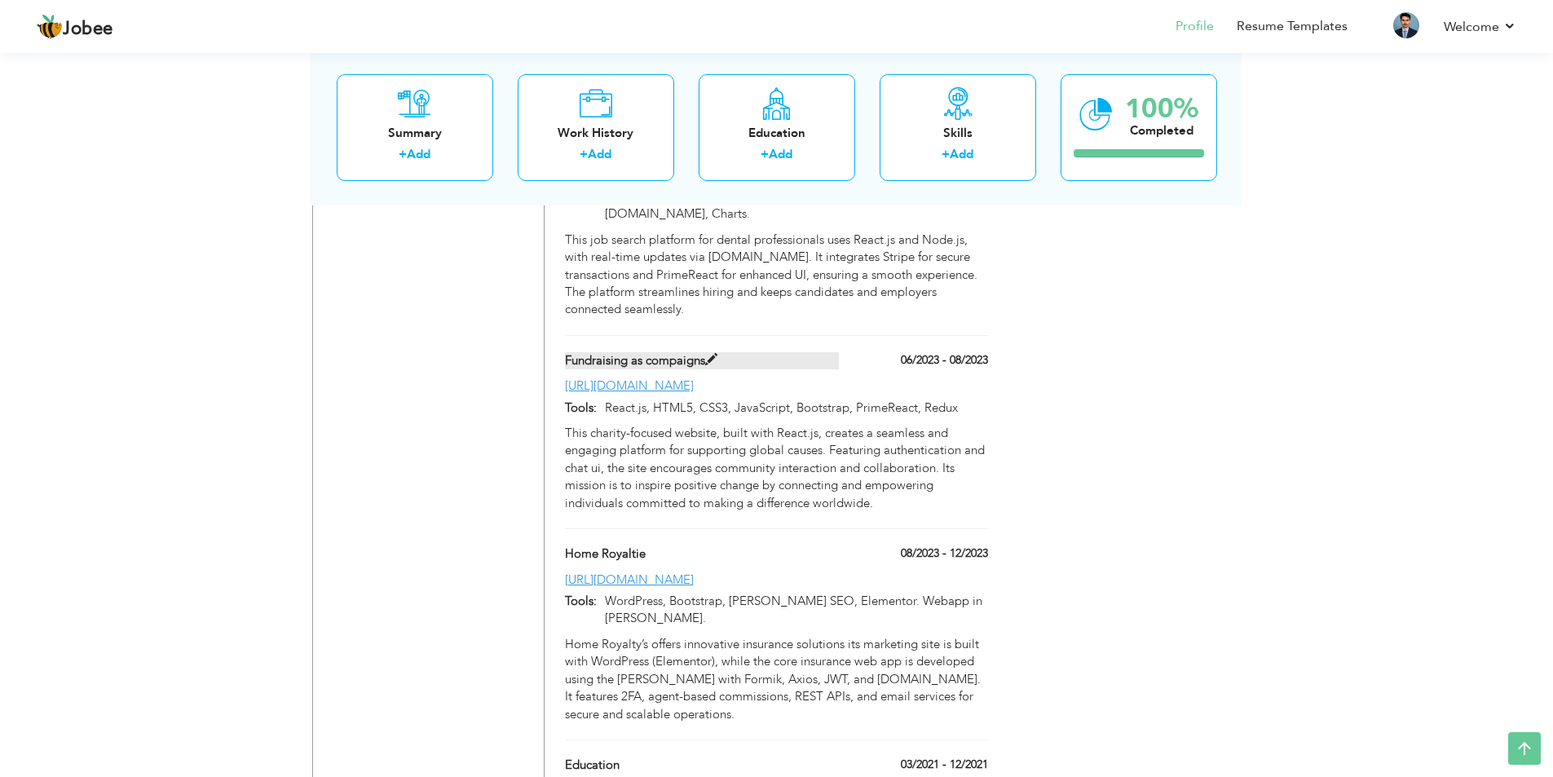
scroll to position [1549, 0]
click at [938, 543] on label "08/2023 - 12/2023" at bounding box center [939, 551] width 99 height 16
type input "Home Royaltie"
type input "08/2023"
type input "12/2023"
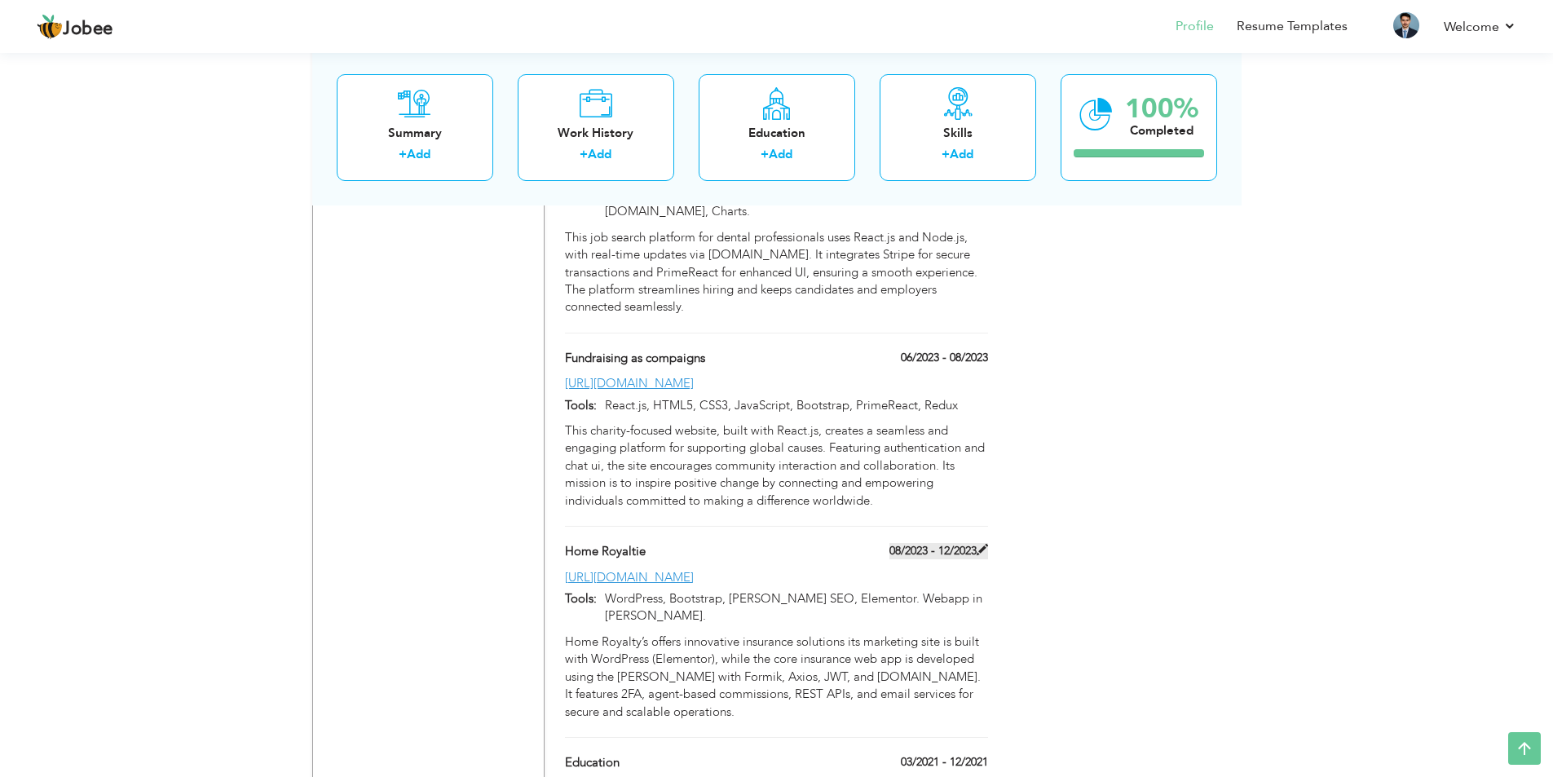
type input "[URL][DOMAIN_NAME]"
type input "WordPress, Bootstrap, [PERSON_NAME] SEO, Elementor. Webapp in [PERSON_NAME]."
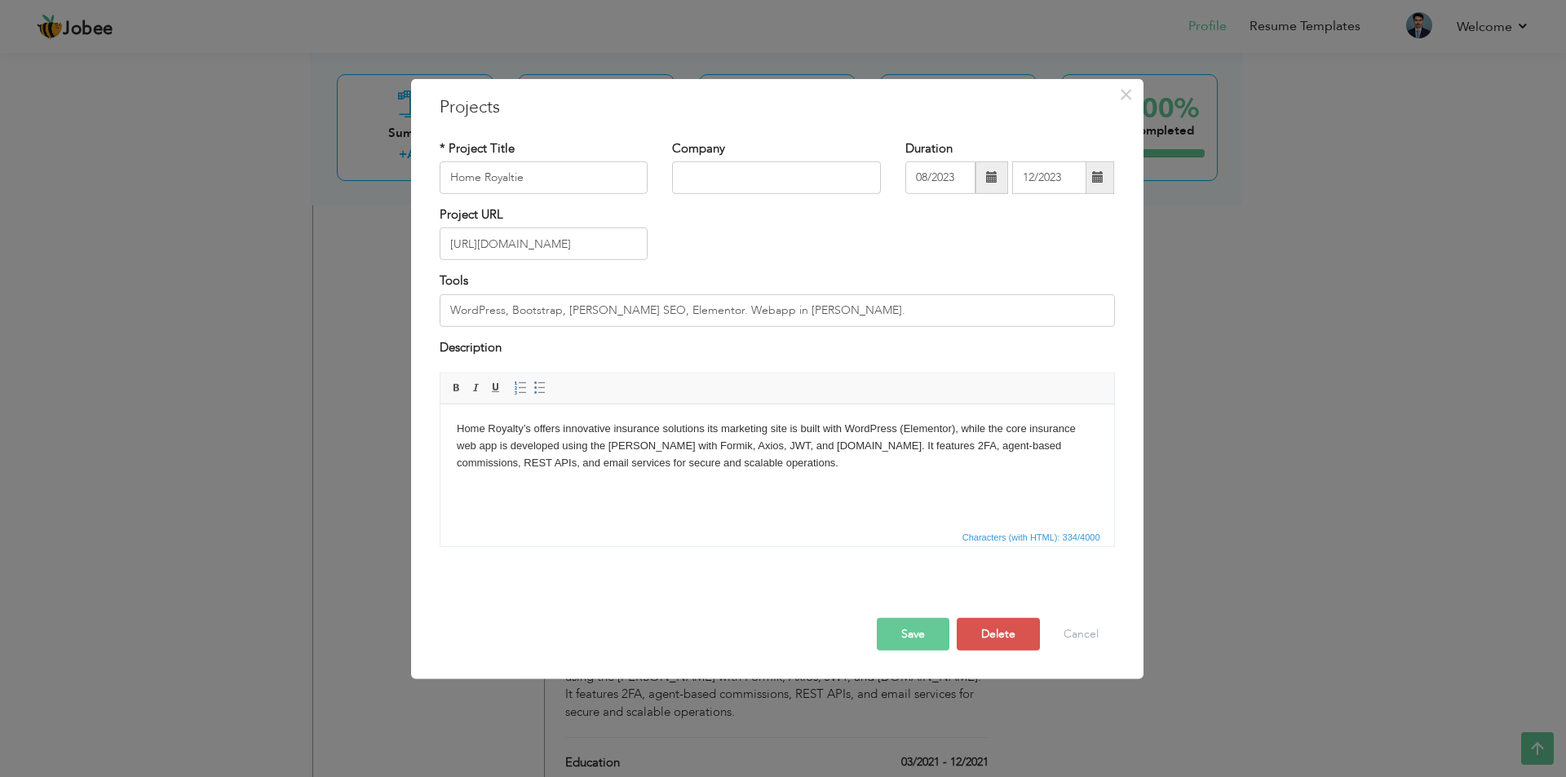
click at [991, 185] on span at bounding box center [991, 177] width 33 height 33
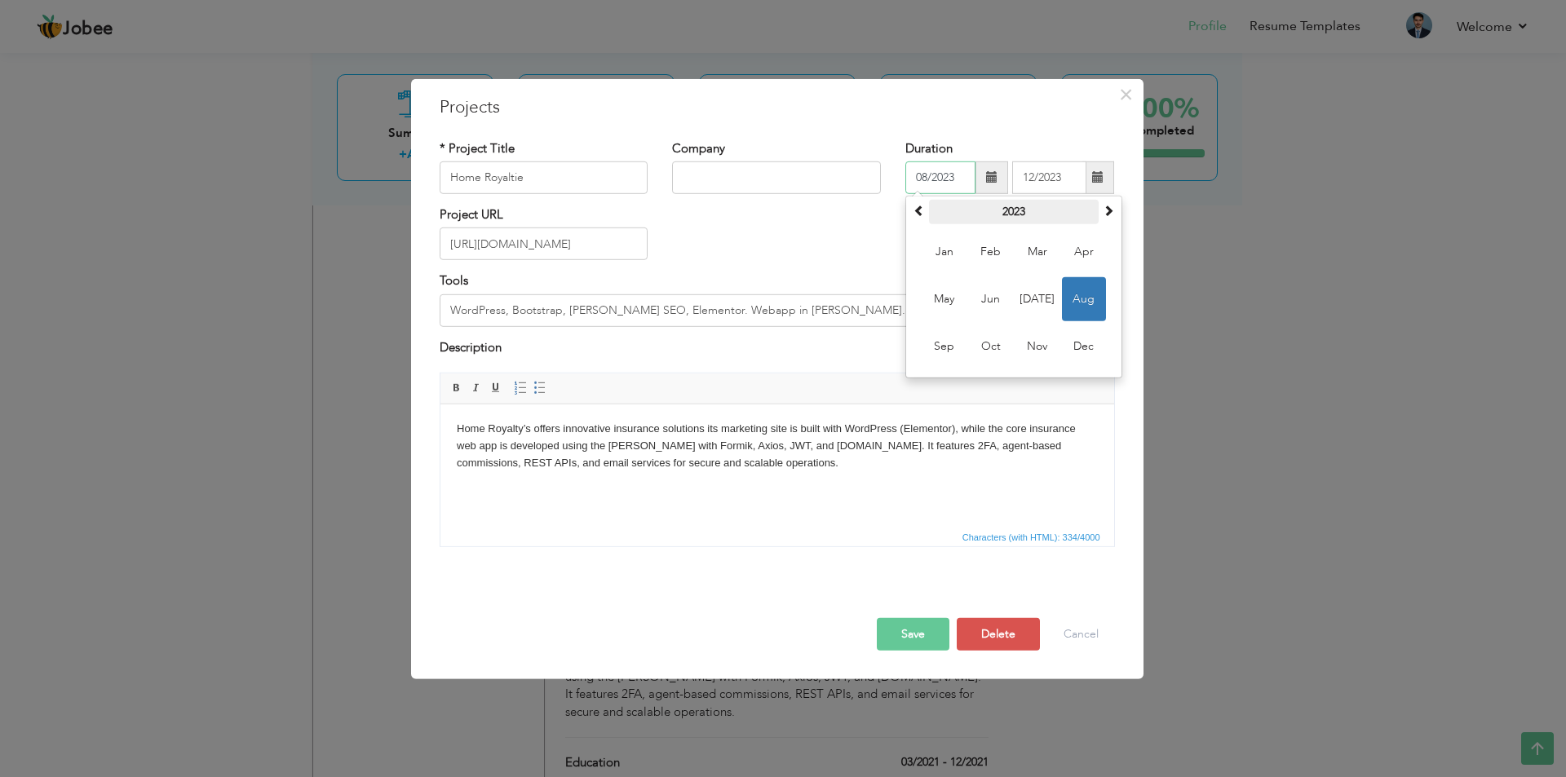
click at [1019, 215] on th "2023" at bounding box center [1014, 212] width 170 height 24
click at [947, 290] on span "2022" at bounding box center [944, 299] width 44 height 44
click at [986, 253] on span "Feb" at bounding box center [991, 252] width 44 height 44
type input "02/2022"
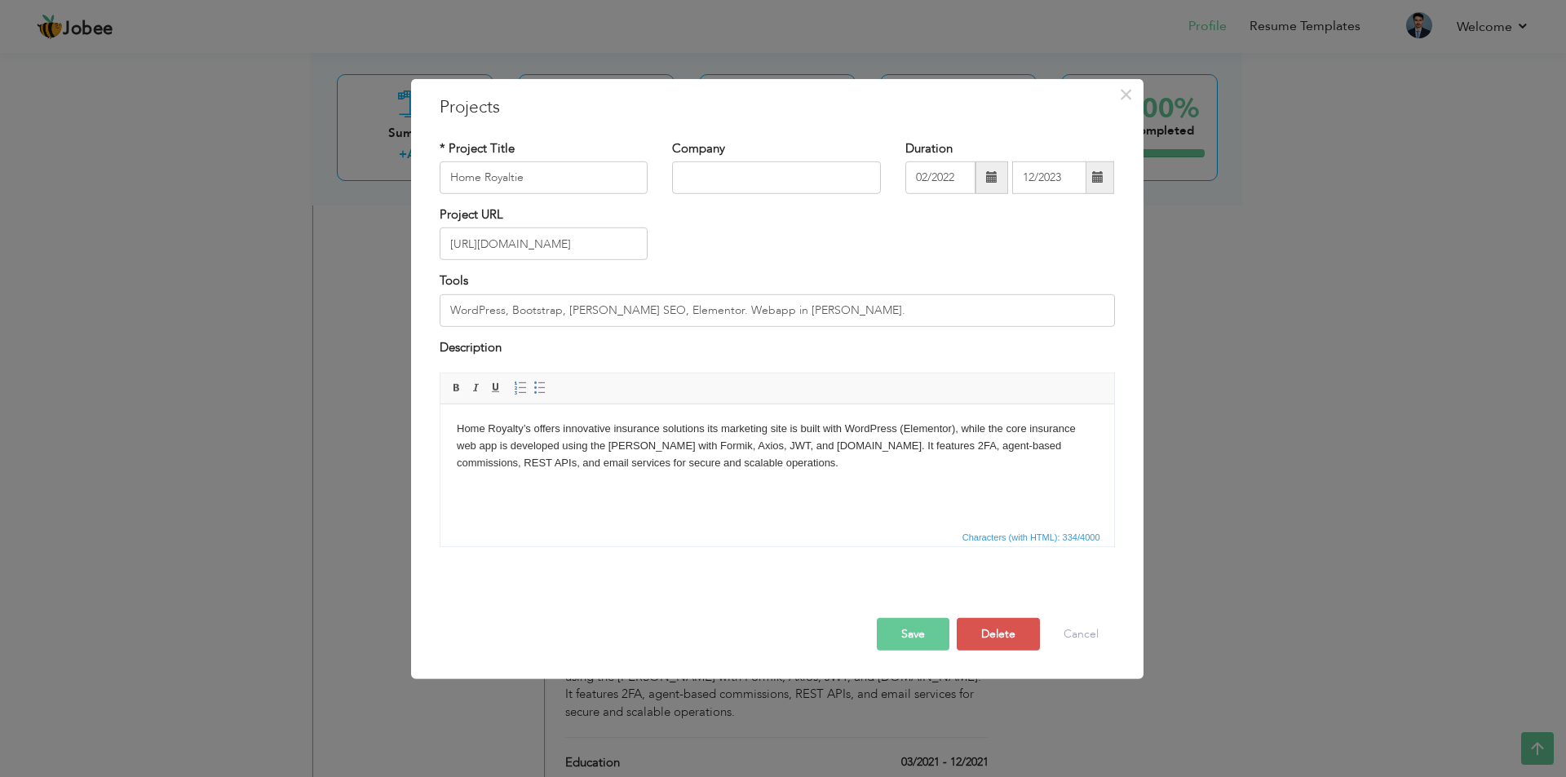
click at [1103, 180] on span at bounding box center [1097, 176] width 11 height 11
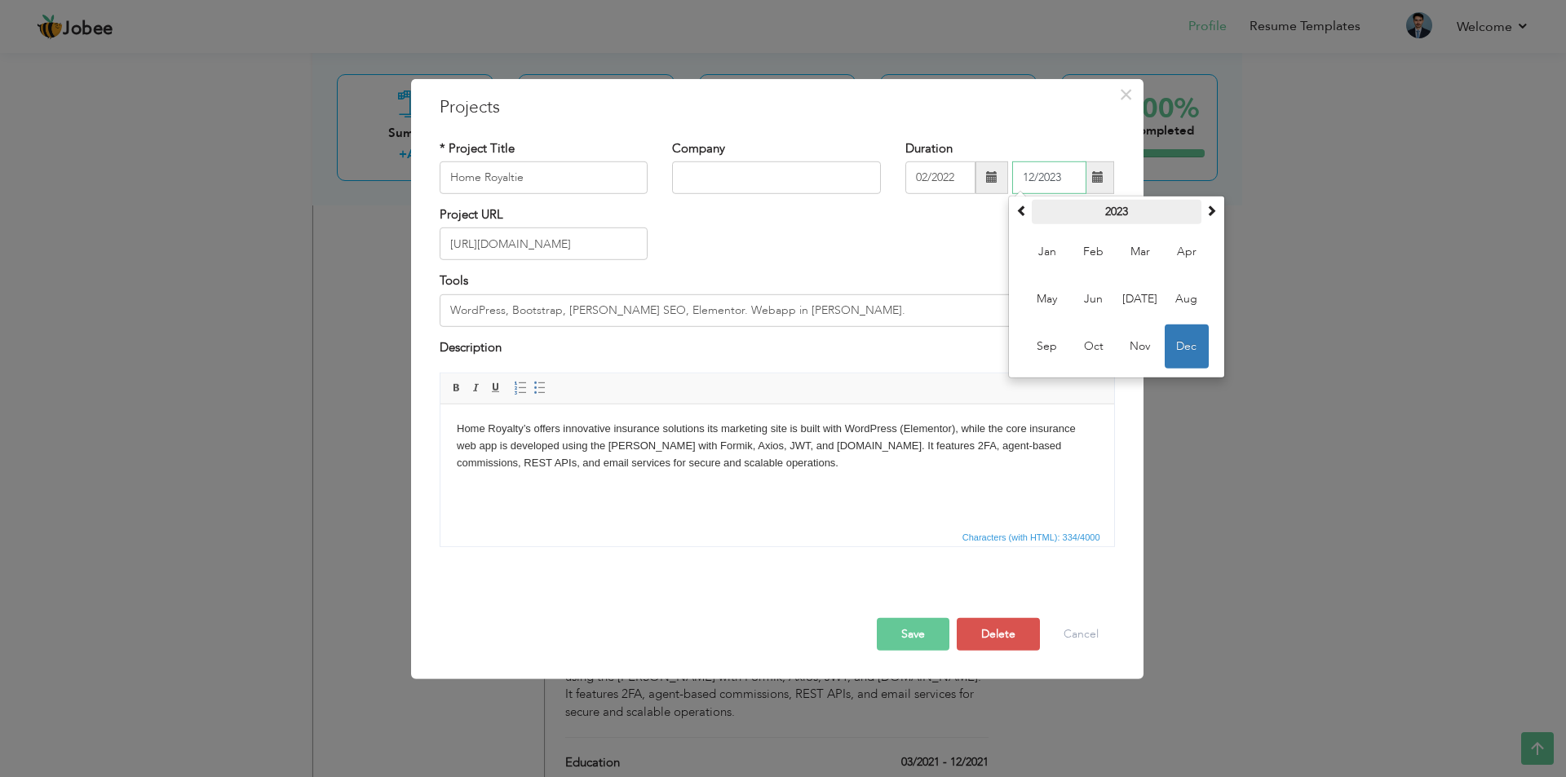
click at [1117, 209] on th "2023" at bounding box center [1117, 212] width 170 height 24
click at [1048, 294] on span "2022" at bounding box center [1047, 299] width 44 height 44
click at [1136, 338] on span "Nov" at bounding box center [1140, 347] width 44 height 44
type input "11/2022"
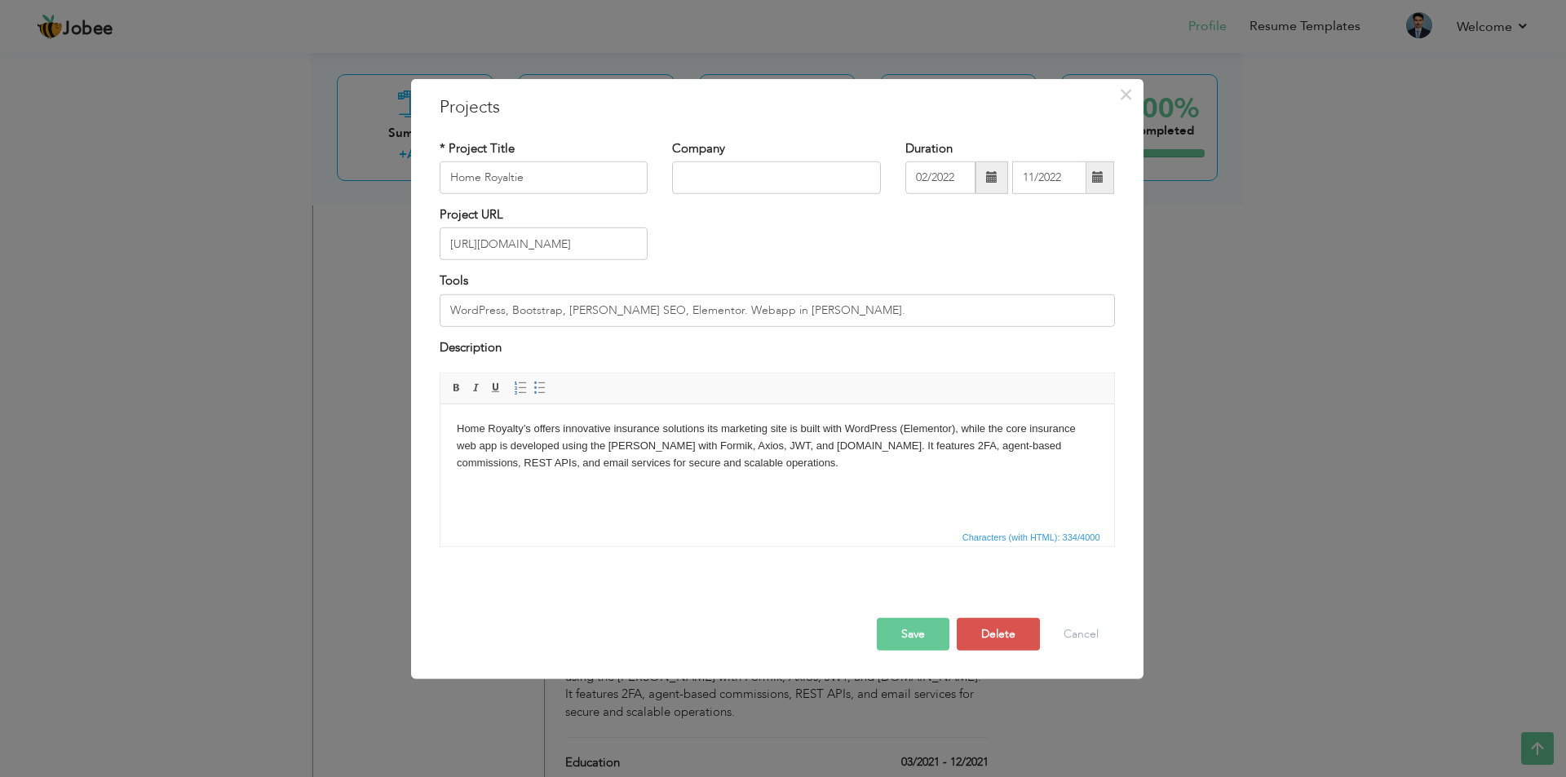
click at [904, 627] on button "Save" at bounding box center [913, 634] width 73 height 33
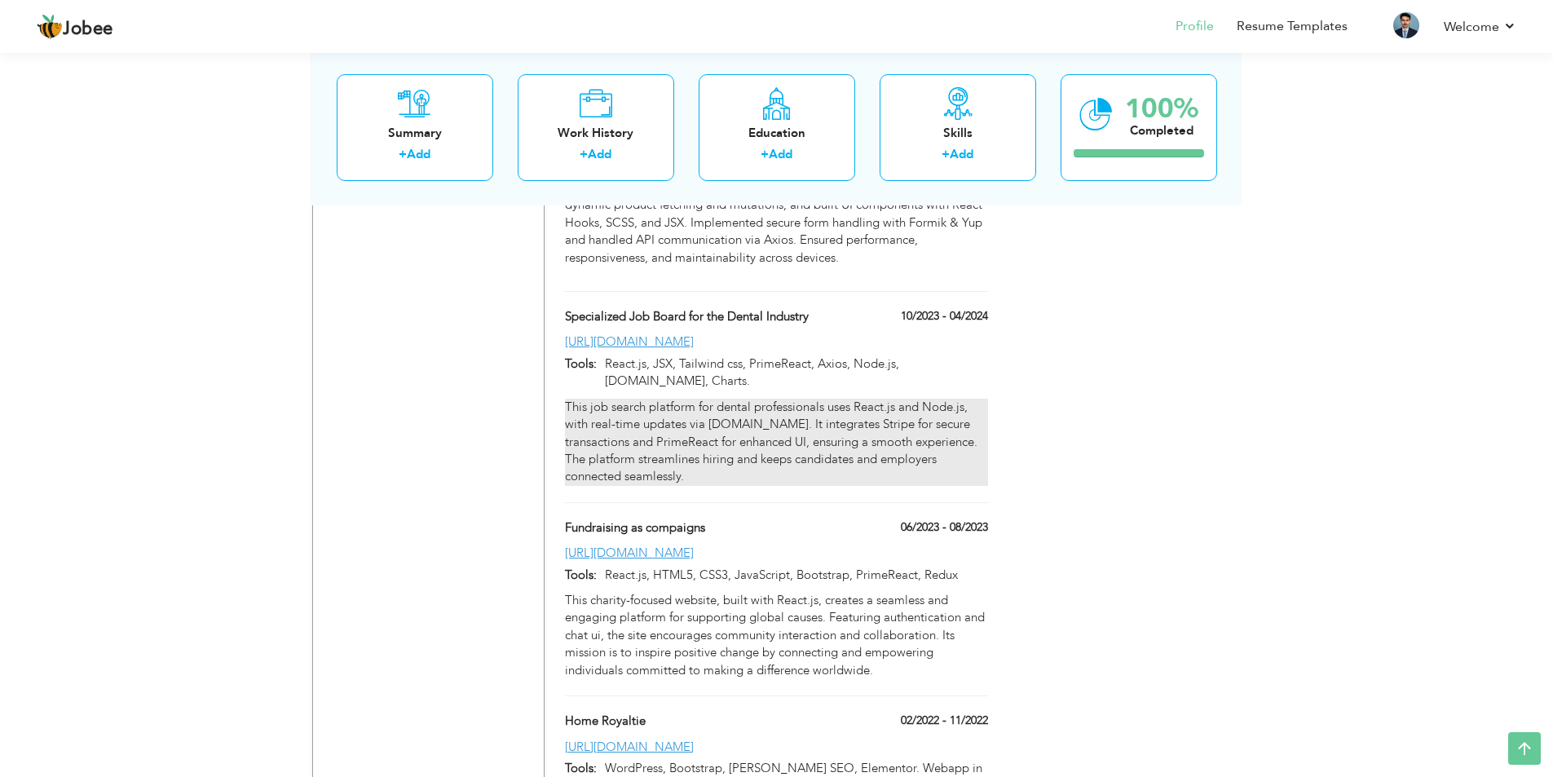
scroll to position [1416, 0]
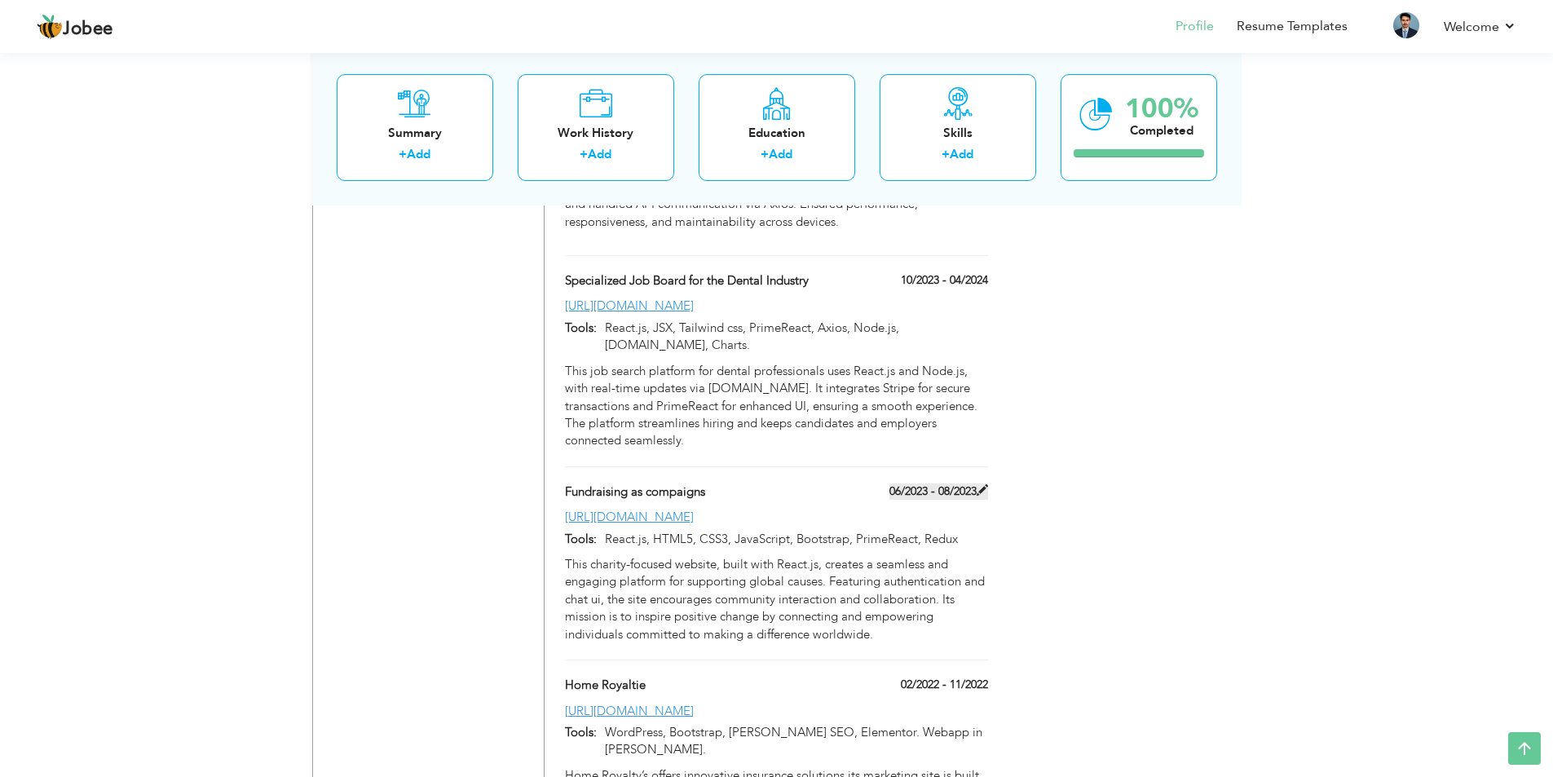
click at [928, 484] on label "06/2023 - 08/2023" at bounding box center [939, 492] width 99 height 16
type input "Fundraising as compaigns"
type input "06/2023"
type input "08/2023"
type input "[URL][DOMAIN_NAME]"
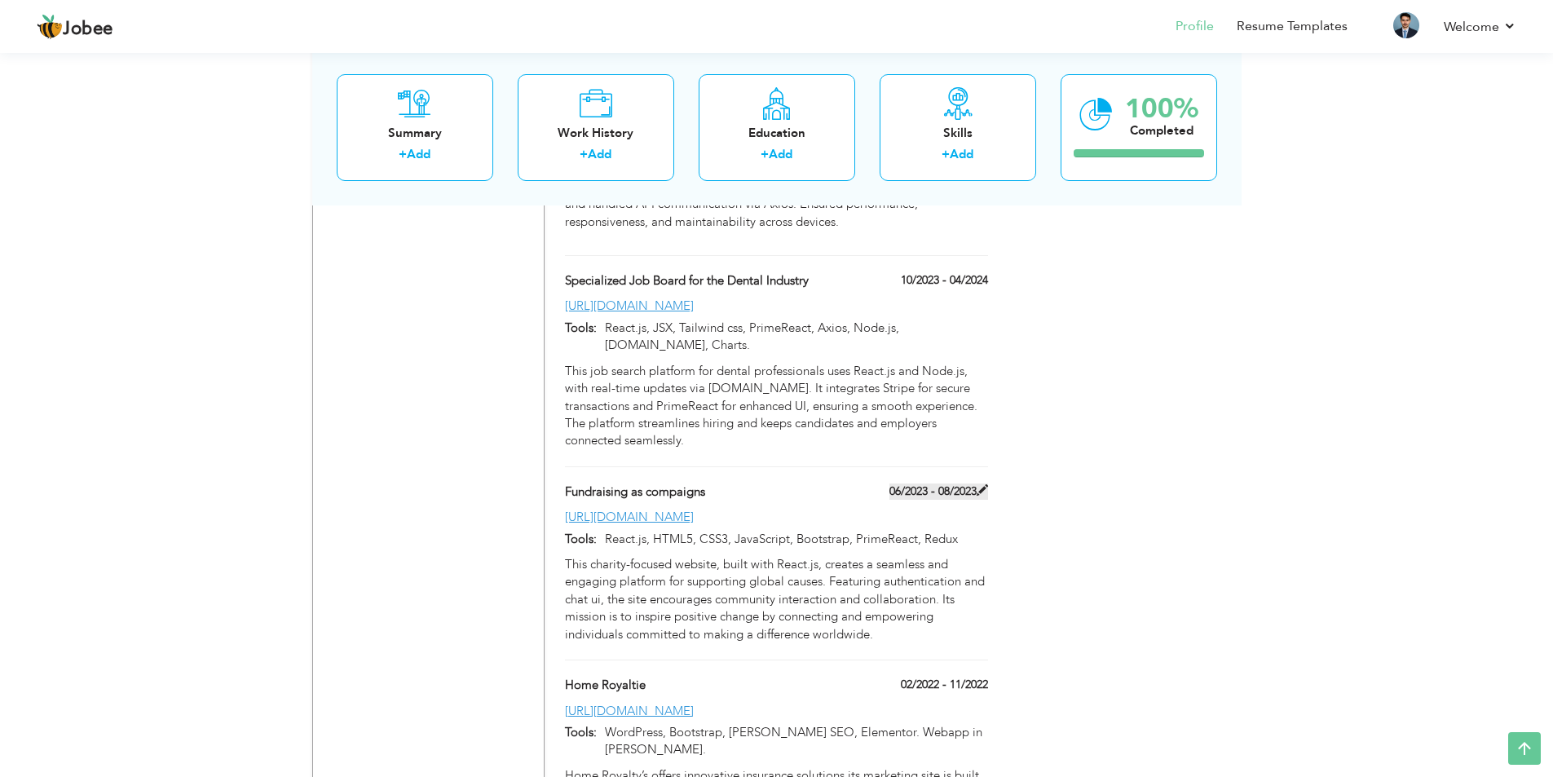
type input "React.js, HTML5, CSS3, JavaScript, Bootstrap, PrimeReact, Redux"
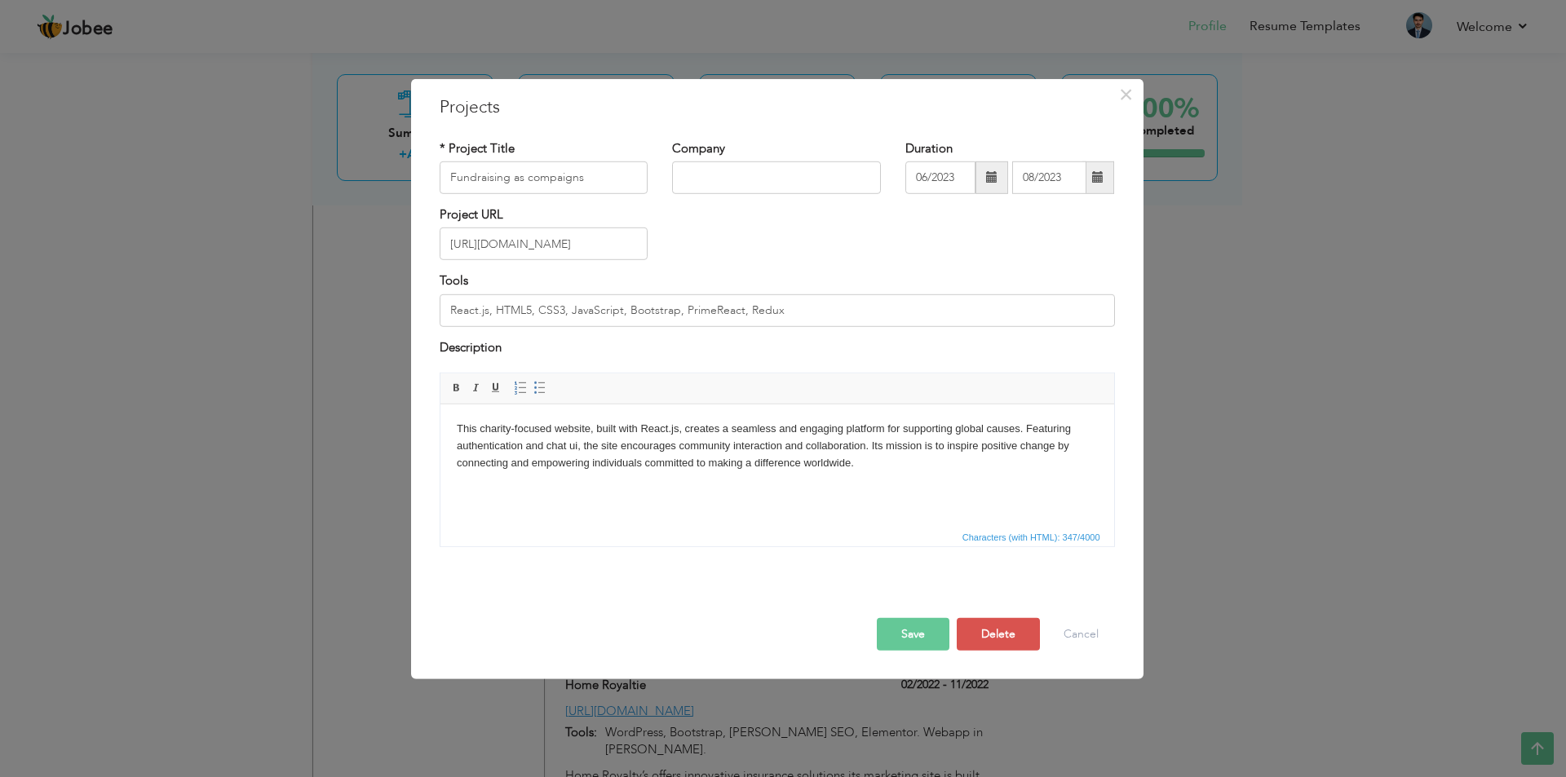
click at [988, 179] on span at bounding box center [991, 176] width 11 height 11
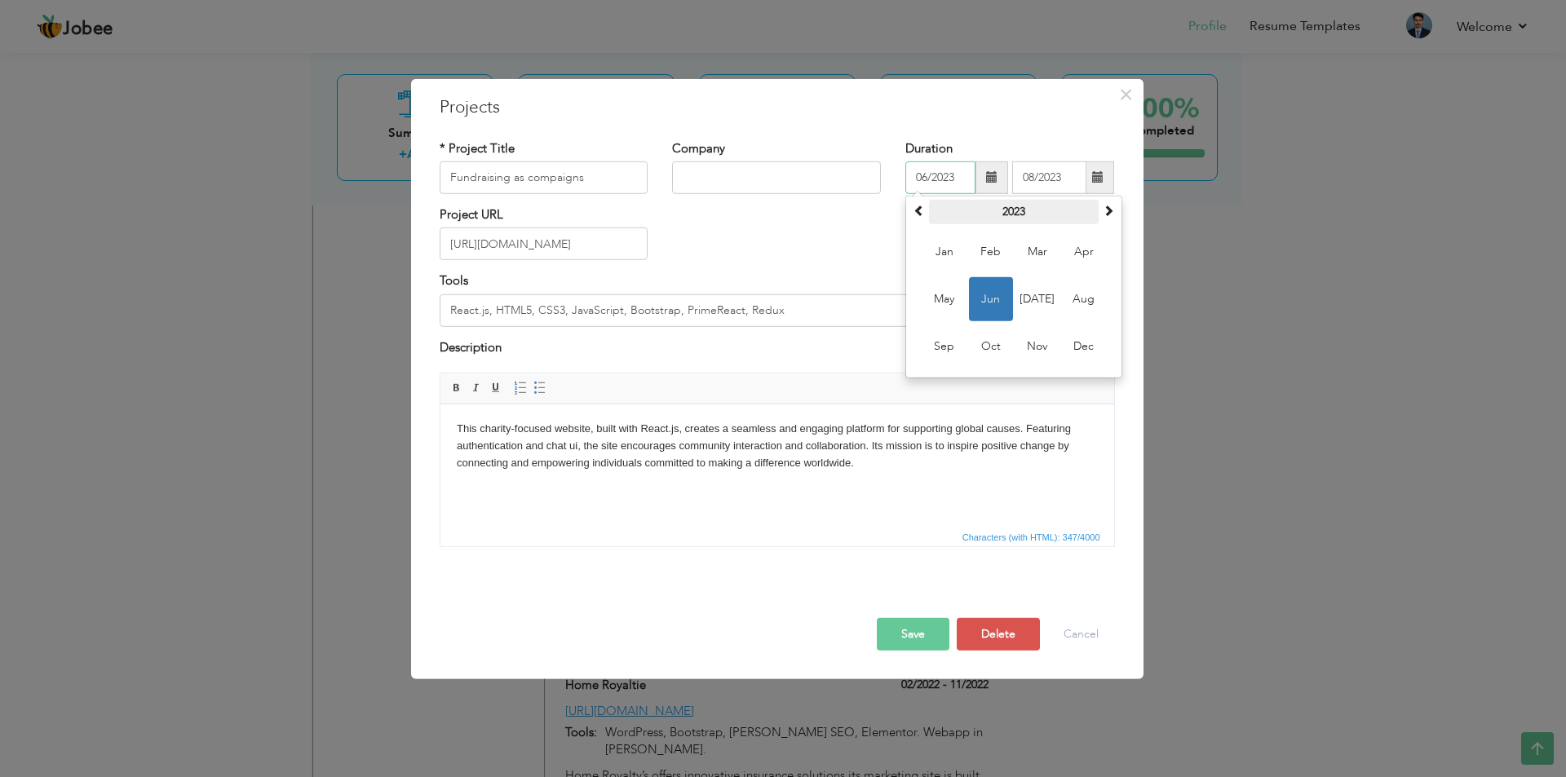
click at [993, 213] on th "2023" at bounding box center [1014, 212] width 170 height 24
click at [953, 299] on span "2022" at bounding box center [944, 299] width 44 height 44
click at [1032, 254] on span "Mar" at bounding box center [1037, 252] width 44 height 44
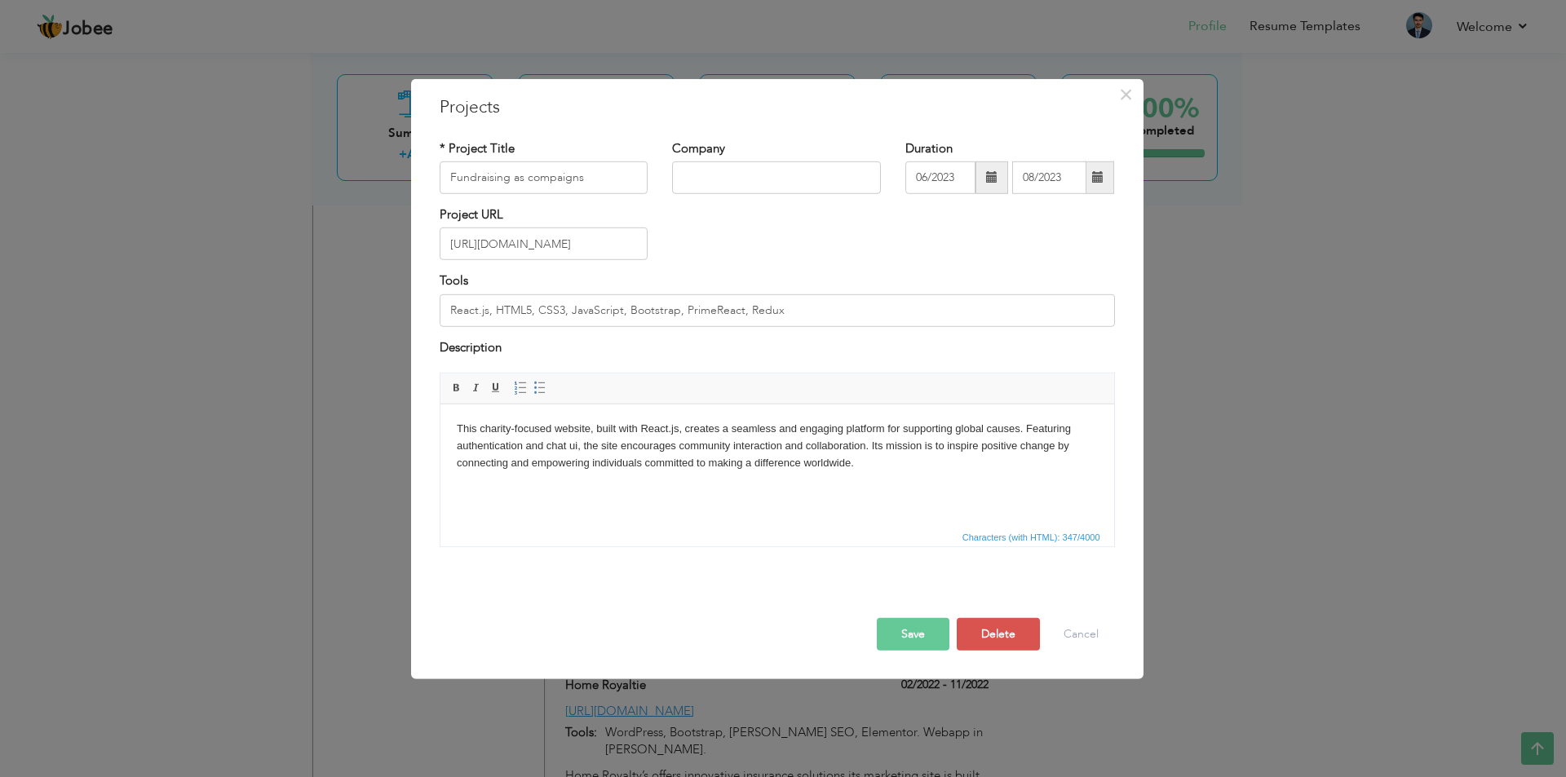
type input "03/2022"
click at [1102, 189] on span at bounding box center [1098, 177] width 32 height 33
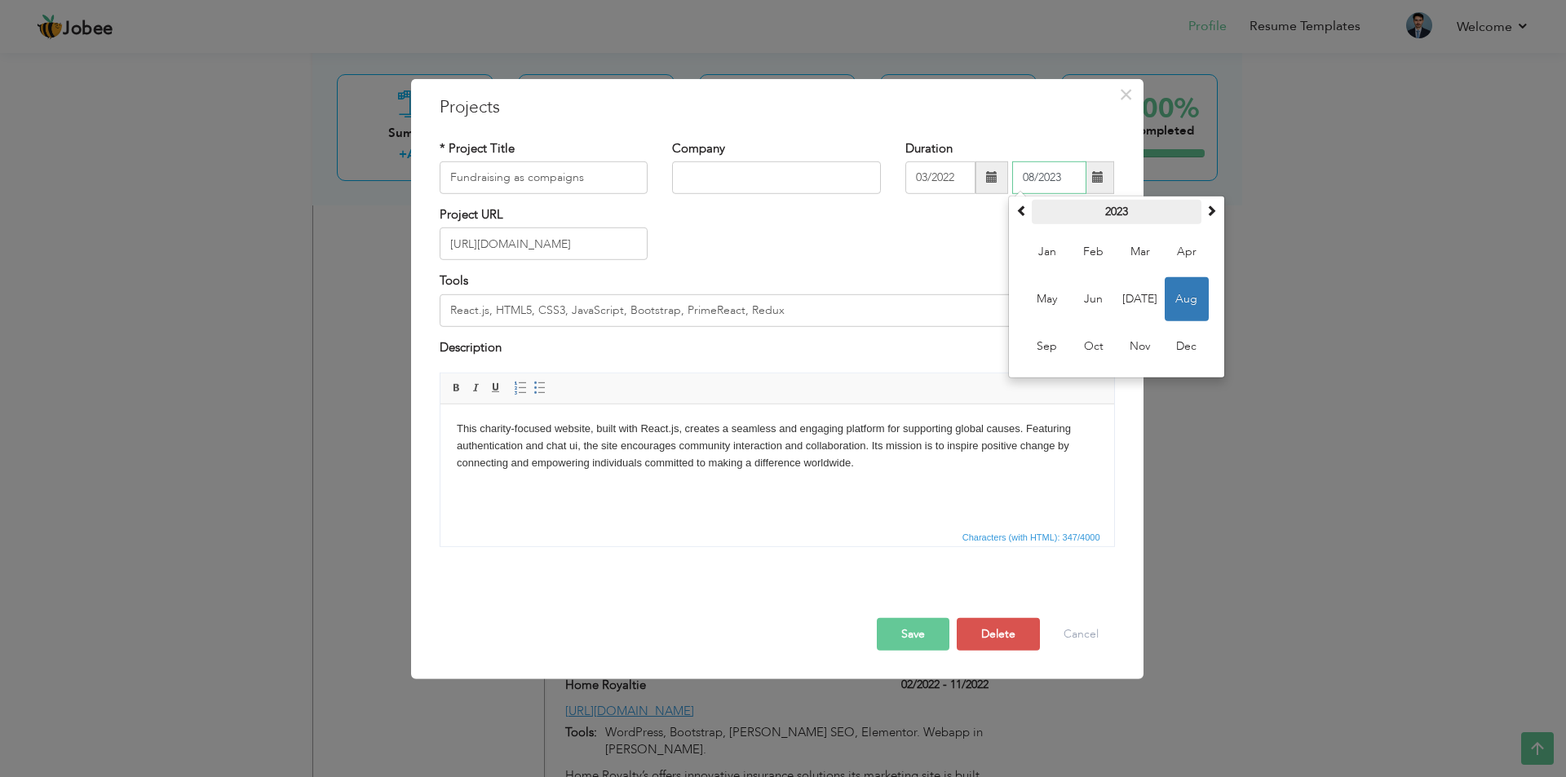
click at [1109, 216] on th "2023" at bounding box center [1117, 212] width 170 height 24
click at [1045, 291] on span "2022" at bounding box center [1047, 299] width 44 height 44
click at [1095, 346] on span "Oct" at bounding box center [1094, 347] width 44 height 44
type input "10/2022"
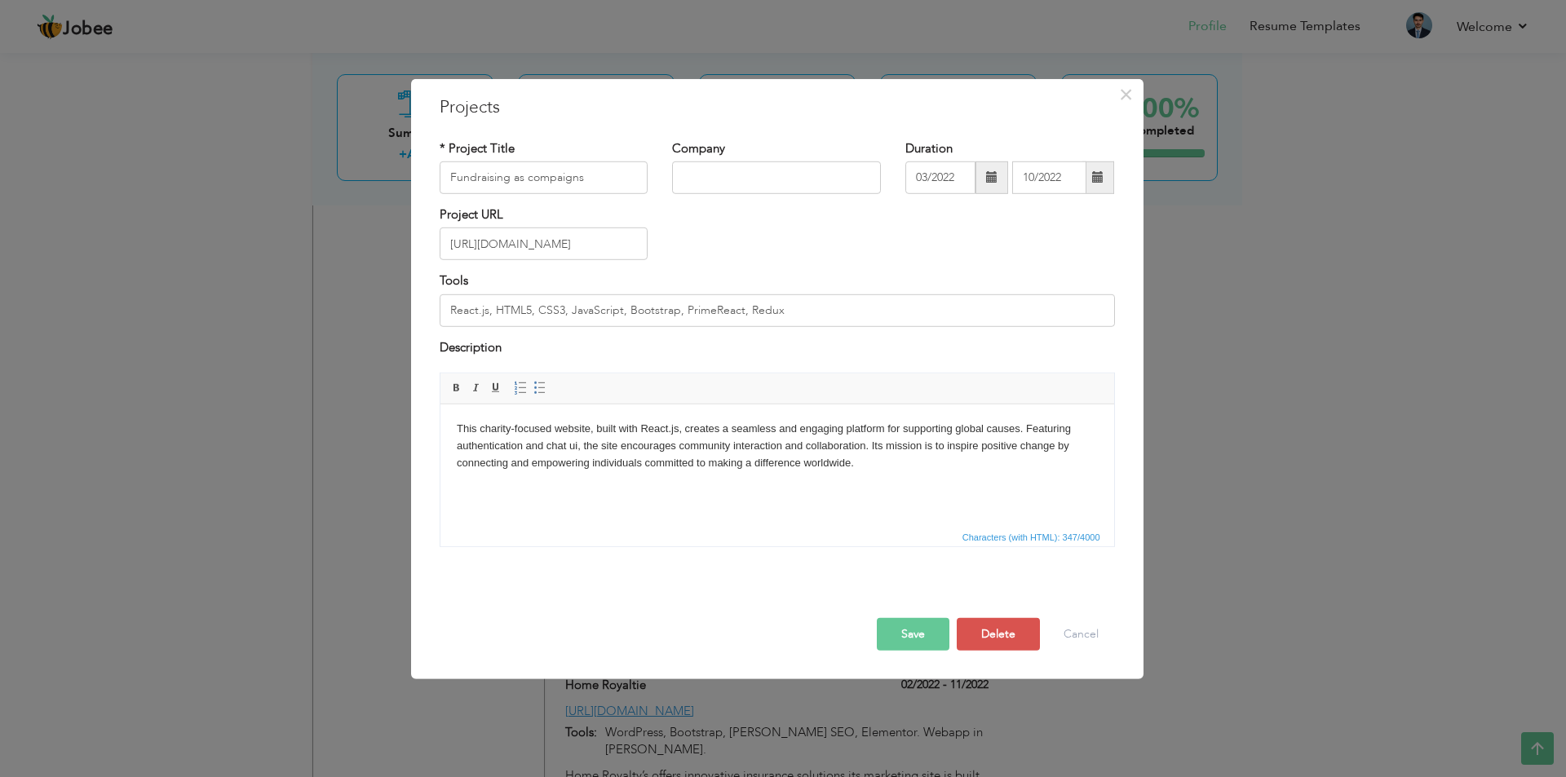
click at [908, 630] on button "Save" at bounding box center [913, 634] width 73 height 33
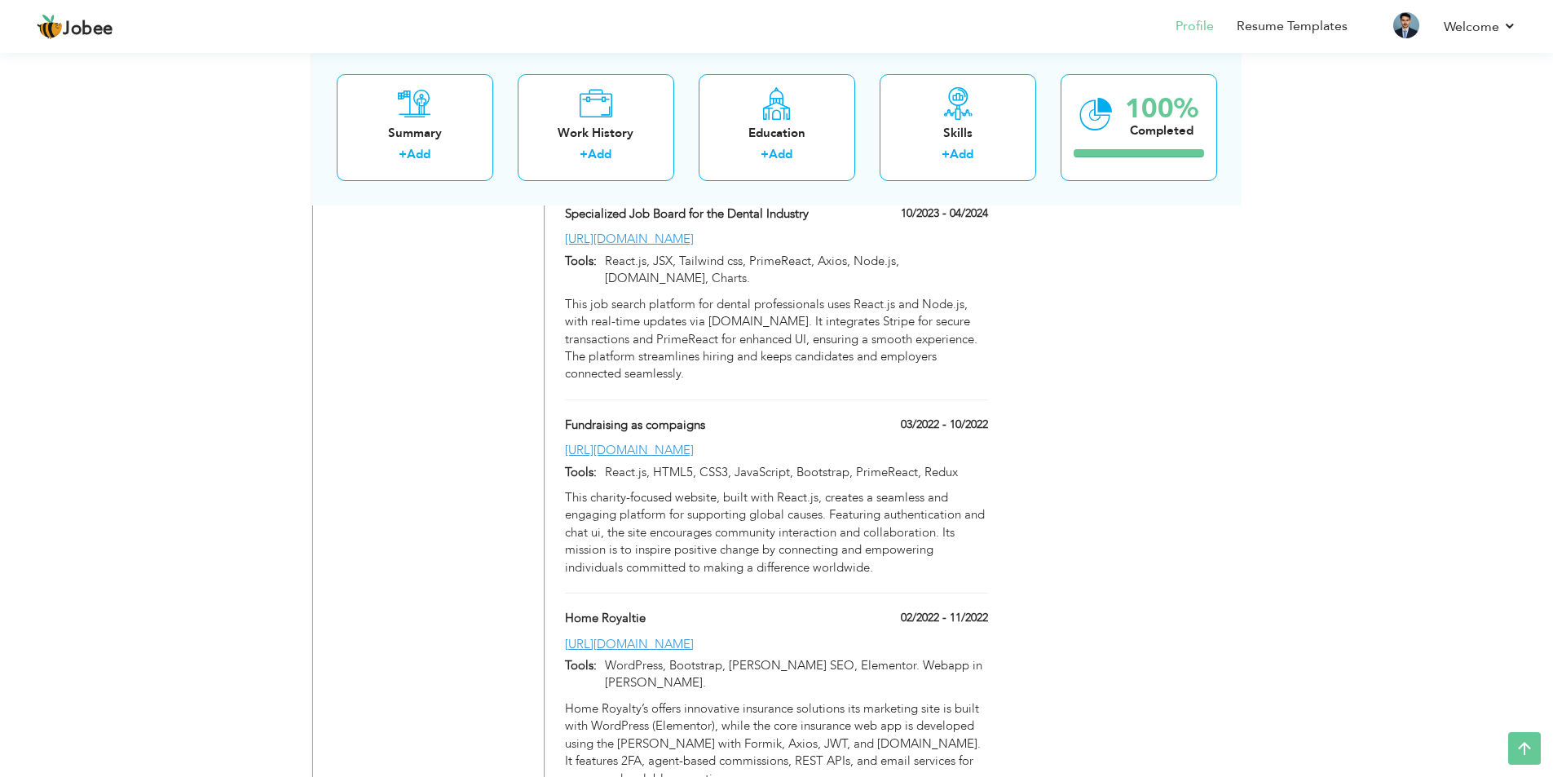
scroll to position [1497, 0]
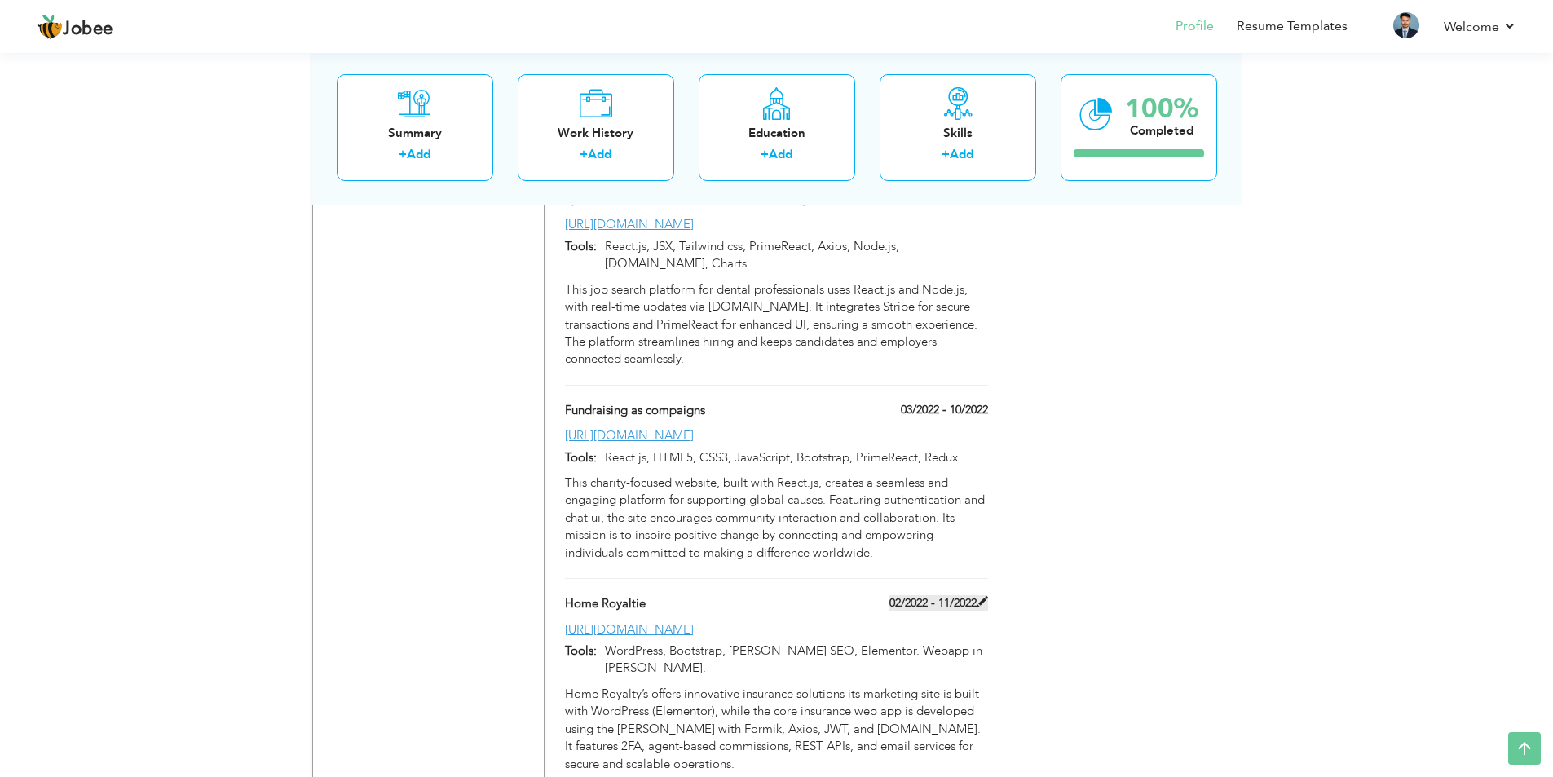
click at [930, 595] on label "02/2022 - 11/2022" at bounding box center [939, 603] width 99 height 16
type input "Home Royaltie"
type input "02/2022"
type input "11/2022"
type input "[URL][DOMAIN_NAME]"
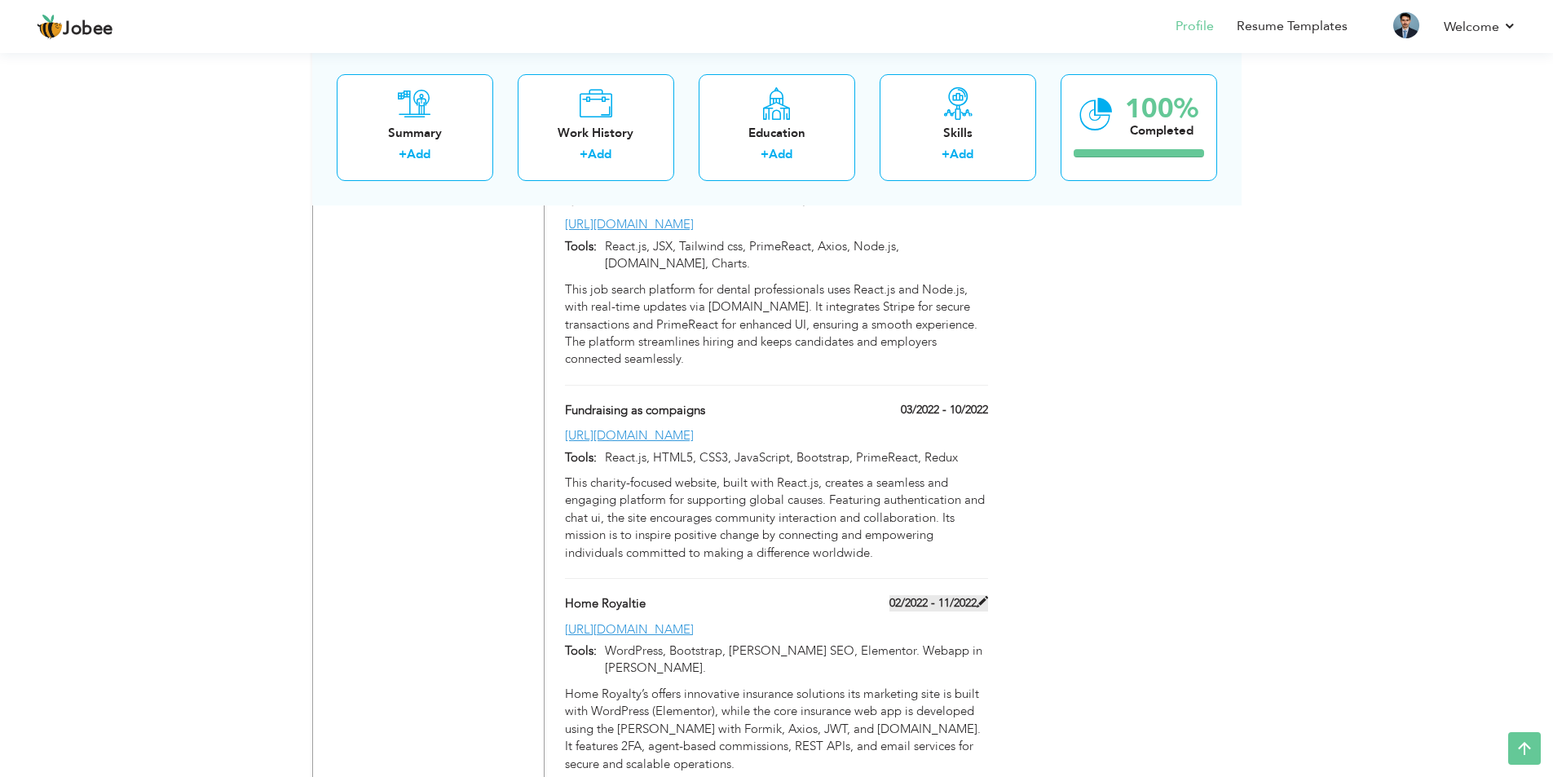
type input "WordPress, Bootstrap, [PERSON_NAME] SEO, Elementor. Webapp in [PERSON_NAME]."
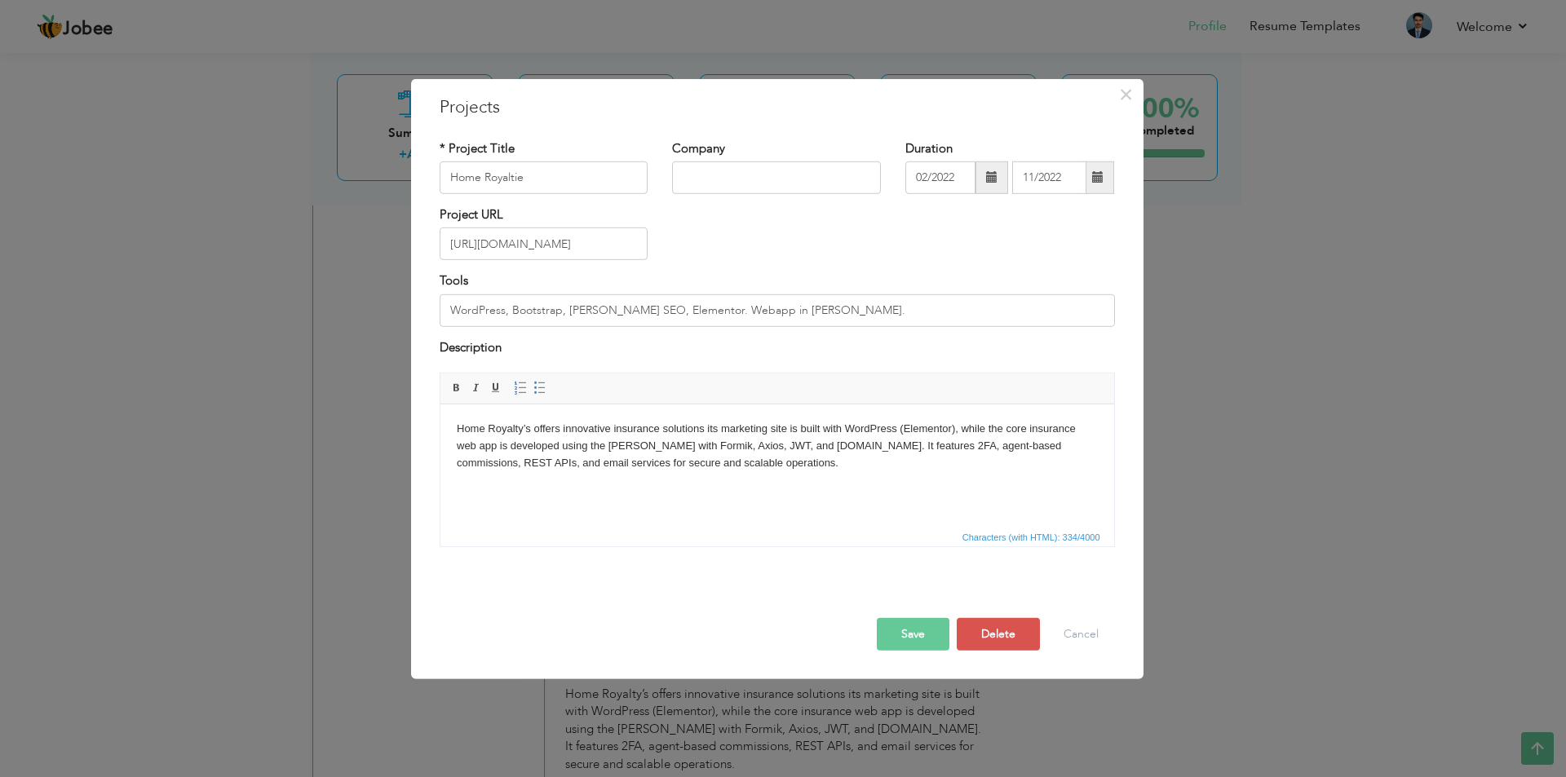
click at [993, 175] on span at bounding box center [991, 176] width 11 height 11
click at [994, 250] on span "Feb" at bounding box center [991, 252] width 44 height 44
click at [994, 177] on span at bounding box center [991, 176] width 11 height 11
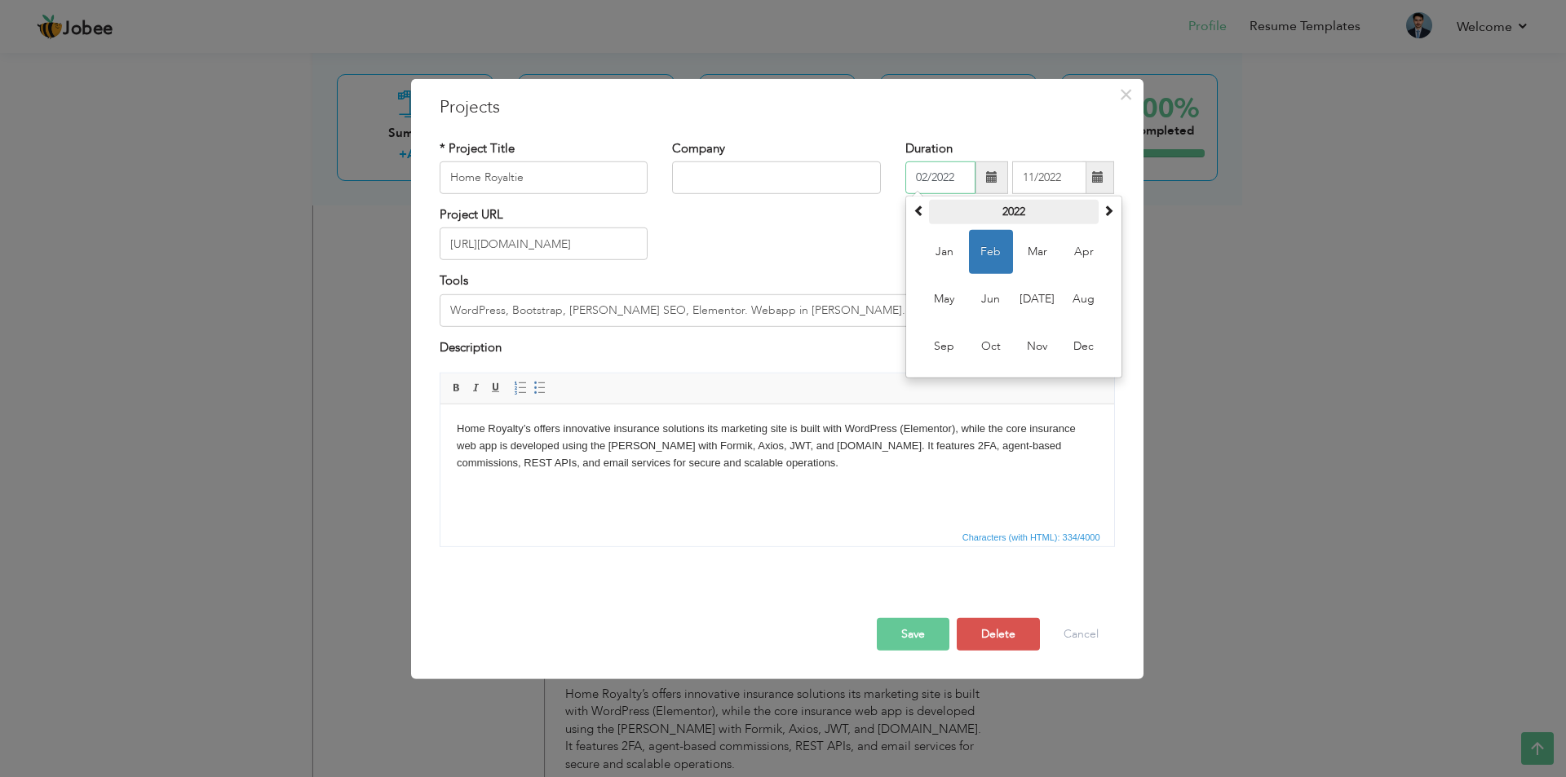
click at [1005, 214] on th "2022" at bounding box center [1014, 212] width 170 height 24
click at [1020, 290] on span "2023" at bounding box center [1037, 299] width 44 height 44
click at [991, 250] on span "Feb" at bounding box center [991, 252] width 44 height 44
type input "02/2023"
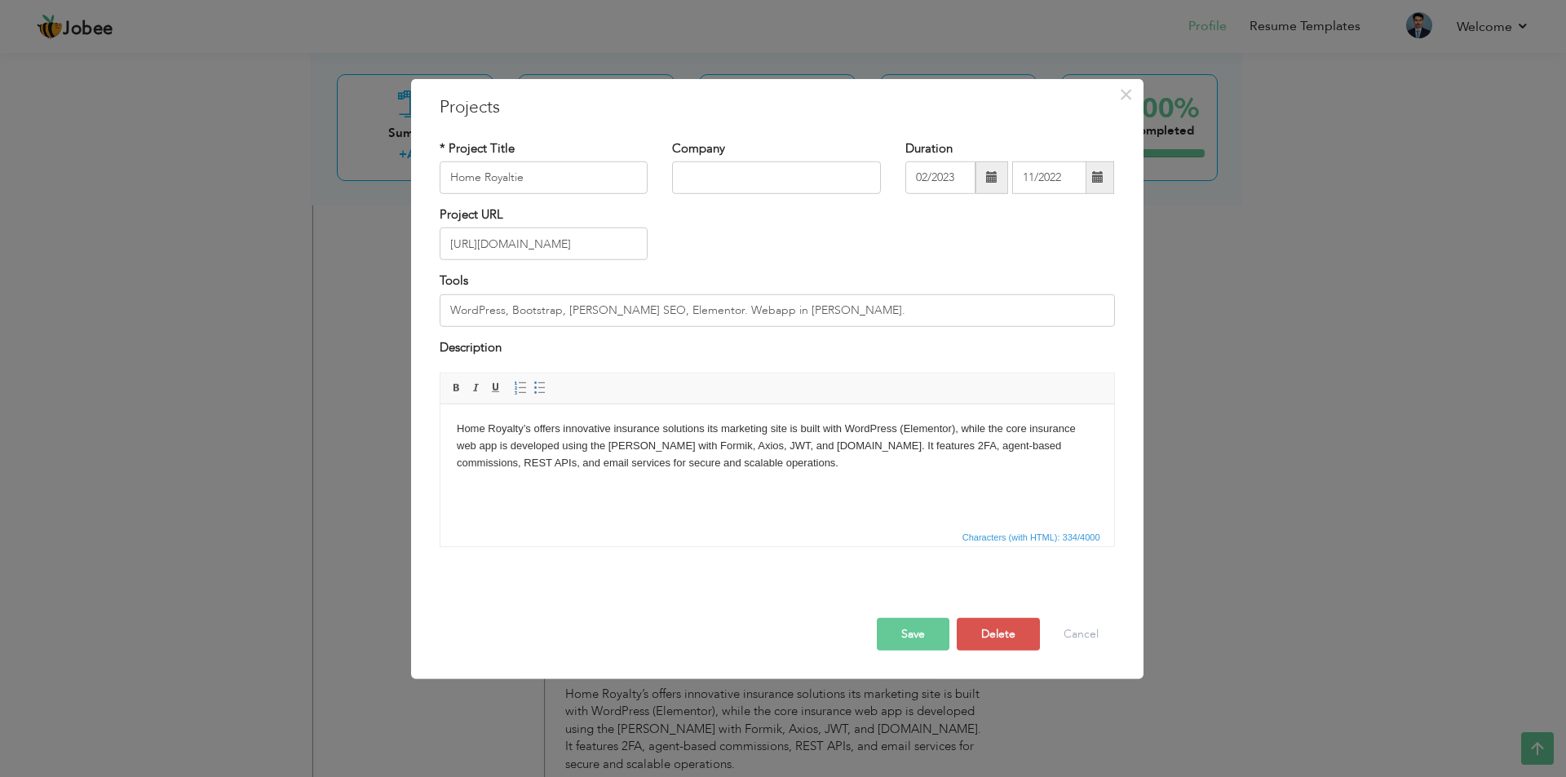
click at [1097, 176] on span at bounding box center [1097, 176] width 11 height 11
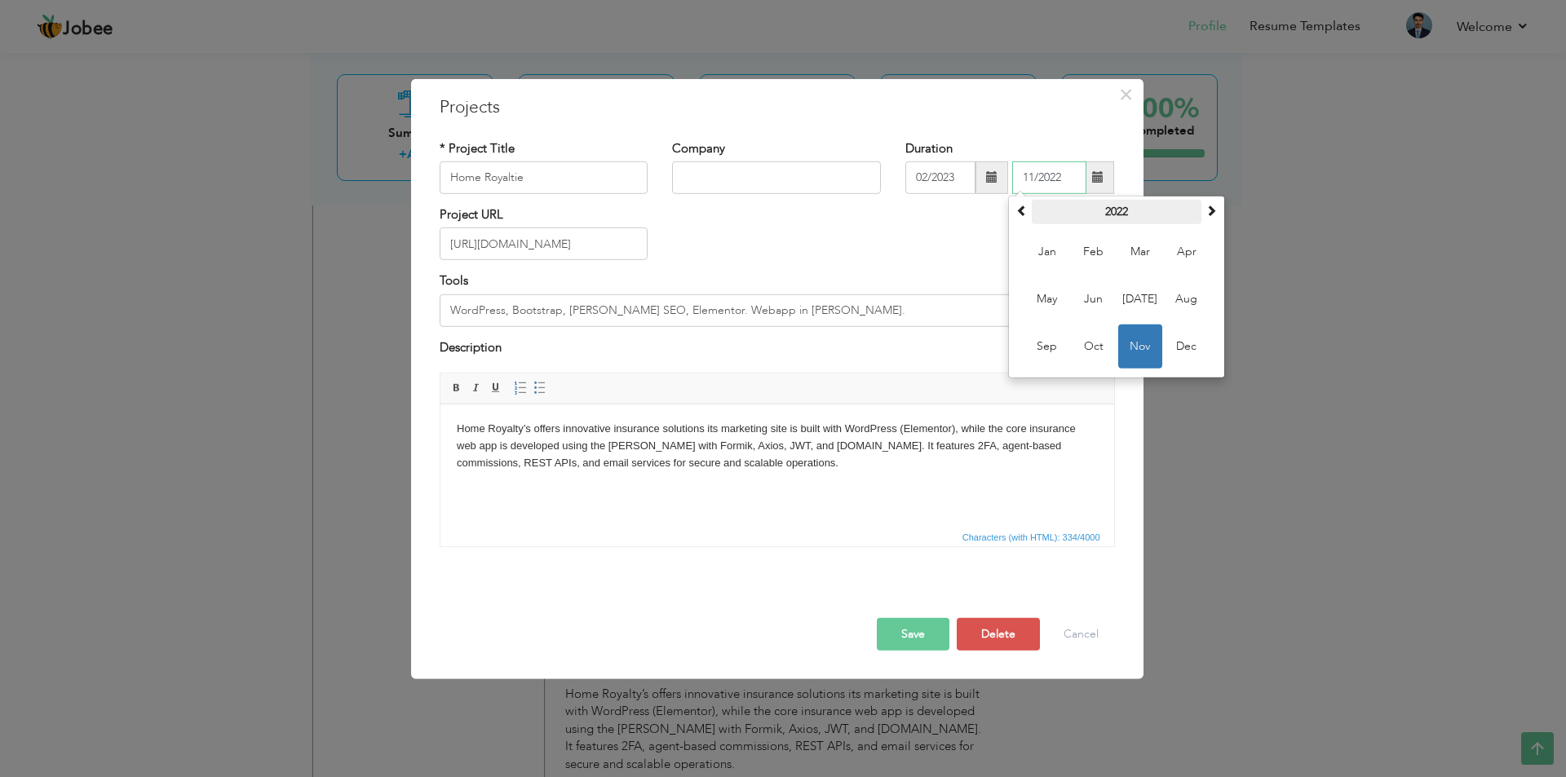
click at [1120, 214] on th "2022" at bounding box center [1117, 212] width 170 height 24
click at [1133, 289] on span "2023" at bounding box center [1140, 299] width 44 height 44
click at [1090, 343] on span "Oct" at bounding box center [1094, 347] width 44 height 44
type input "10/2023"
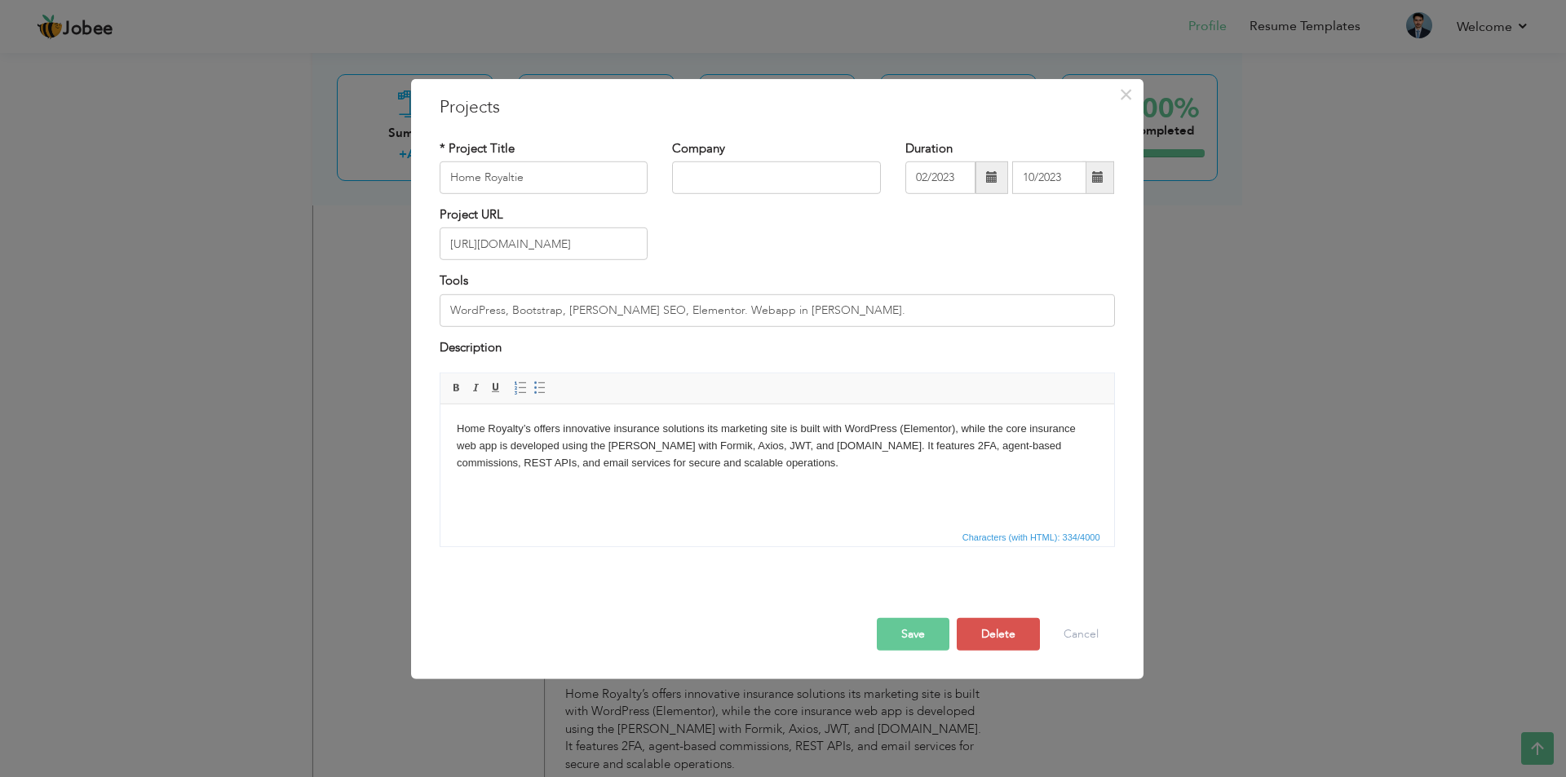
click at [915, 635] on button "Save" at bounding box center [913, 634] width 73 height 33
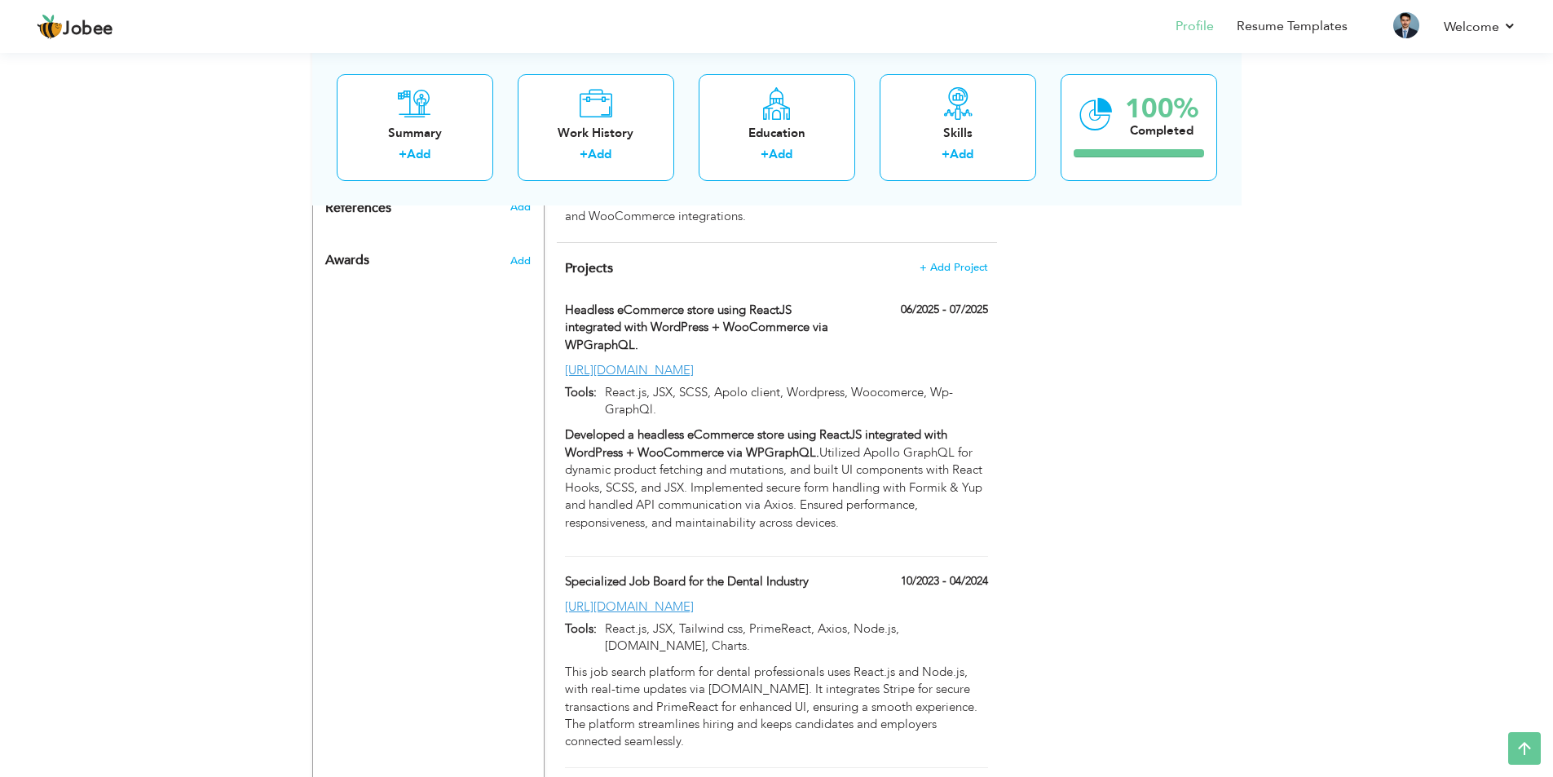
scroll to position [1089, 0]
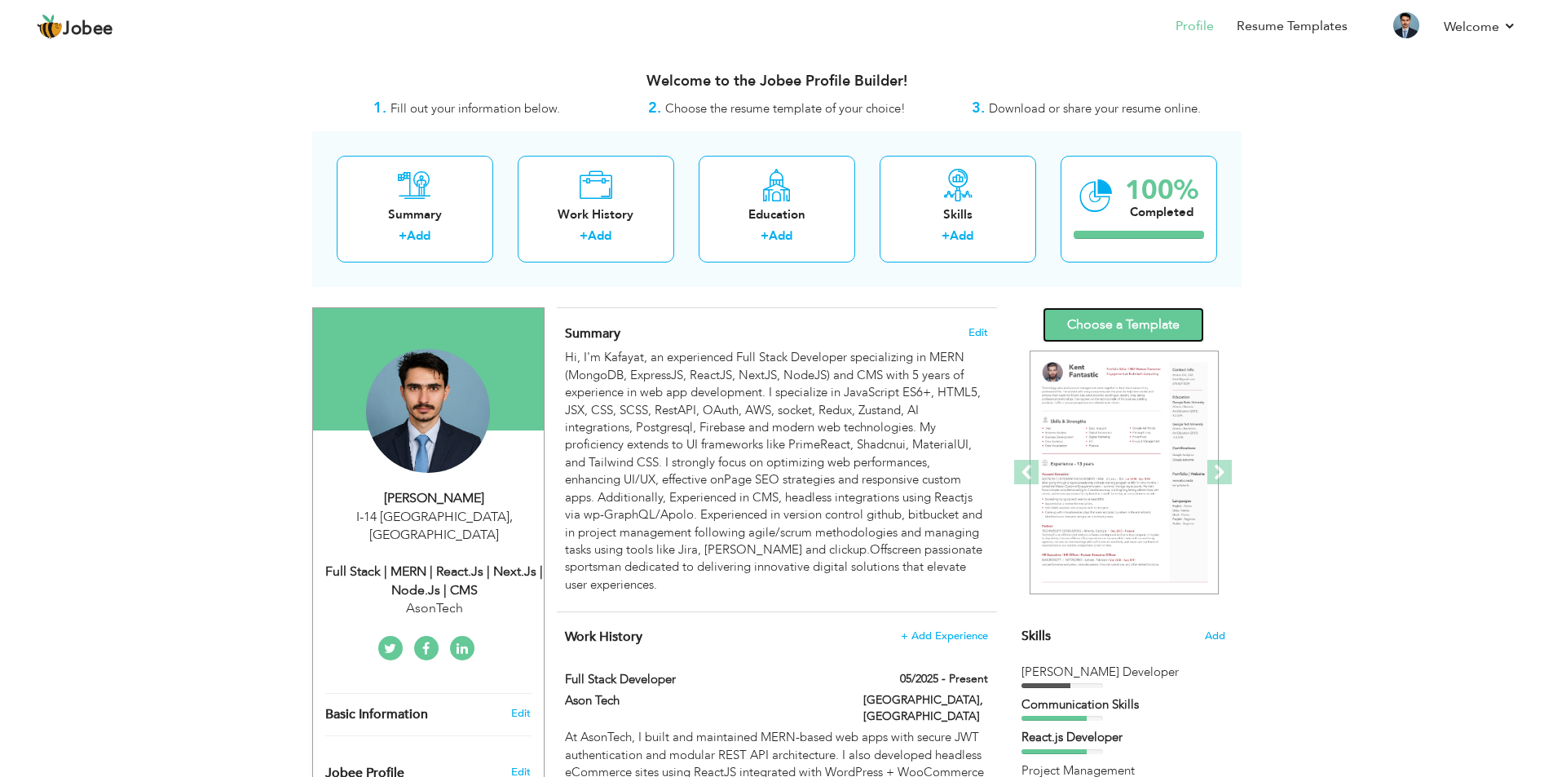
click at [1138, 324] on link "Choose a Template" at bounding box center [1123, 324] width 161 height 35
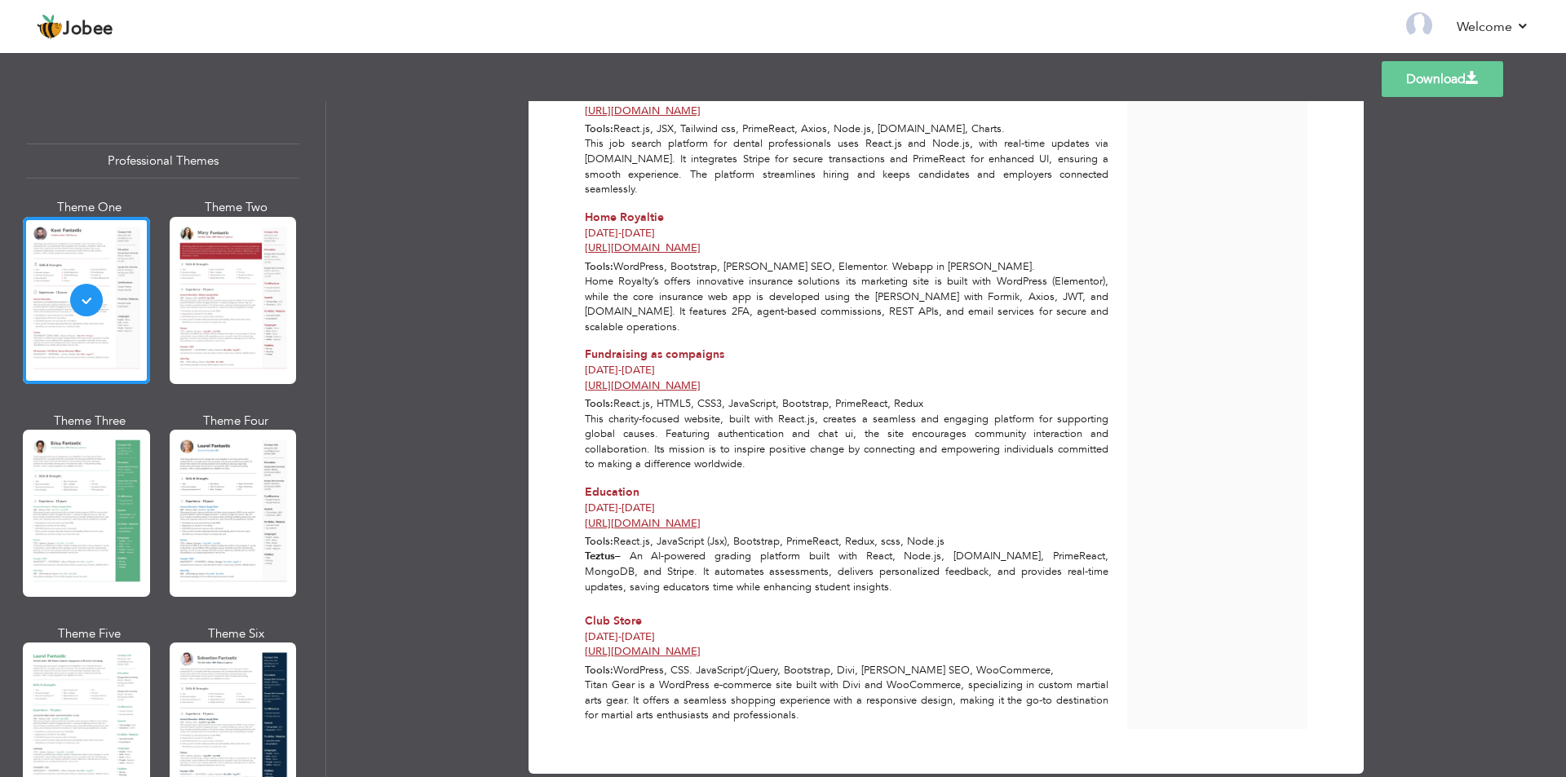
scroll to position [1061, 0]
click at [1454, 84] on link "Download" at bounding box center [1442, 79] width 122 height 36
click at [1421, 22] on img at bounding box center [1419, 25] width 26 height 26
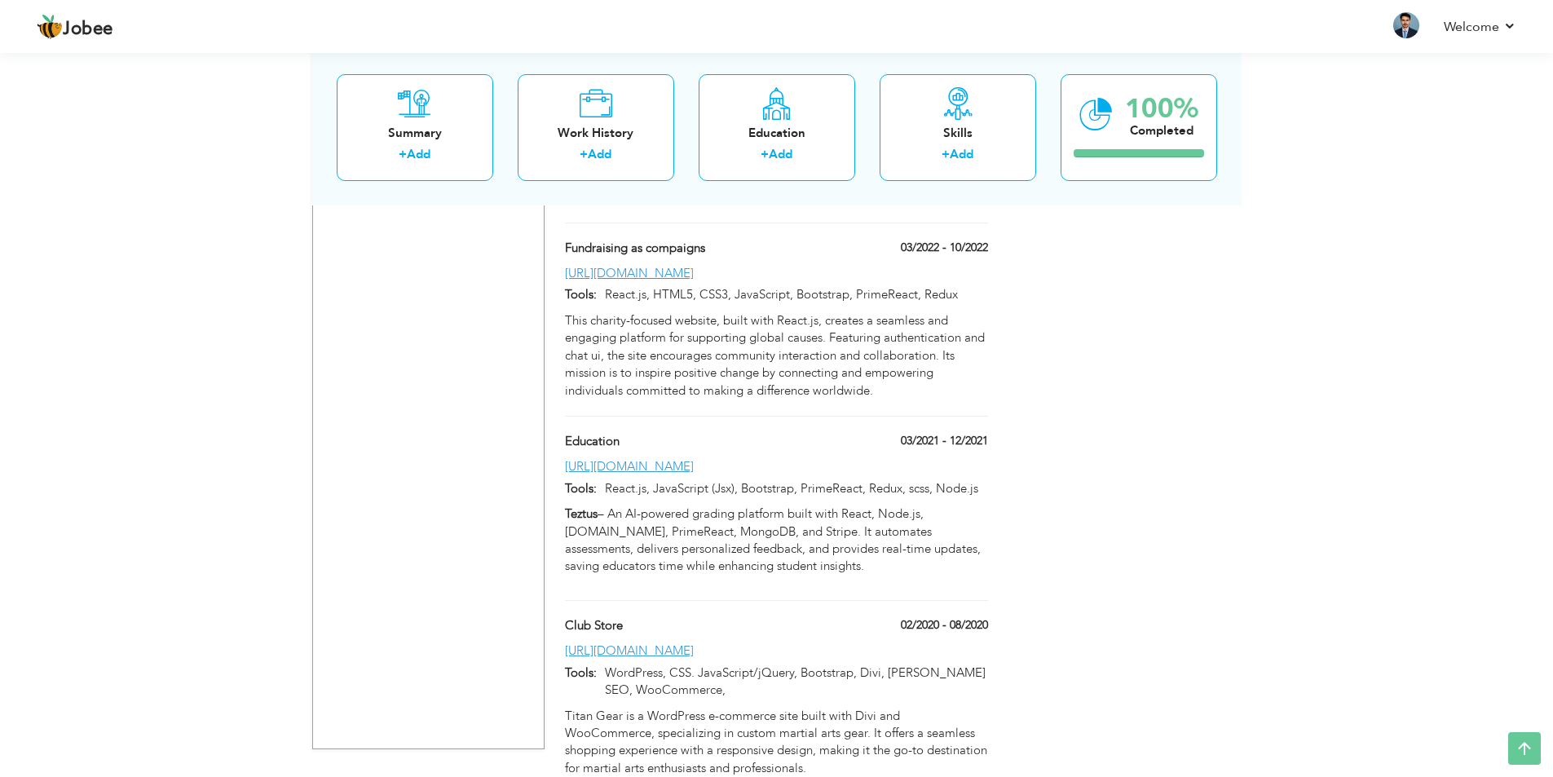
scroll to position [1888, 0]
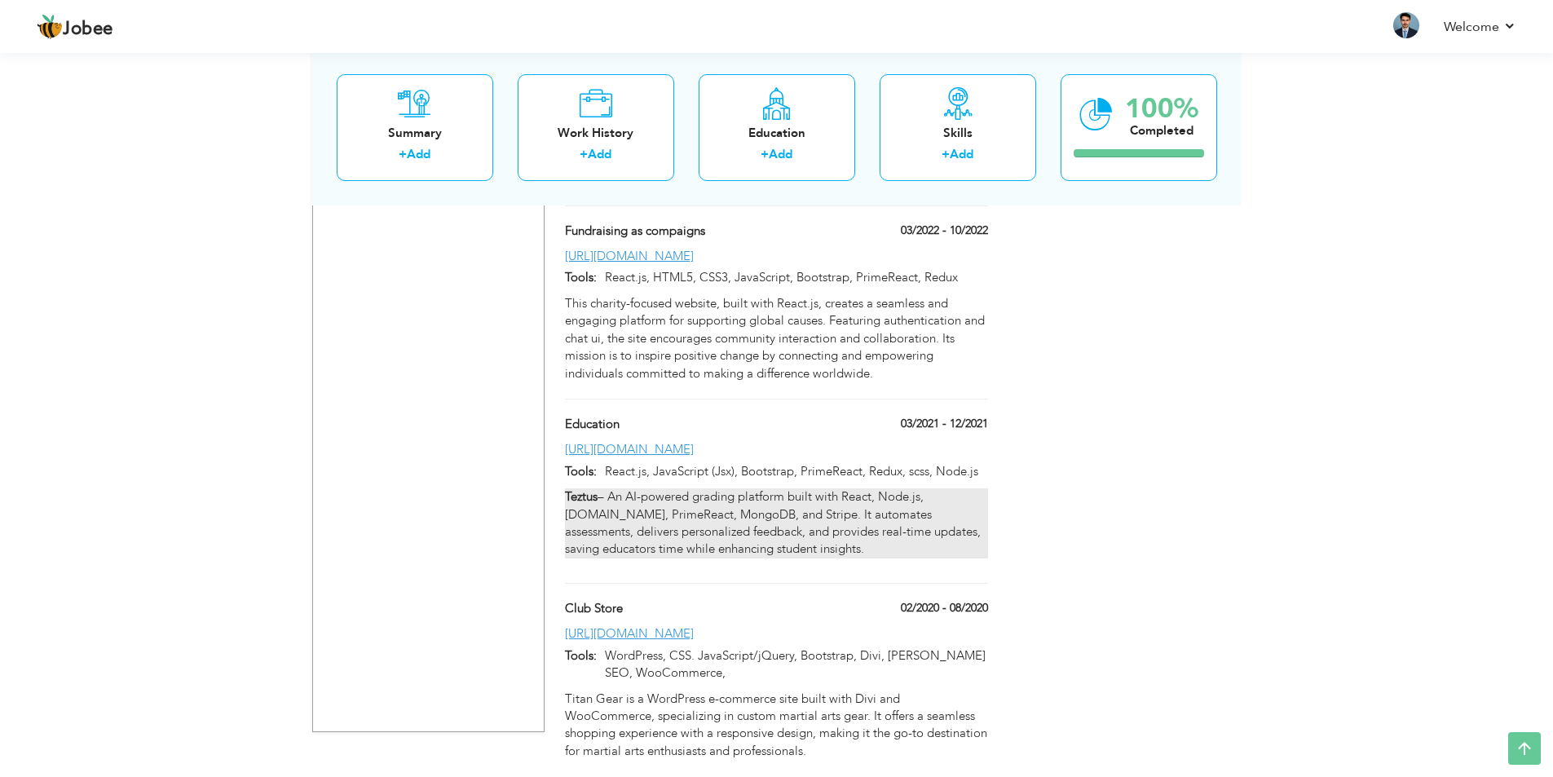
click at [876, 488] on p "Teztus – An AI-powered grading platform built with React, Node.js, [DOMAIN_NAME…" at bounding box center [776, 523] width 422 height 70
type input "Education"
type input "03/2021"
type input "12/2021"
type input "[URL][DOMAIN_NAME]"
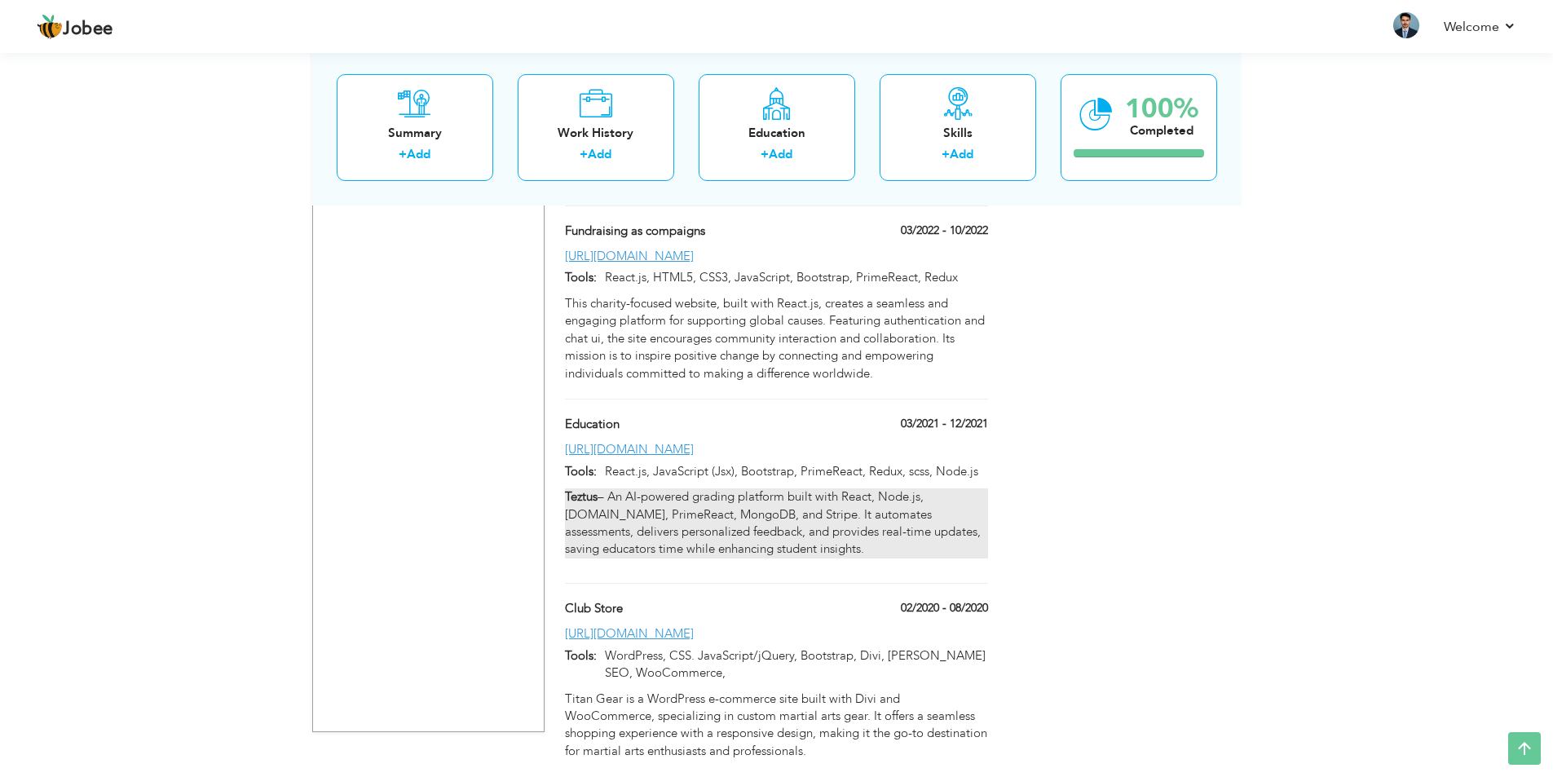
type input "React.js, JavaScript (Jsx), Bootstrap, PrimeReact, Redux, scss, Node.js"
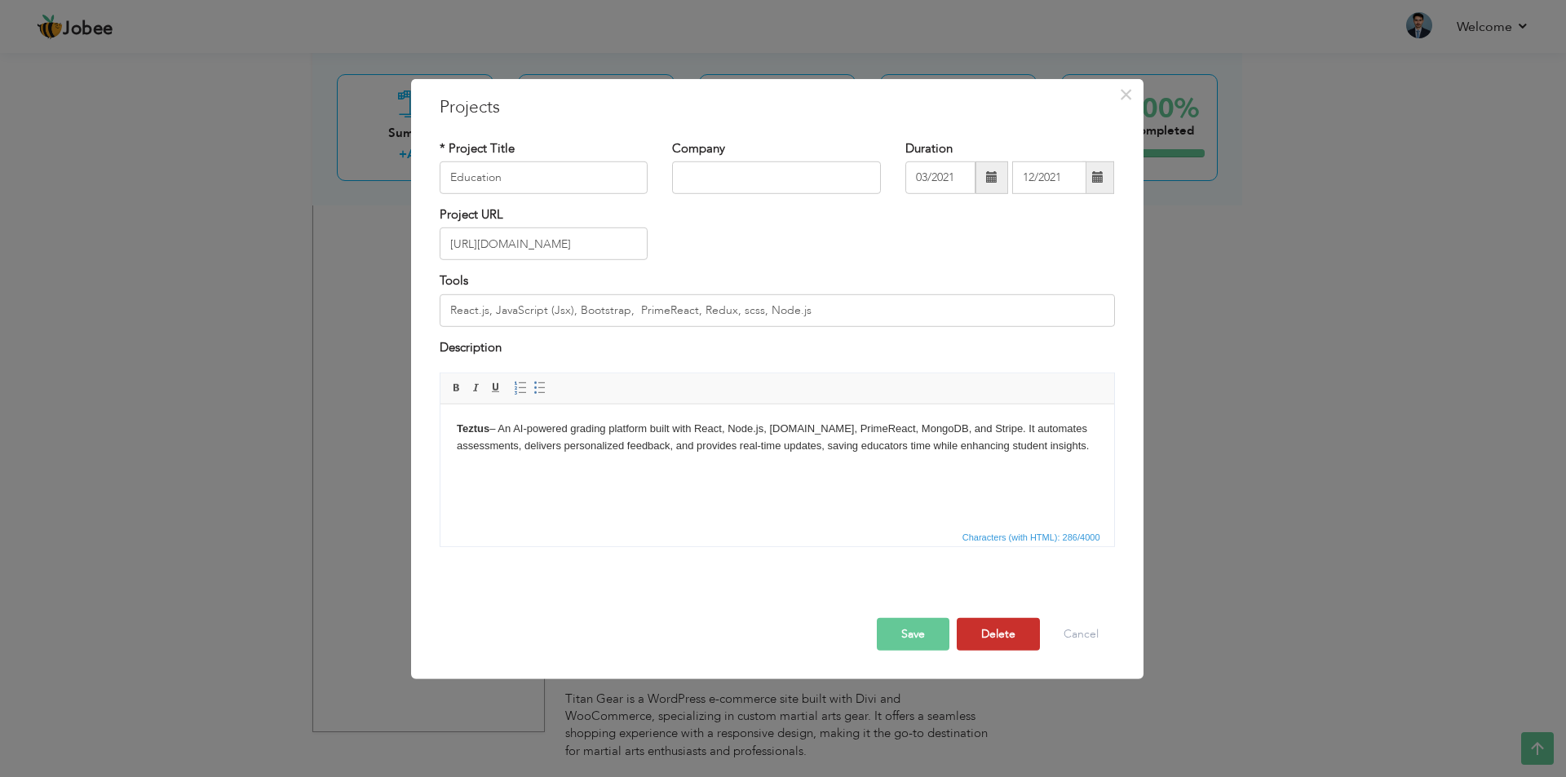
click at [991, 626] on button "Delete" at bounding box center [998, 634] width 83 height 33
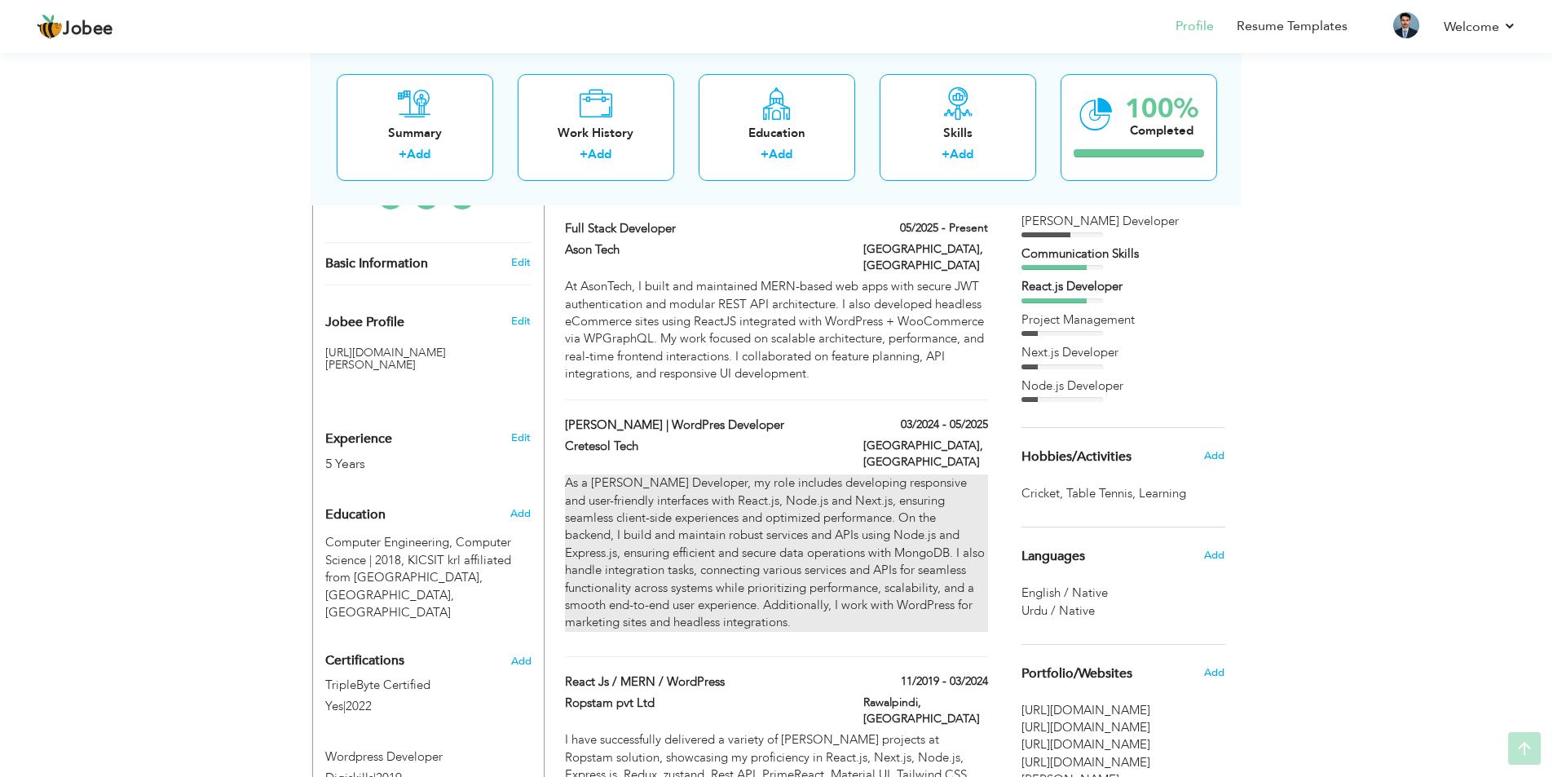
scroll to position [489, 0]
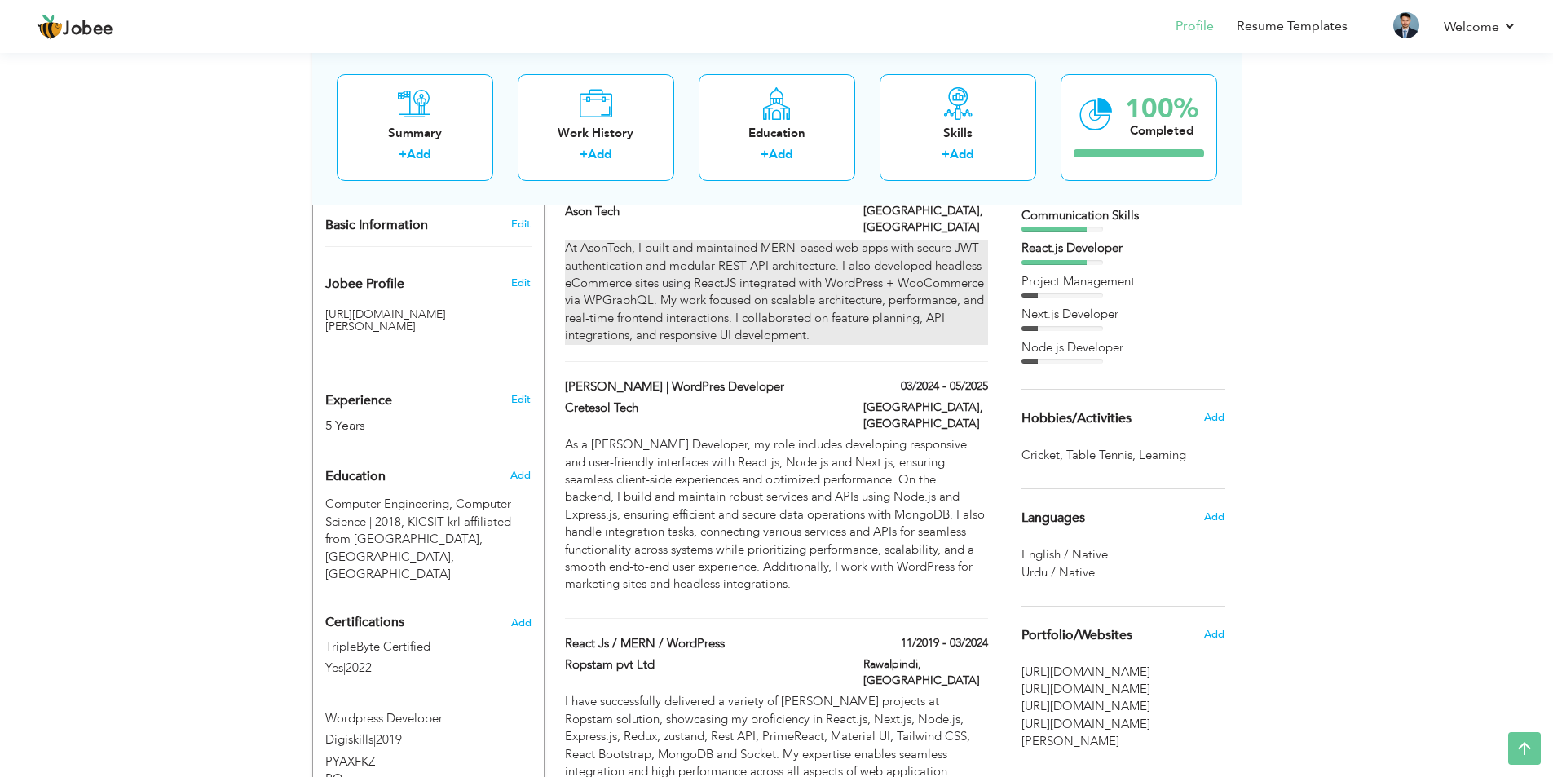
click at [786, 294] on div "At AsonTech, I built and maintained MERN-based web apps with secure JWT authent…" at bounding box center [776, 292] width 422 height 105
type input "Full Stack Developer"
type input "Ason Tech"
type input "05/2025"
type input "[GEOGRAPHIC_DATA]"
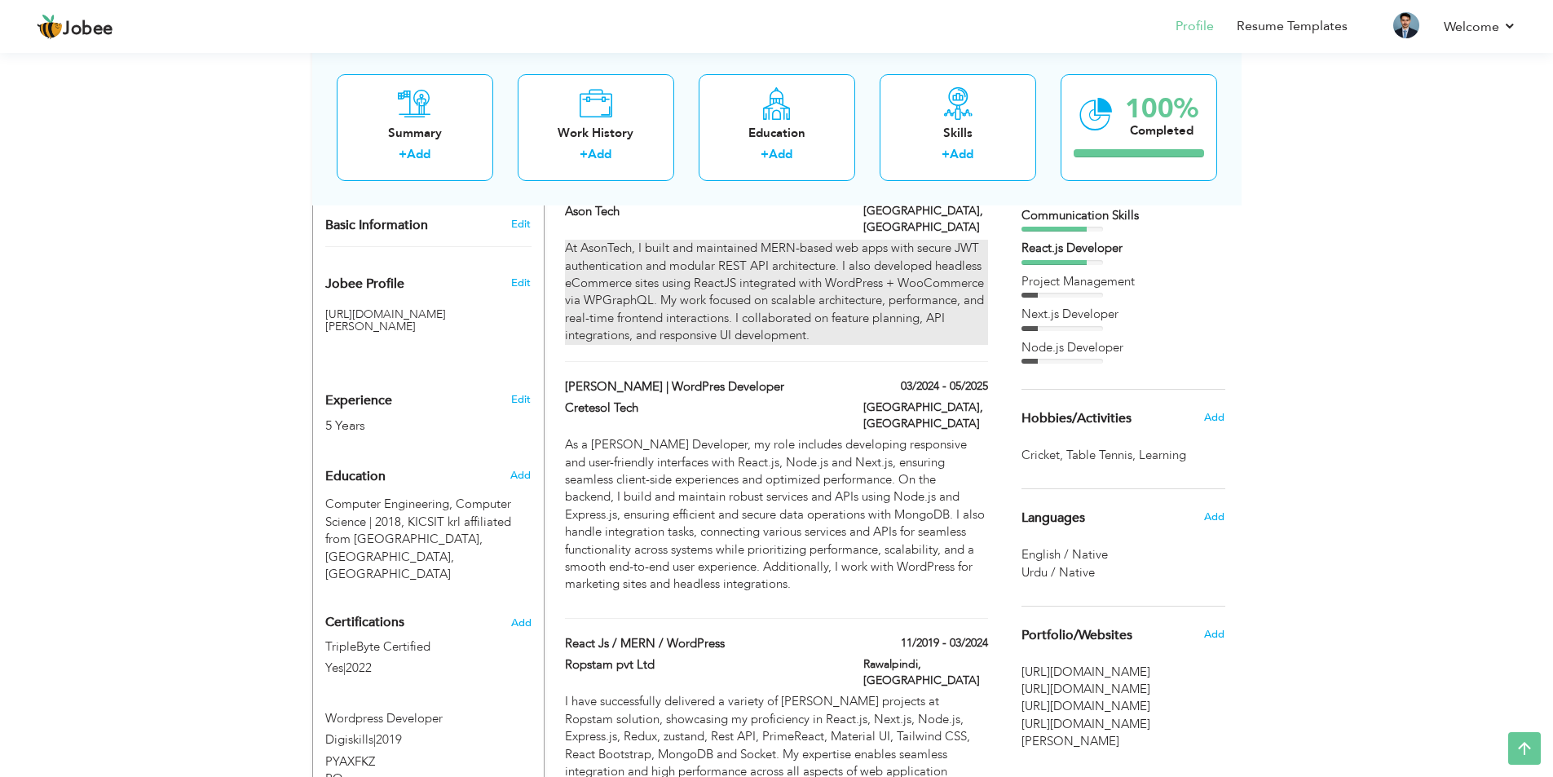
type input "[GEOGRAPHIC_DATA]"
checkbox input "true"
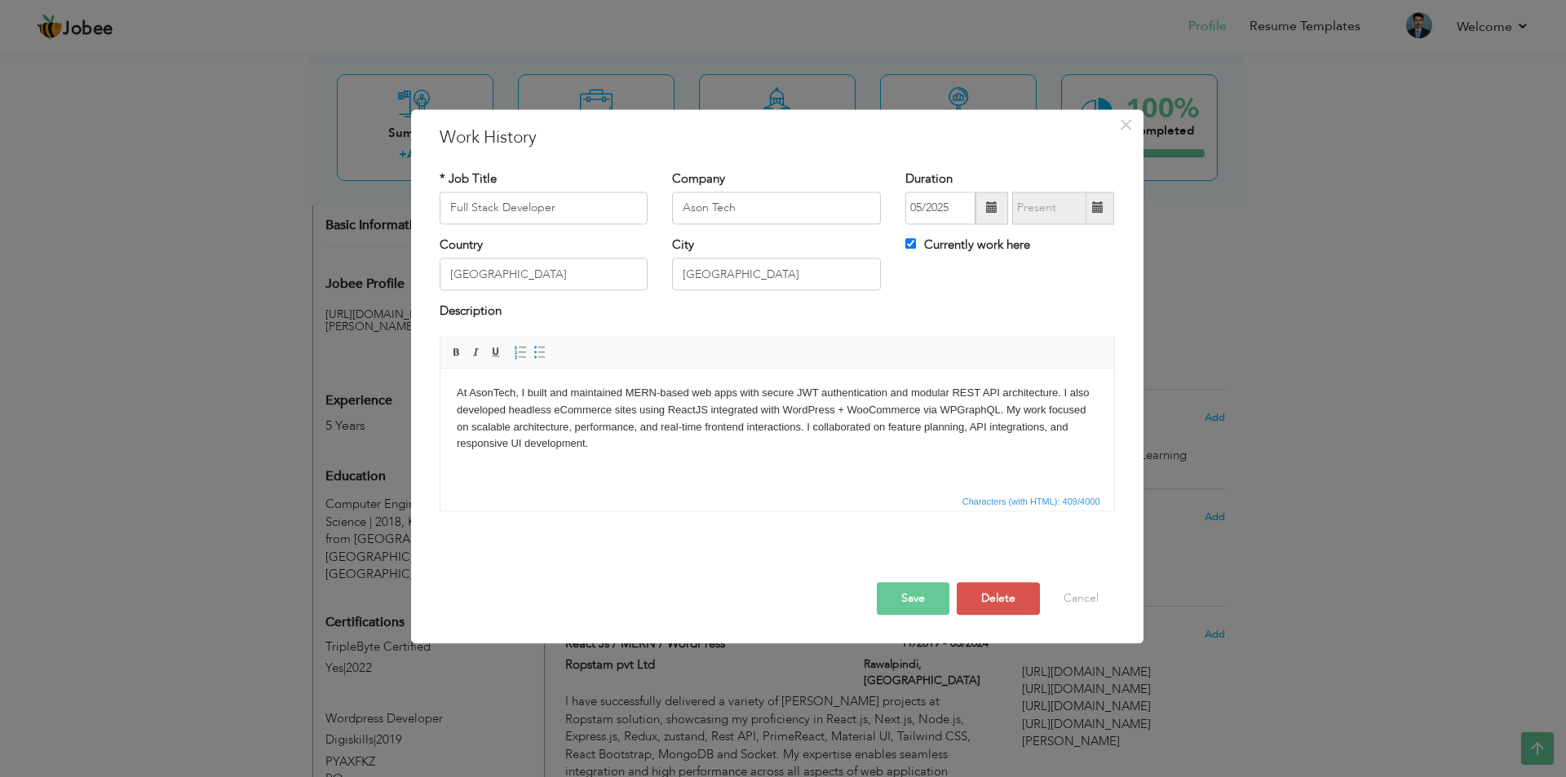
click at [594, 440] on body "At AsonTech, I built and maintained MERN-based web apps with secure JWT authent…" at bounding box center [776, 419] width 641 height 68
click at [1089, 601] on button "Cancel" at bounding box center [1081, 598] width 68 height 33
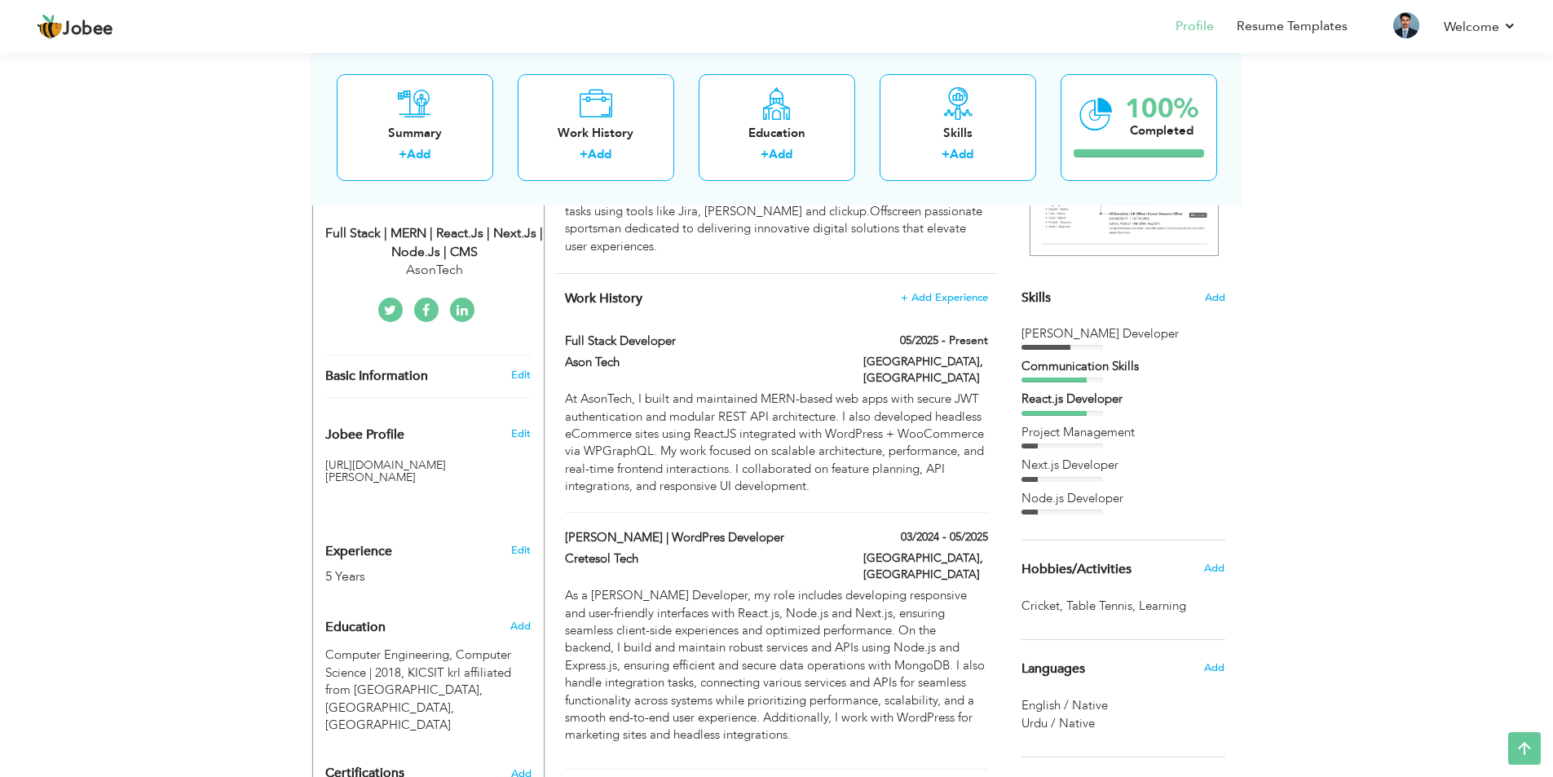
scroll to position [257, 0]
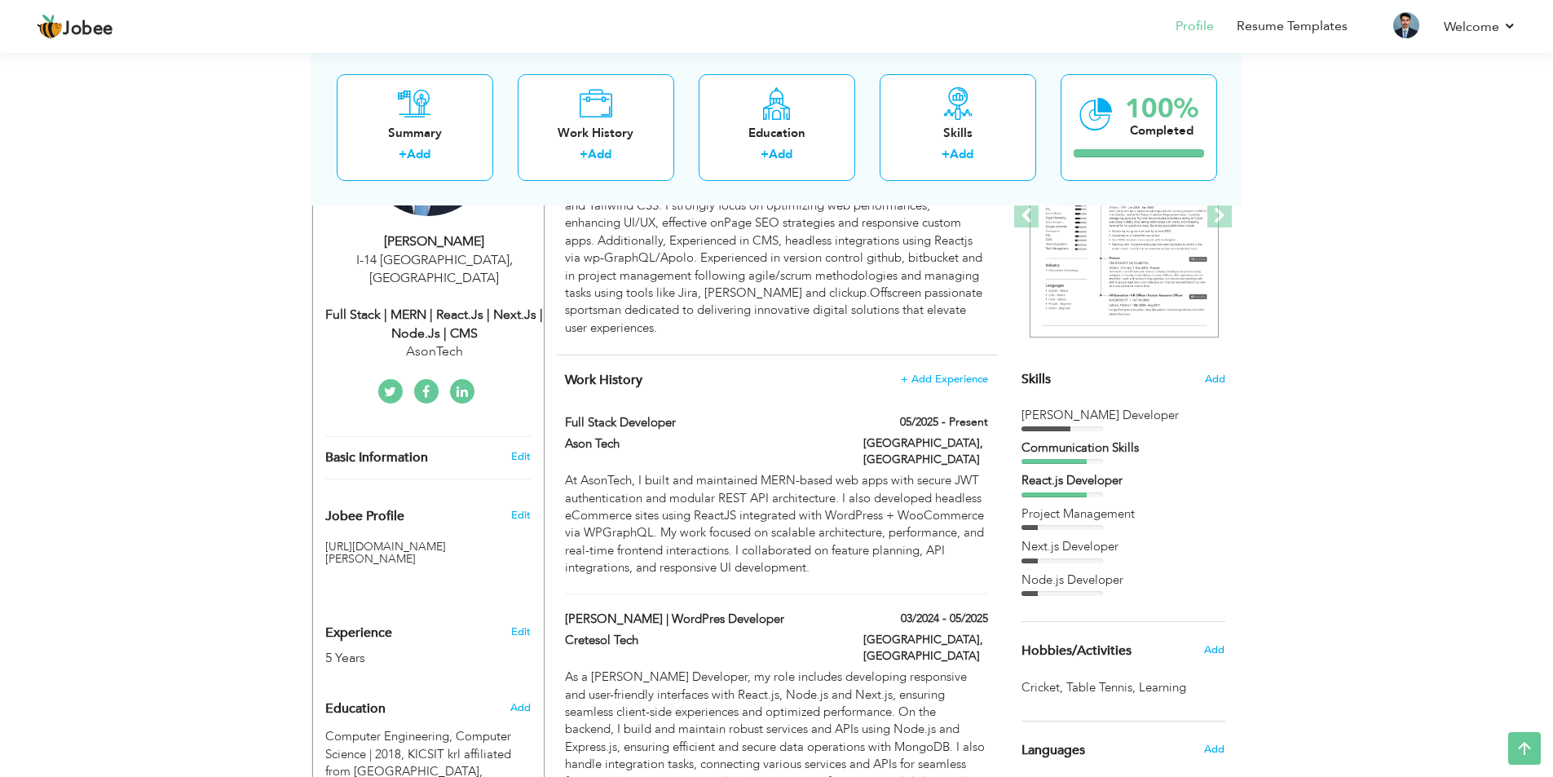
click at [771, 505] on div "At AsonTech, I built and maintained MERN-based web apps with secure JWT authent…" at bounding box center [776, 524] width 422 height 105
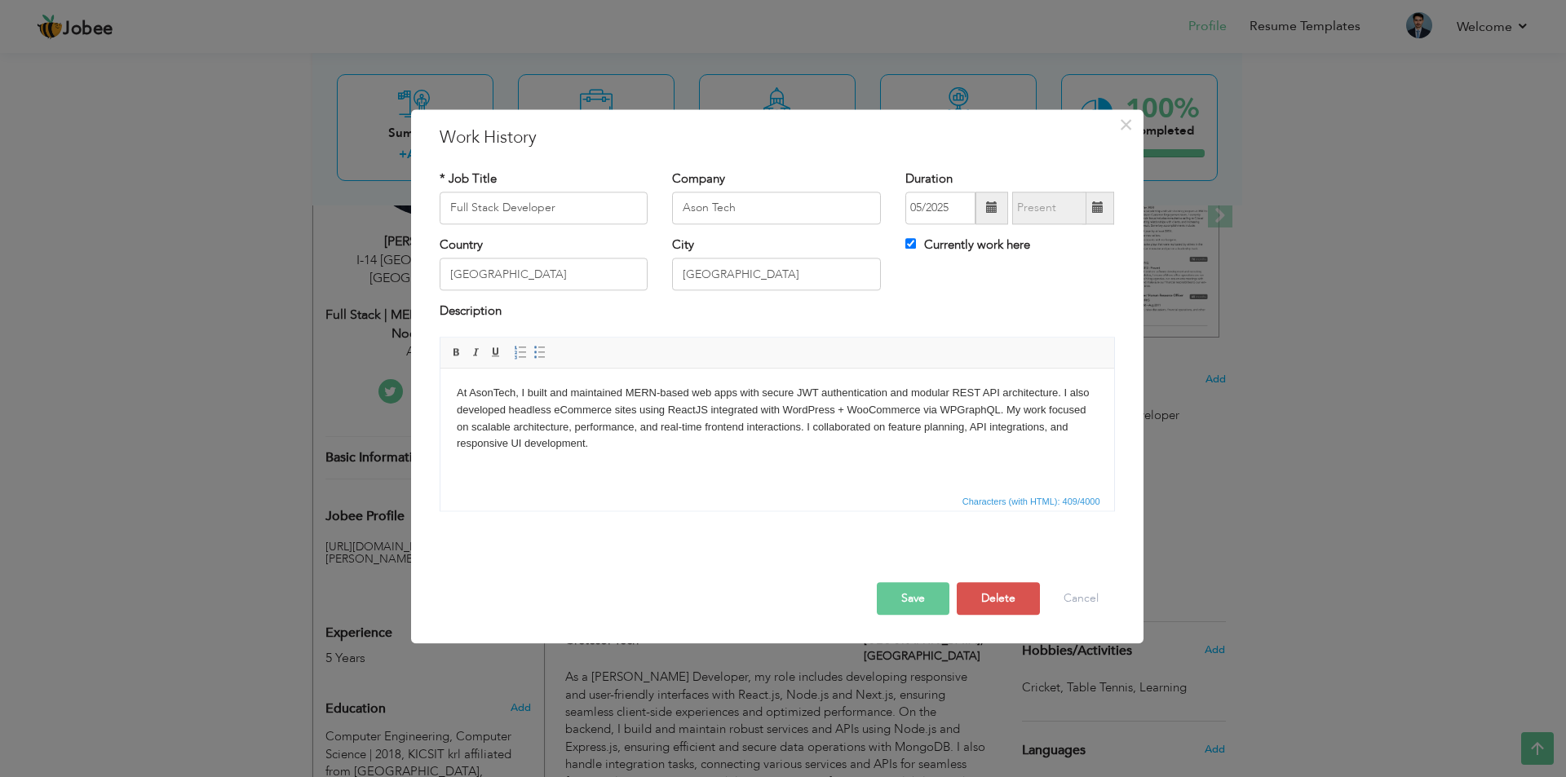
click at [677, 446] on body "At AsonTech, I built and maintained MERN-based web apps with secure JWT authent…" at bounding box center [776, 419] width 641 height 68
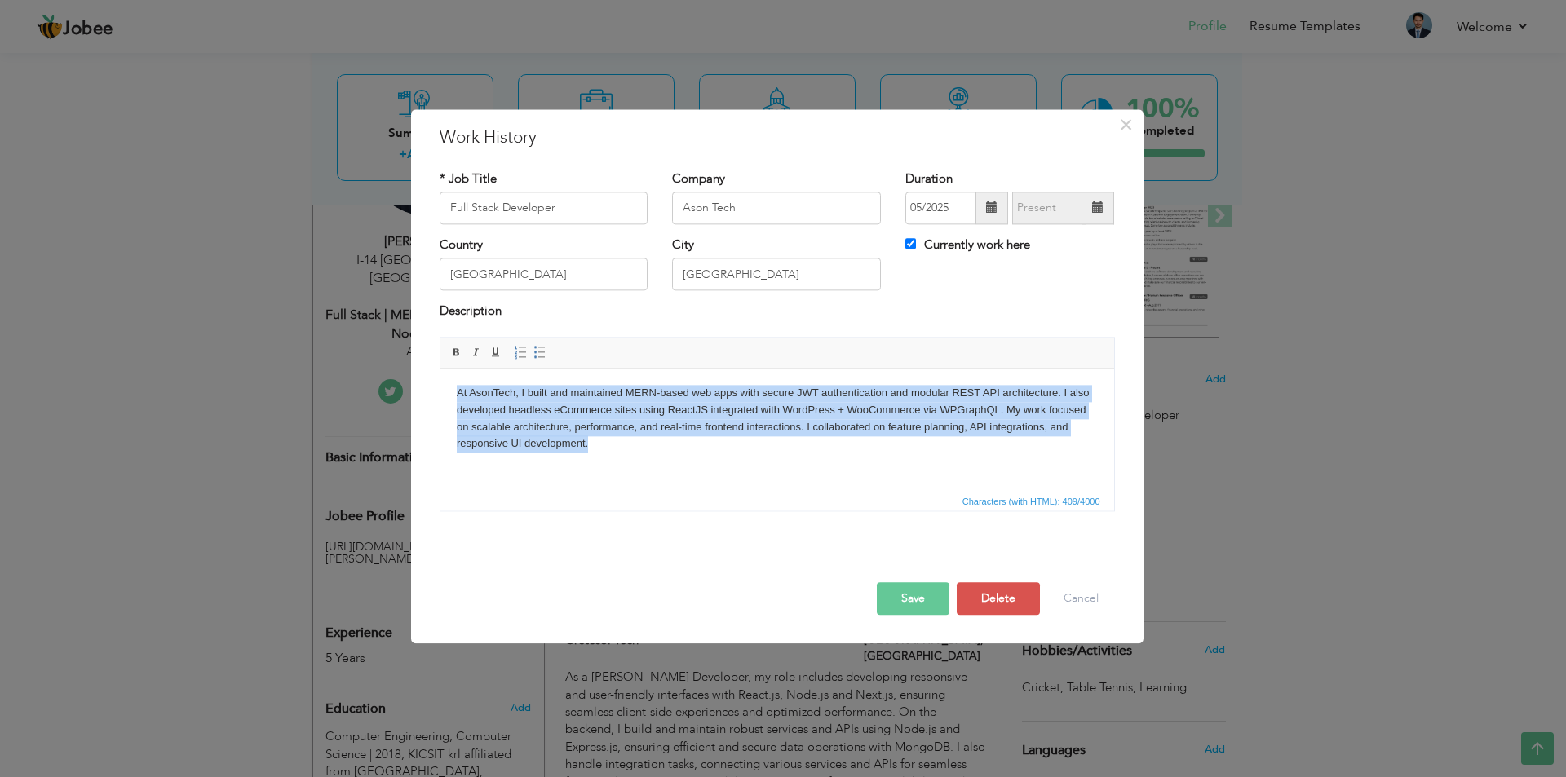
copy body "At AsonTech, I built and maintained MERN-based web apps with secure JWT authent…"
click at [634, 445] on body "At AsonTech, I built and maintained MERN-based web apps with secure JWT authent…" at bounding box center [776, 419] width 641 height 68
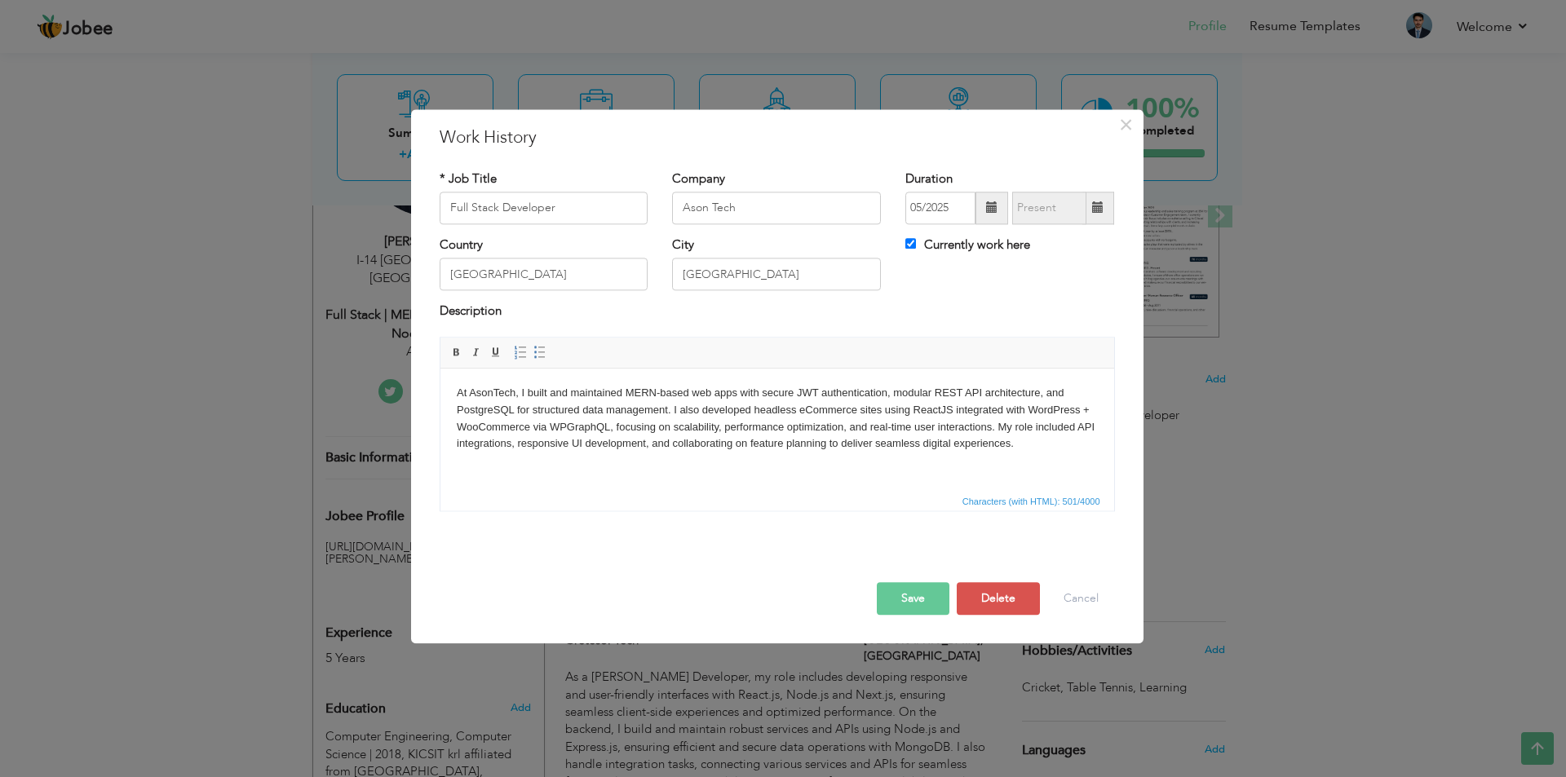
click at [617, 434] on body "At AsonTech, I built and maintained MERN-based web apps with secure JWT authent…" at bounding box center [776, 419] width 641 height 68
click at [931, 602] on button "Save" at bounding box center [913, 598] width 73 height 33
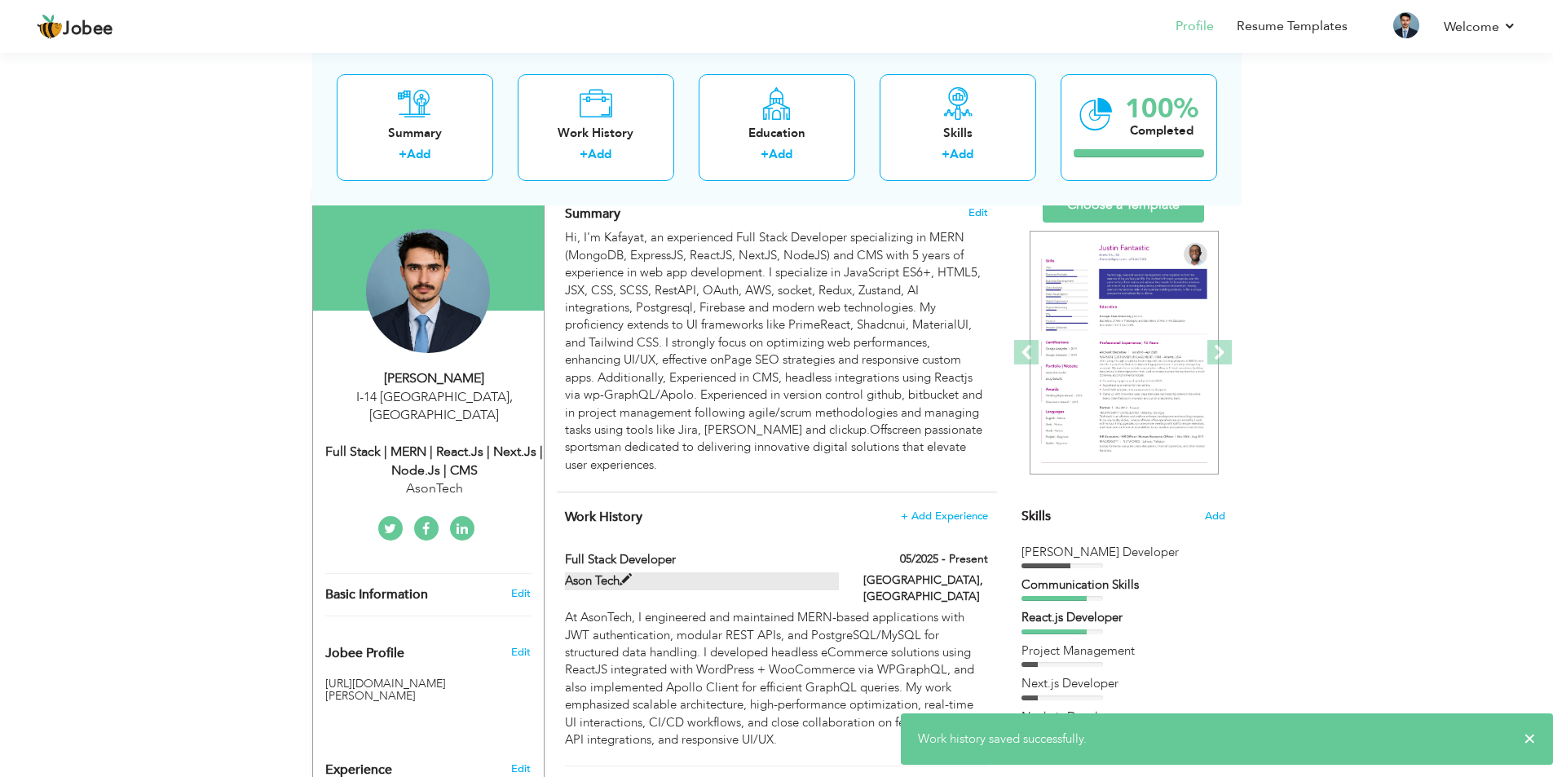
scroll to position [94, 0]
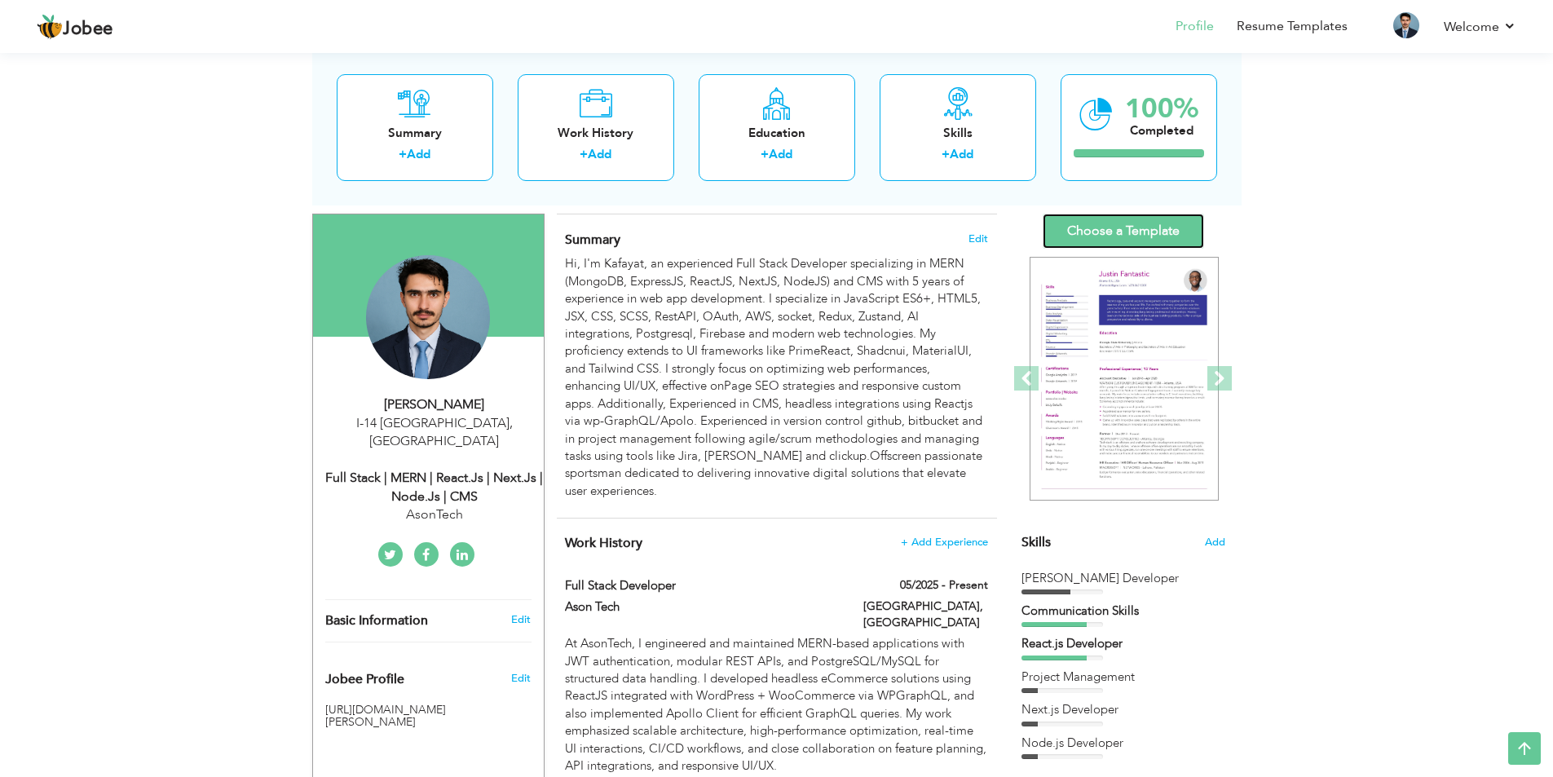
click at [1103, 236] on link "Choose a Template" at bounding box center [1123, 231] width 161 height 35
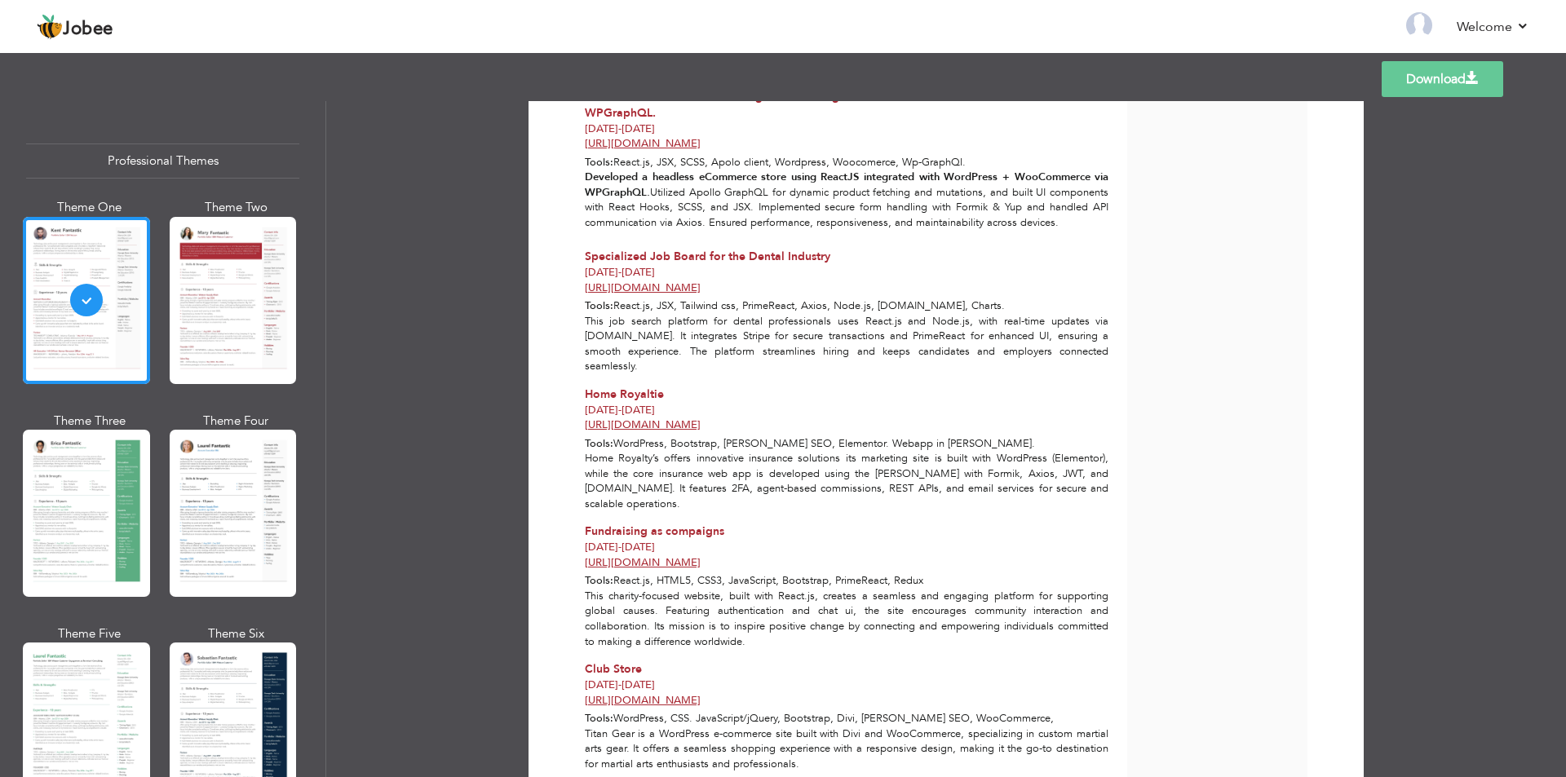
scroll to position [963, 0]
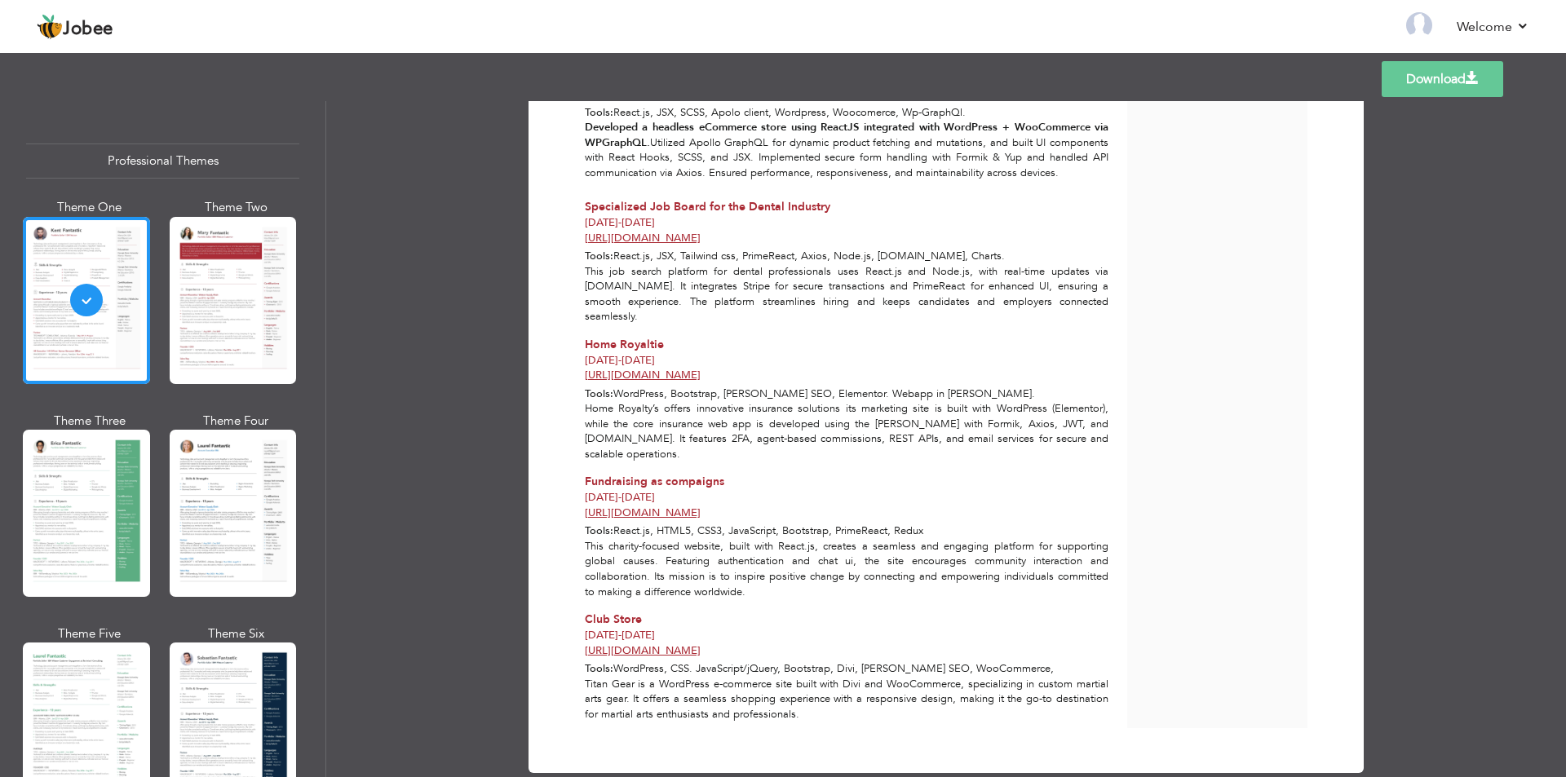
click at [1434, 83] on link "Download" at bounding box center [1442, 79] width 122 height 36
